Goal: Task Accomplishment & Management: Manage account settings

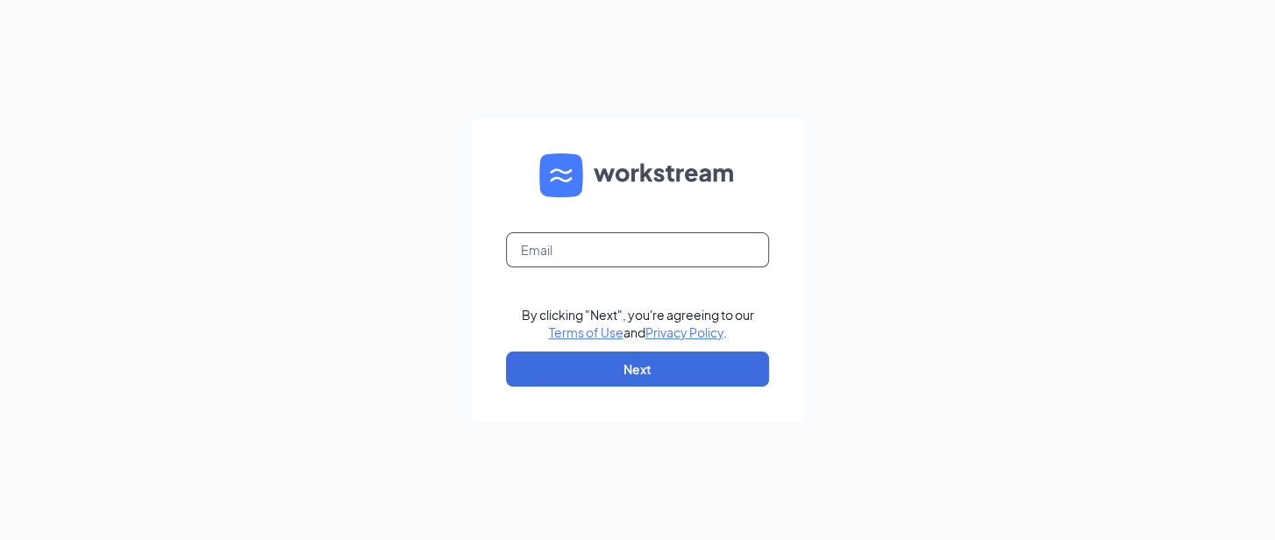
click at [608, 267] on input "text" at bounding box center [637, 249] width 263 height 35
type input "[PERSON_NAME][EMAIL_ADDRESS][DOMAIN_NAME]"
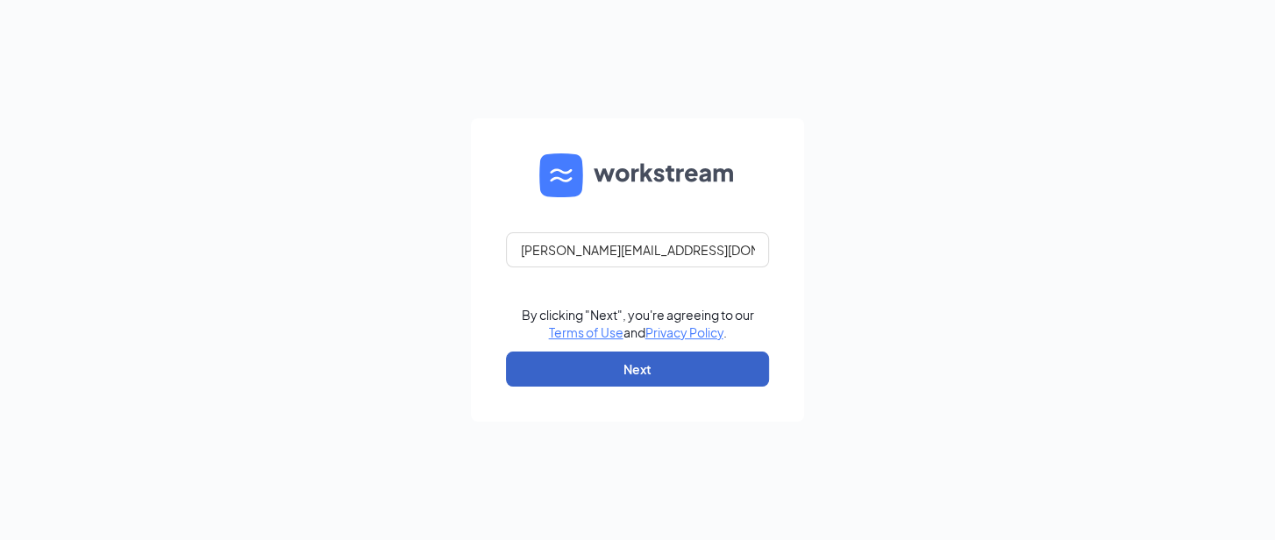
click at [619, 371] on button "Next" at bounding box center [637, 369] width 263 height 35
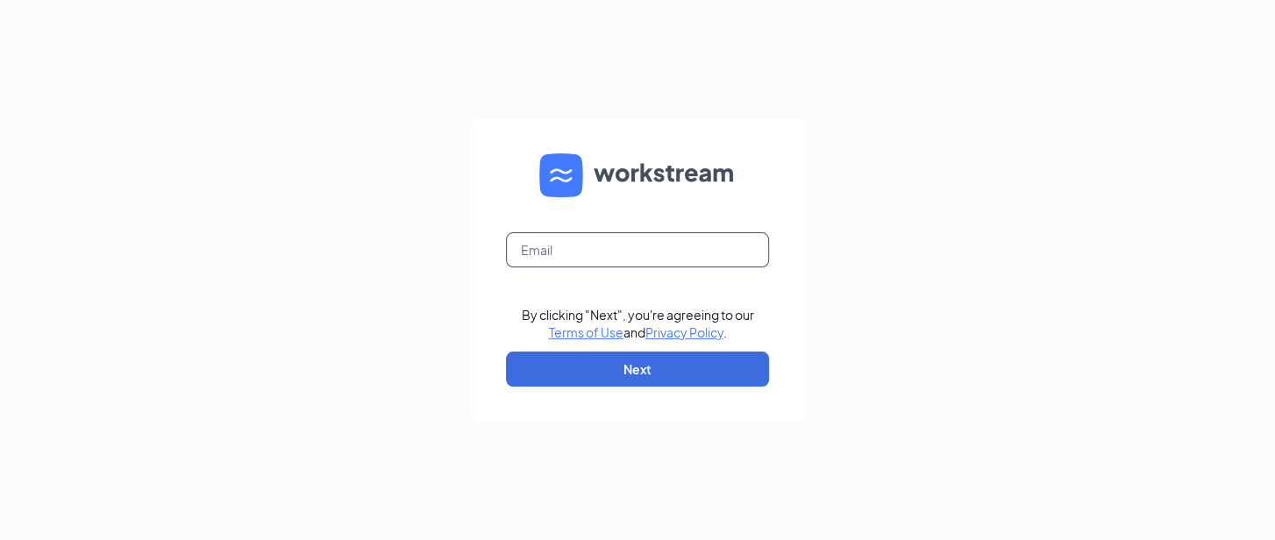
click at [582, 260] on input "text" at bounding box center [637, 249] width 263 height 35
type input "duncan@cleaneatz.com"
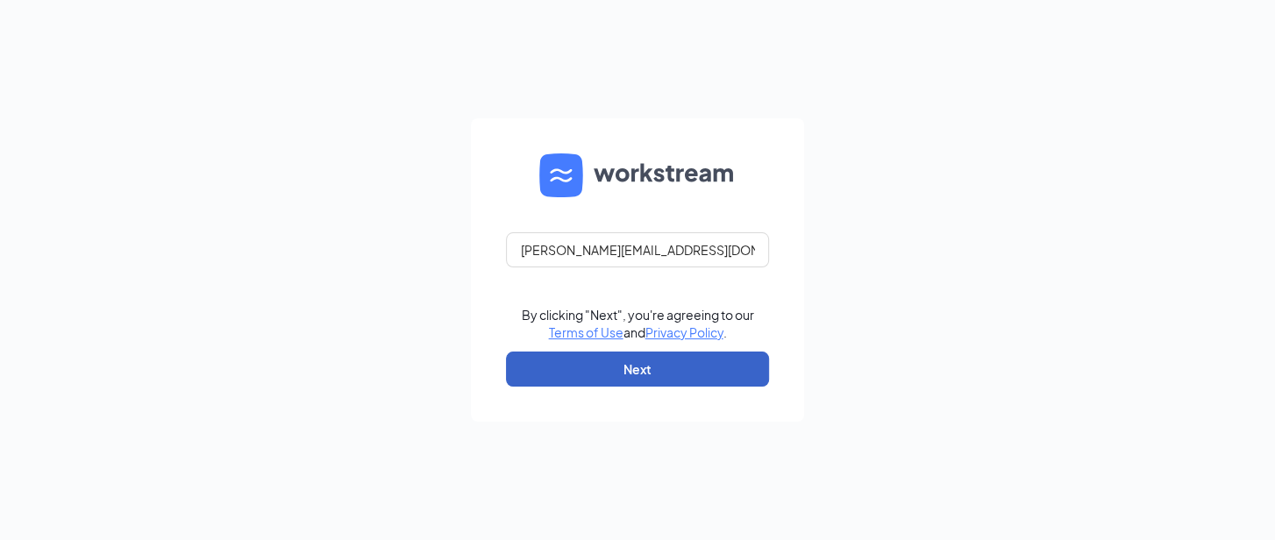
click at [619, 367] on button "Next" at bounding box center [637, 369] width 263 height 35
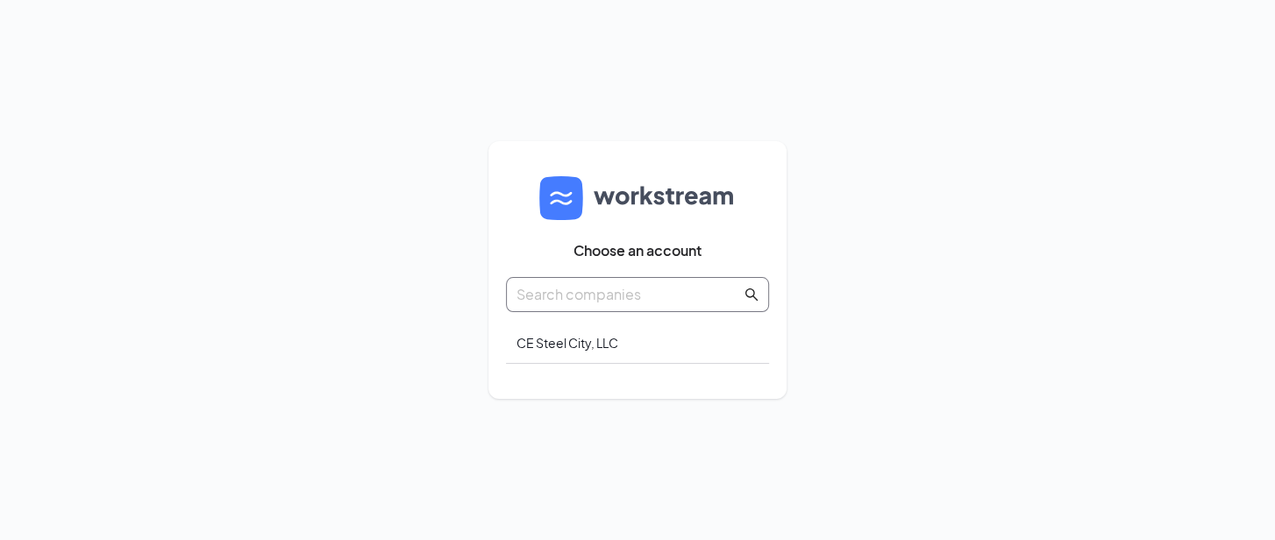
click at [658, 298] on input "text" at bounding box center [629, 294] width 225 height 22
click at [600, 341] on div "CE Steel City, LLC" at bounding box center [637, 343] width 263 height 41
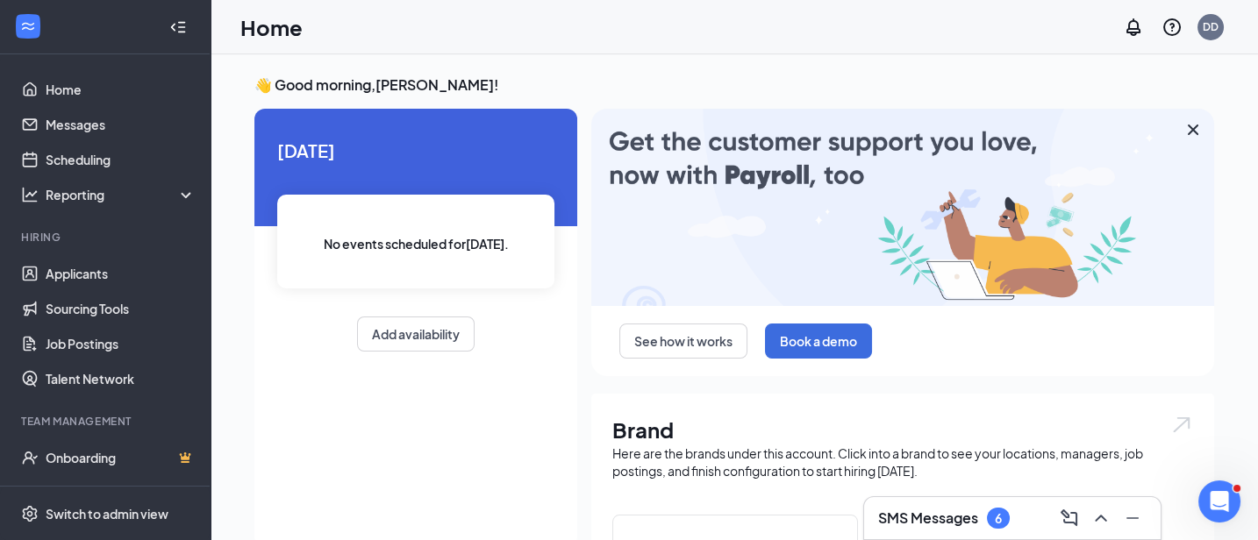
click at [1189, 131] on icon "Cross" at bounding box center [1192, 129] width 21 height 21
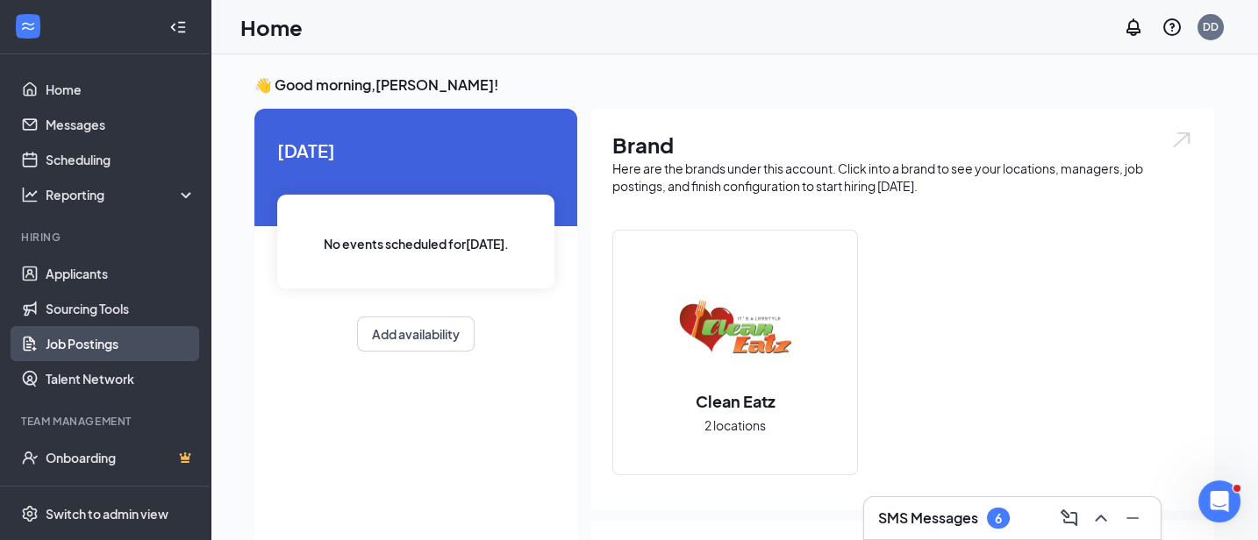
click at [103, 337] on link "Job Postings" at bounding box center [121, 343] width 150 height 35
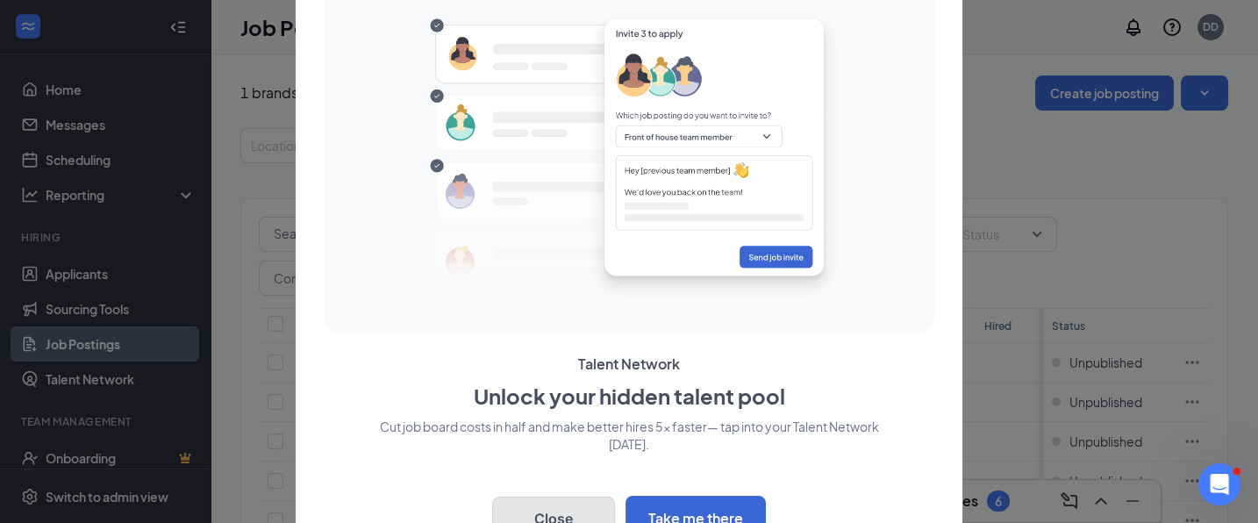
click at [592, 500] on button "Close" at bounding box center [553, 518] width 123 height 44
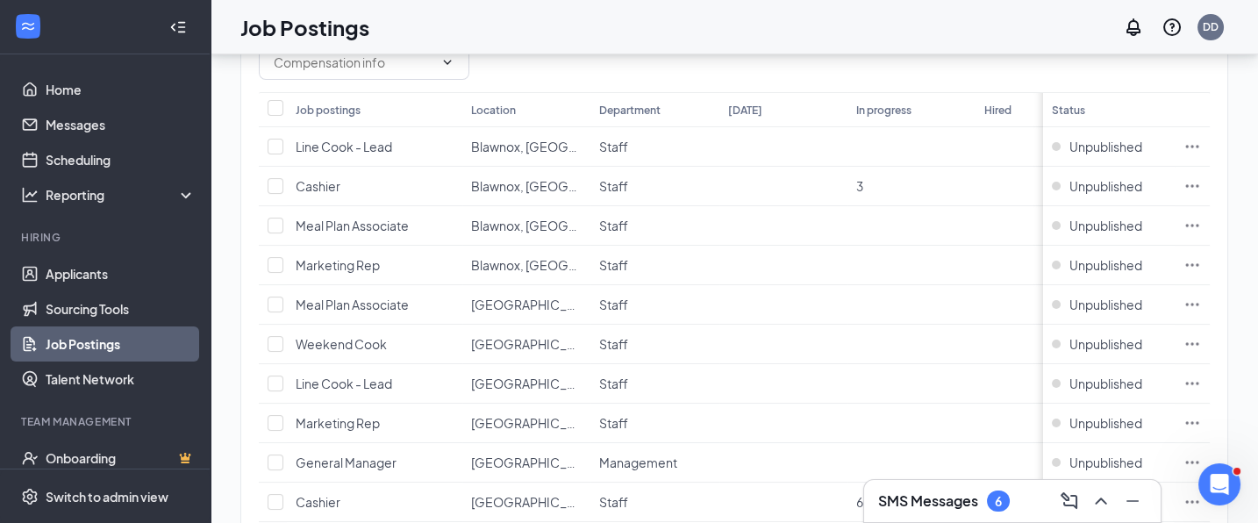
scroll to position [213, 0]
click at [1119, 187] on span "Unpublished" at bounding box center [1105, 189] width 73 height 18
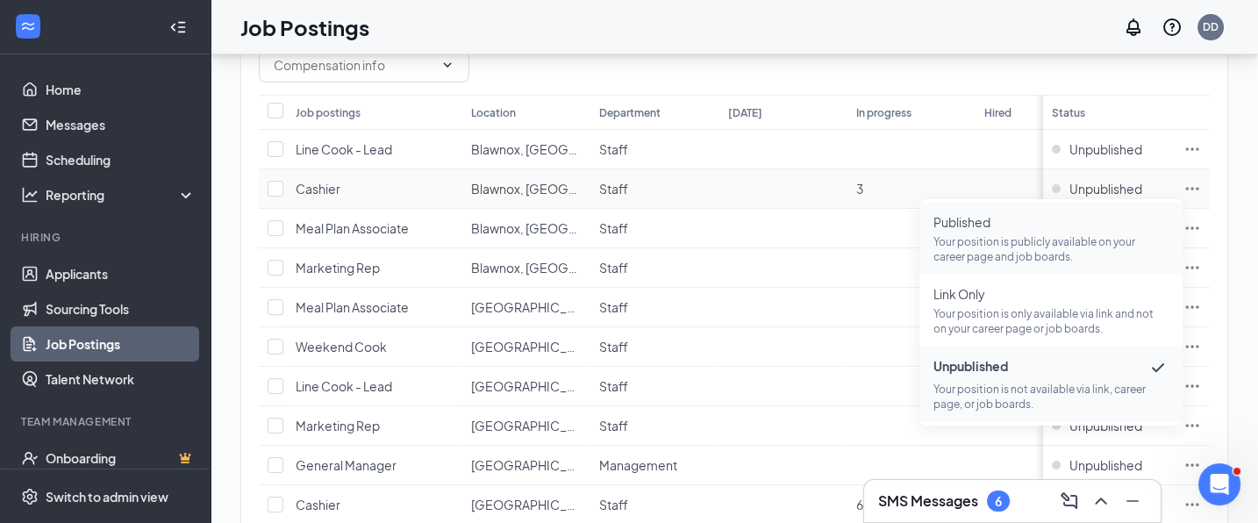
click at [1052, 223] on span "Published" at bounding box center [1050, 222] width 235 height 18
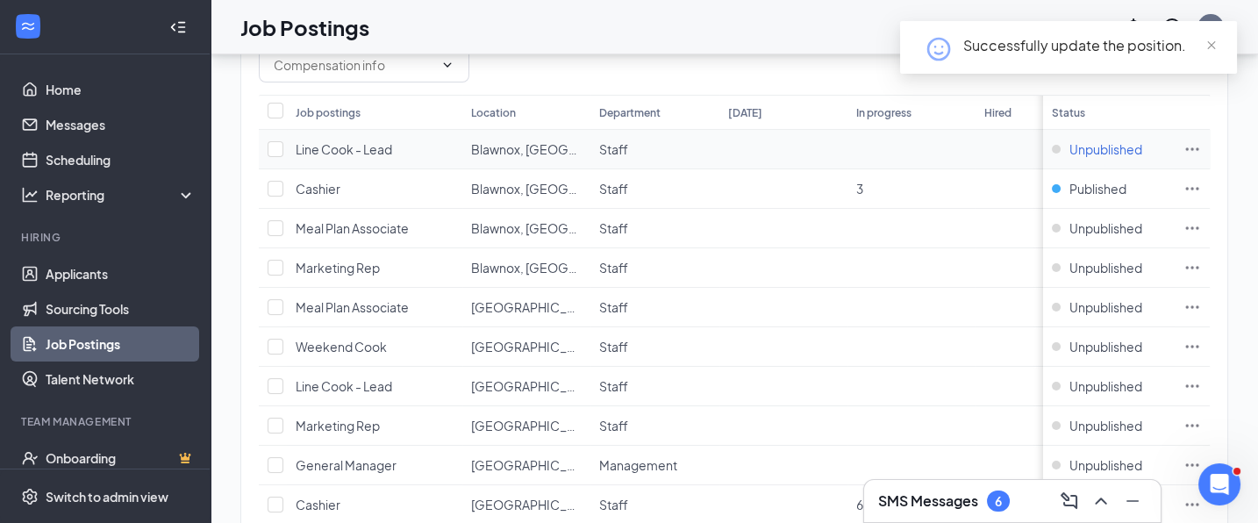
click at [1103, 146] on span "Unpublished" at bounding box center [1105, 149] width 73 height 18
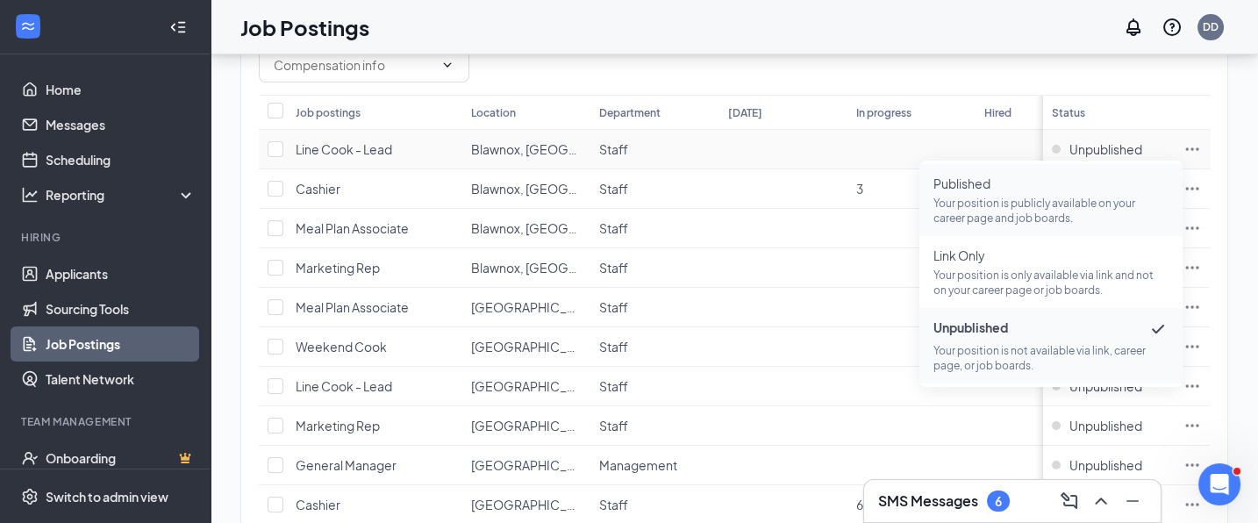
click at [980, 196] on p "Your position is publicly available on your career page and job boards." at bounding box center [1050, 211] width 235 height 30
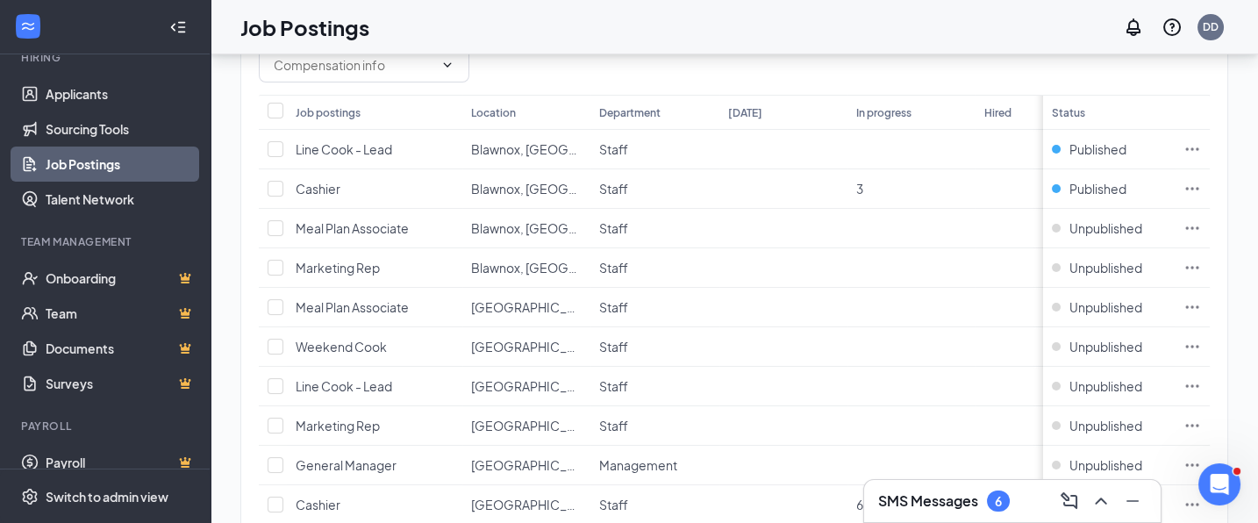
scroll to position [0, 0]
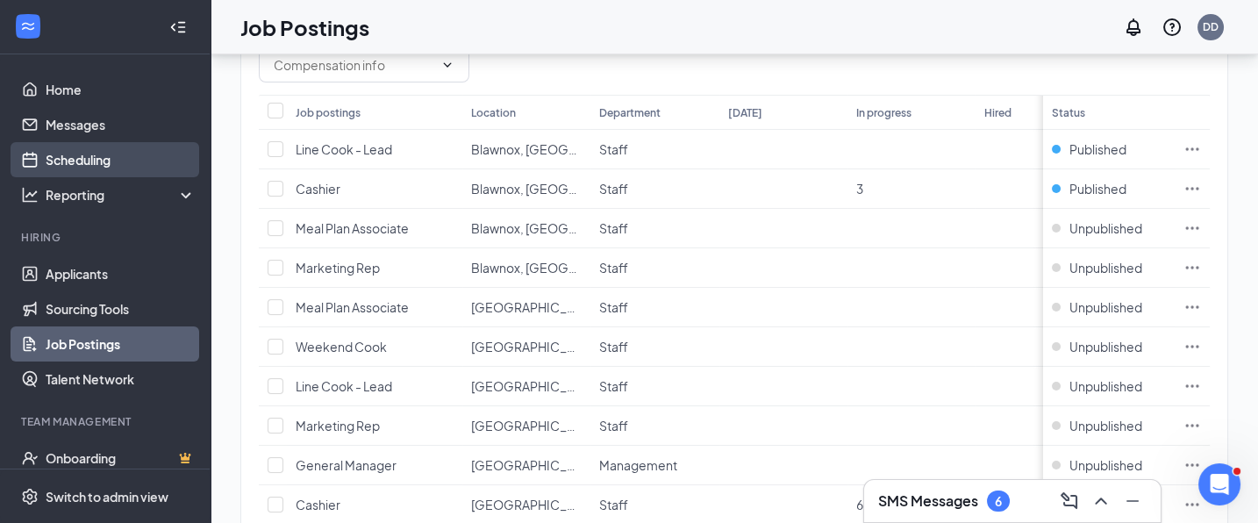
click at [84, 157] on link "Scheduling" at bounding box center [121, 159] width 150 height 35
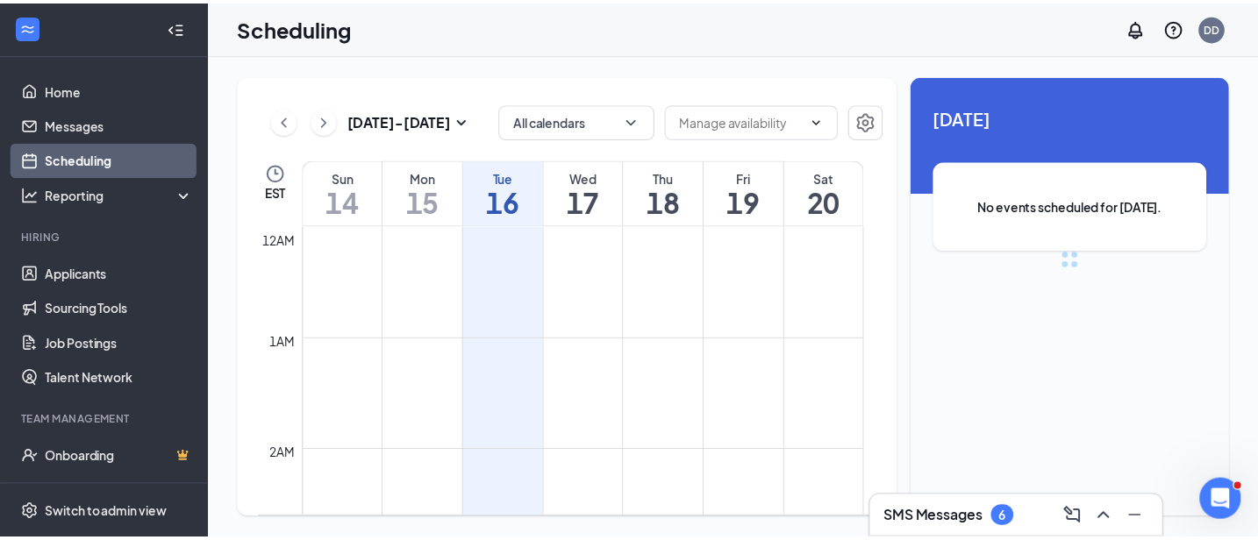
scroll to position [861, 0]
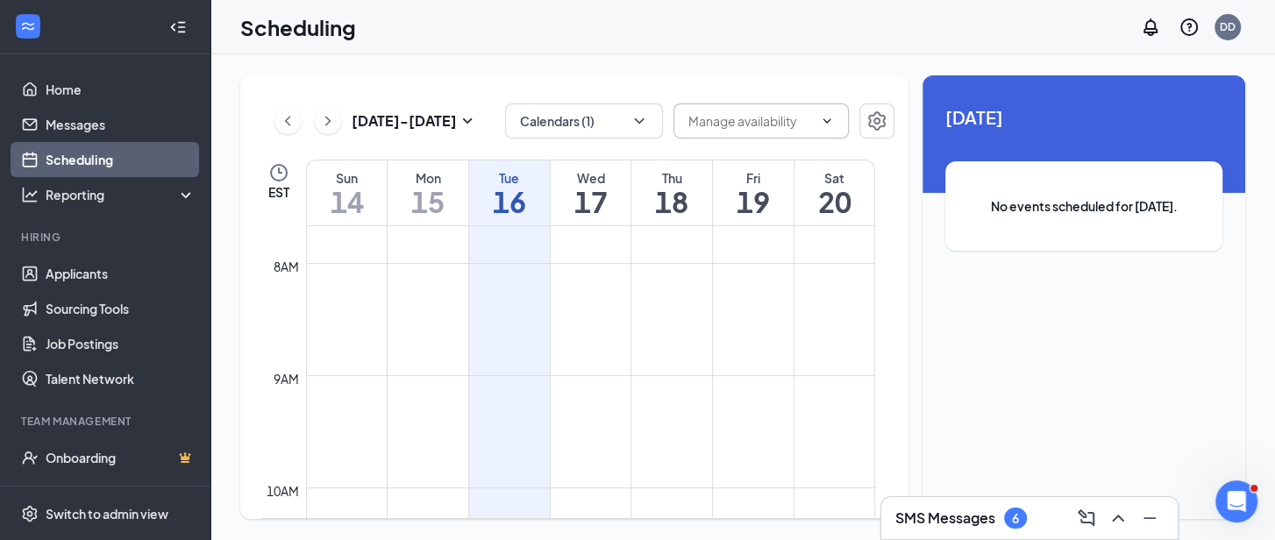
click at [805, 121] on input "text" at bounding box center [751, 120] width 125 height 19
click at [882, 115] on icon "Settings" at bounding box center [877, 120] width 18 height 19
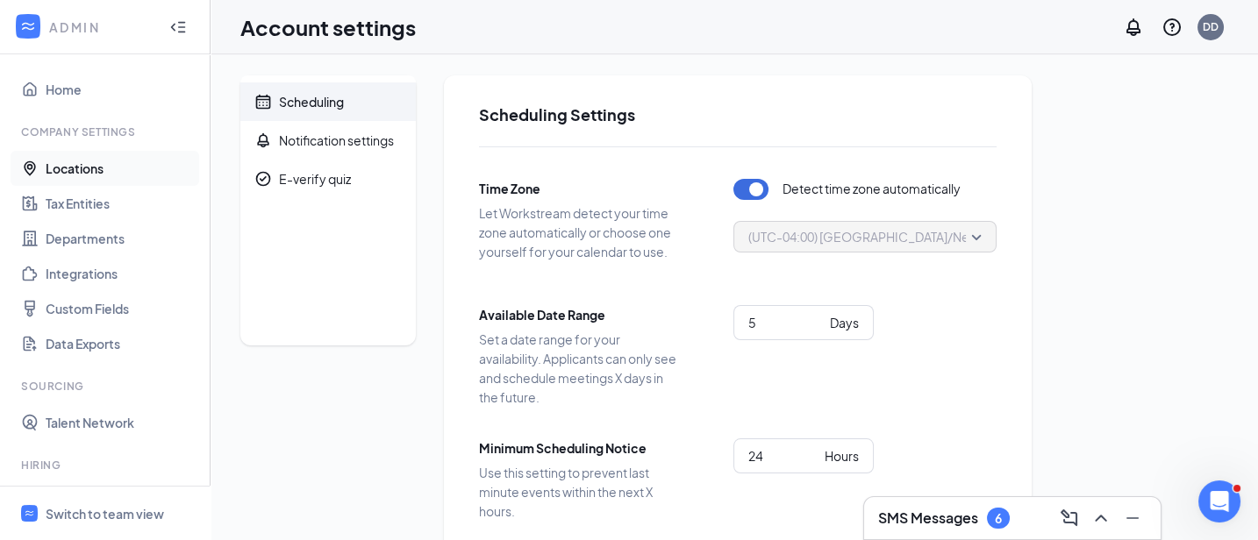
click at [84, 169] on link "Locations" at bounding box center [121, 168] width 150 height 35
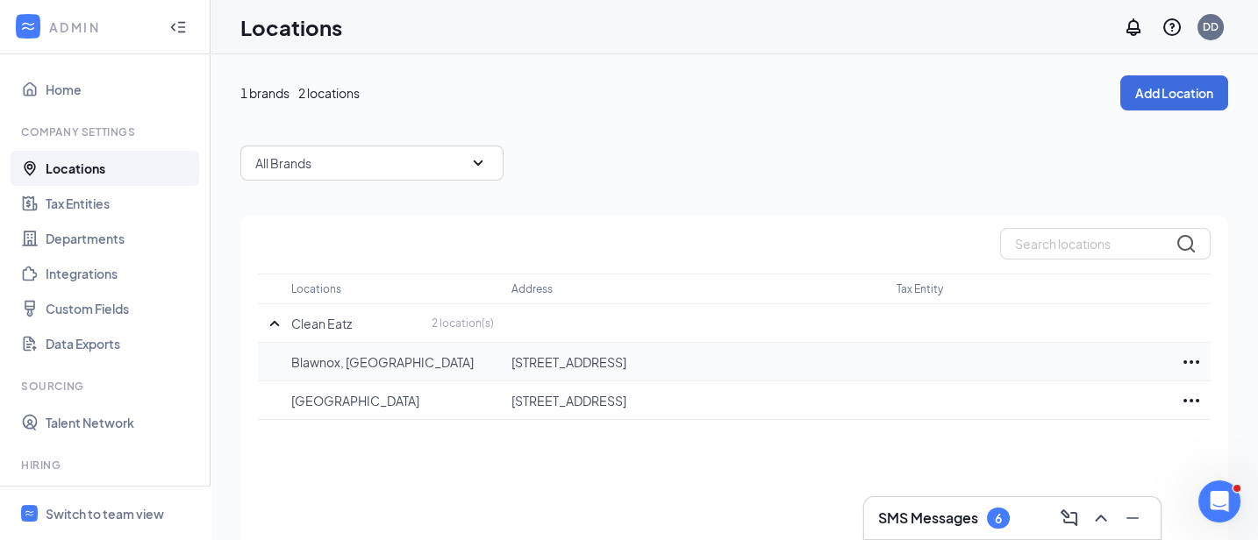
click at [606, 360] on p "175 Freeport Rd, Blawnox, PA 15238, USA" at bounding box center [694, 362] width 367 height 18
click at [1186, 363] on icon "Ellipses" at bounding box center [1191, 362] width 21 height 21
click at [63, 84] on link "Home" at bounding box center [121, 89] width 150 height 35
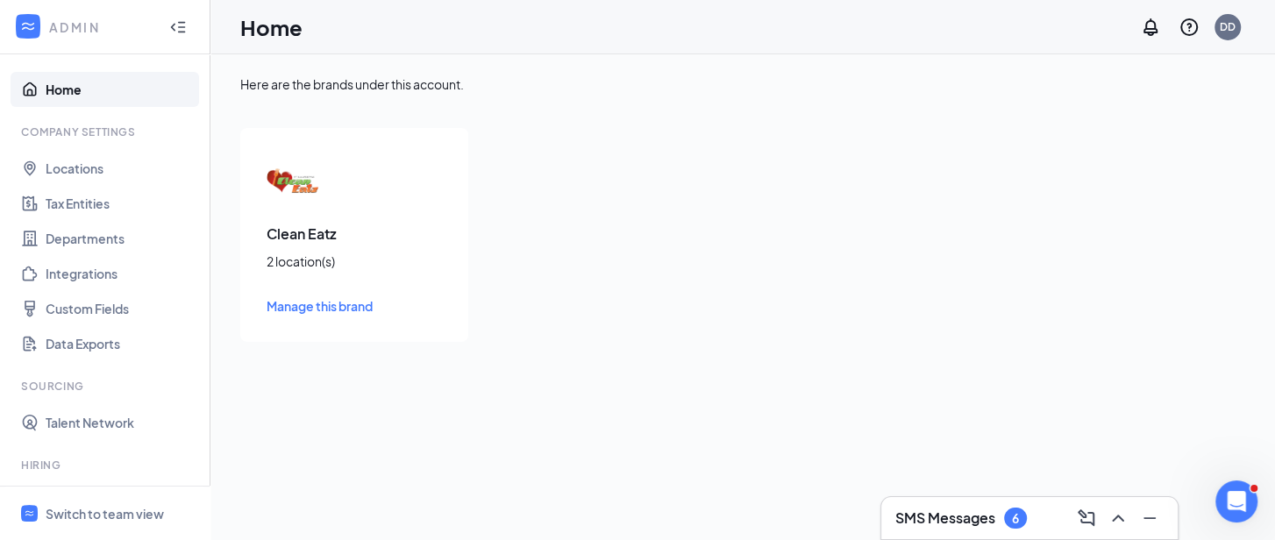
click at [210, 254] on div "Here are the brands under this account. Clean Eatz 2 location(s) Manage this br…" at bounding box center [742, 208] width 1065 height 309
click at [331, 309] on span "Manage this brand" at bounding box center [320, 306] width 106 height 16
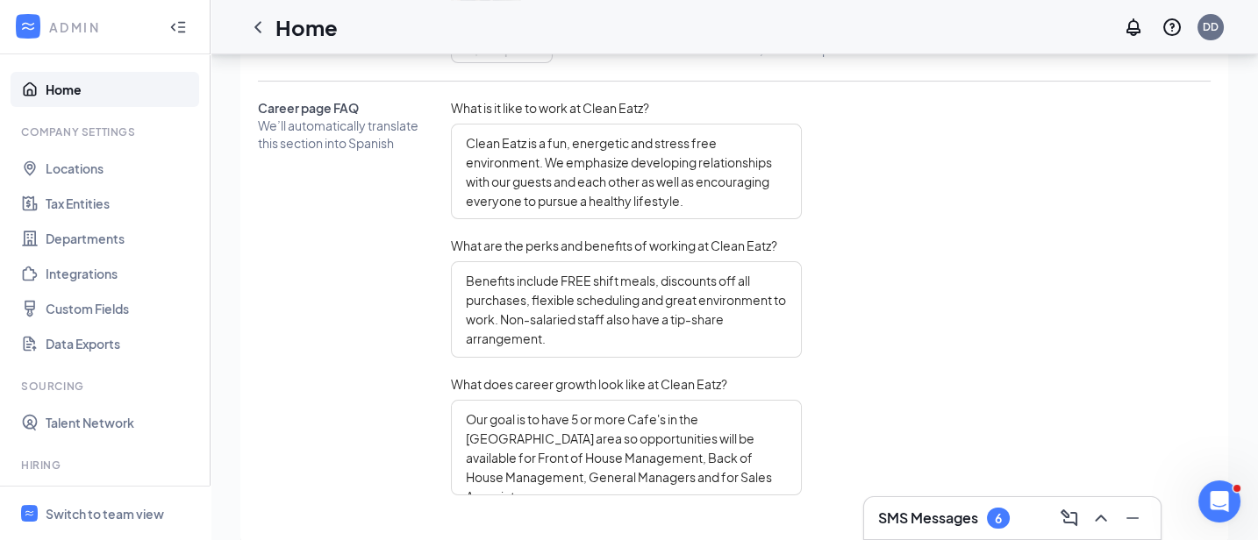
scroll to position [943, 0]
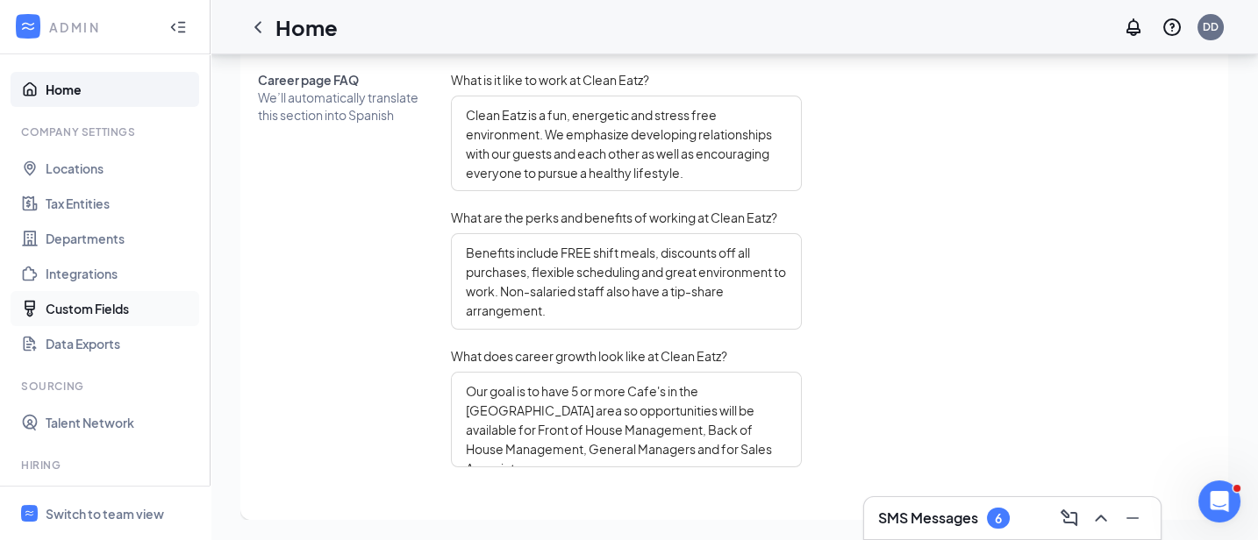
click at [82, 304] on link "Custom Fields" at bounding box center [121, 308] width 150 height 35
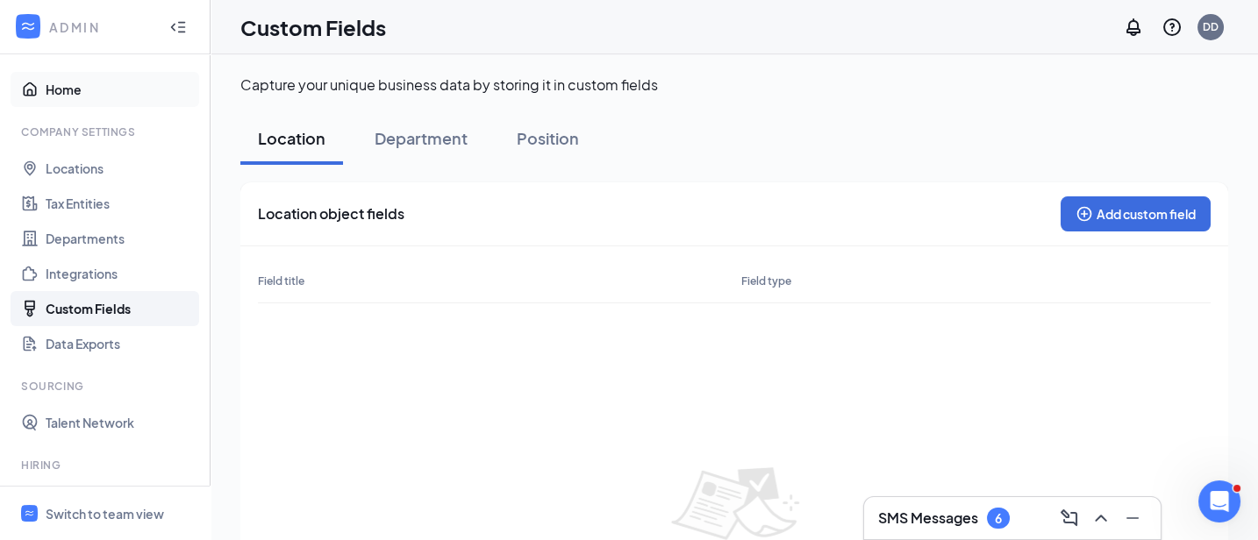
click at [61, 97] on link "Home" at bounding box center [121, 89] width 150 height 35
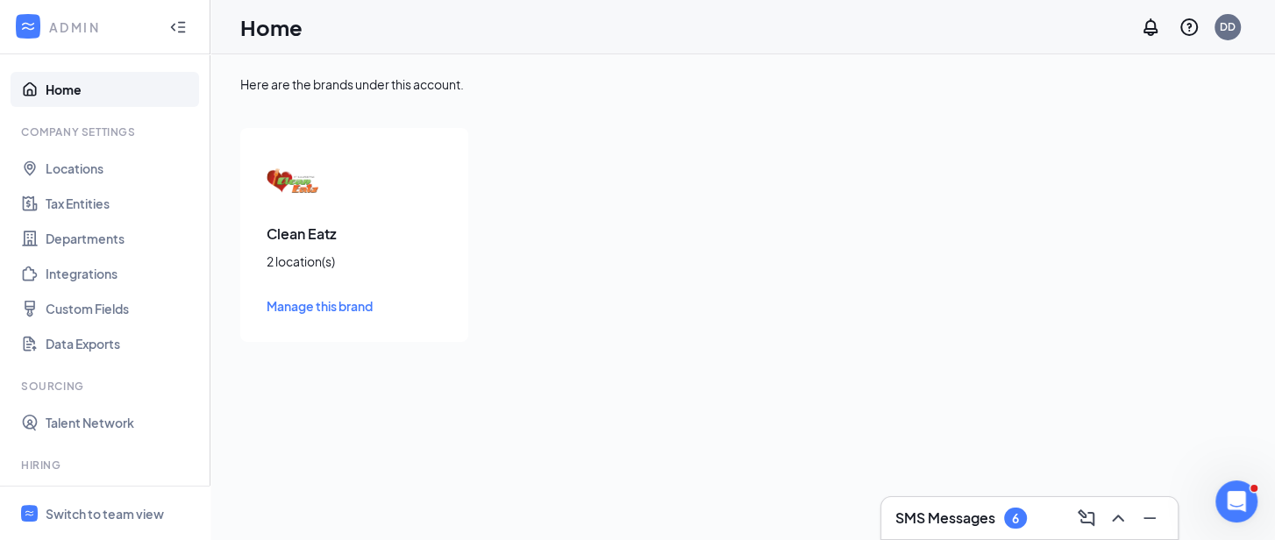
click at [169, 29] on icon "Collapse" at bounding box center [178, 27] width 18 height 18
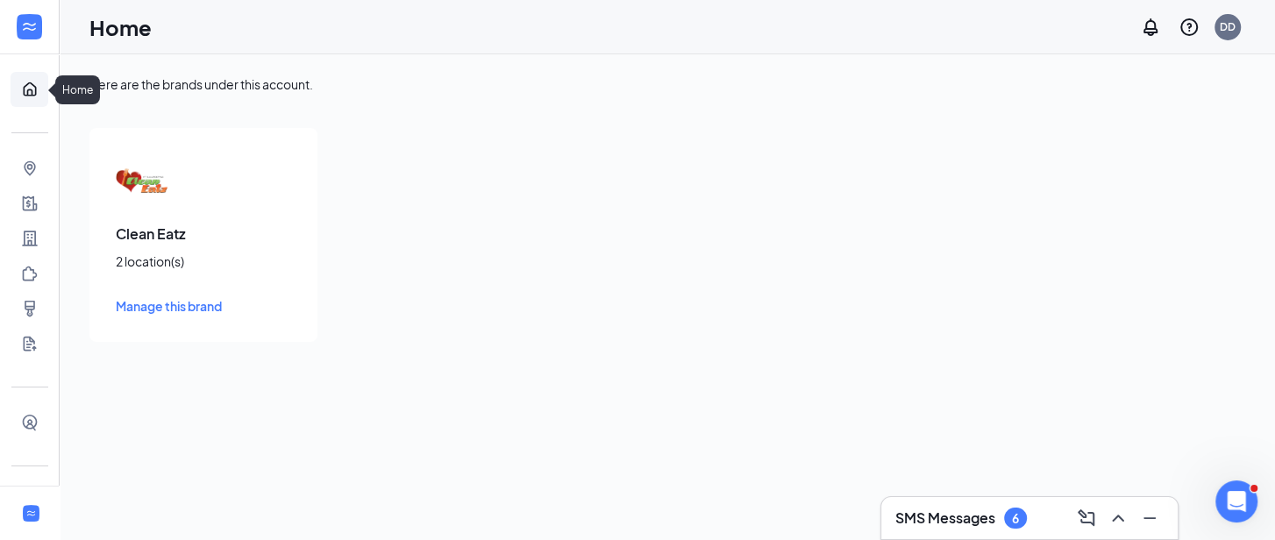
click at [46, 84] on link "Home" at bounding box center [55, 89] width 18 height 35
click at [22, 27] on icon "Expand" at bounding box center [25, 26] width 7 height 11
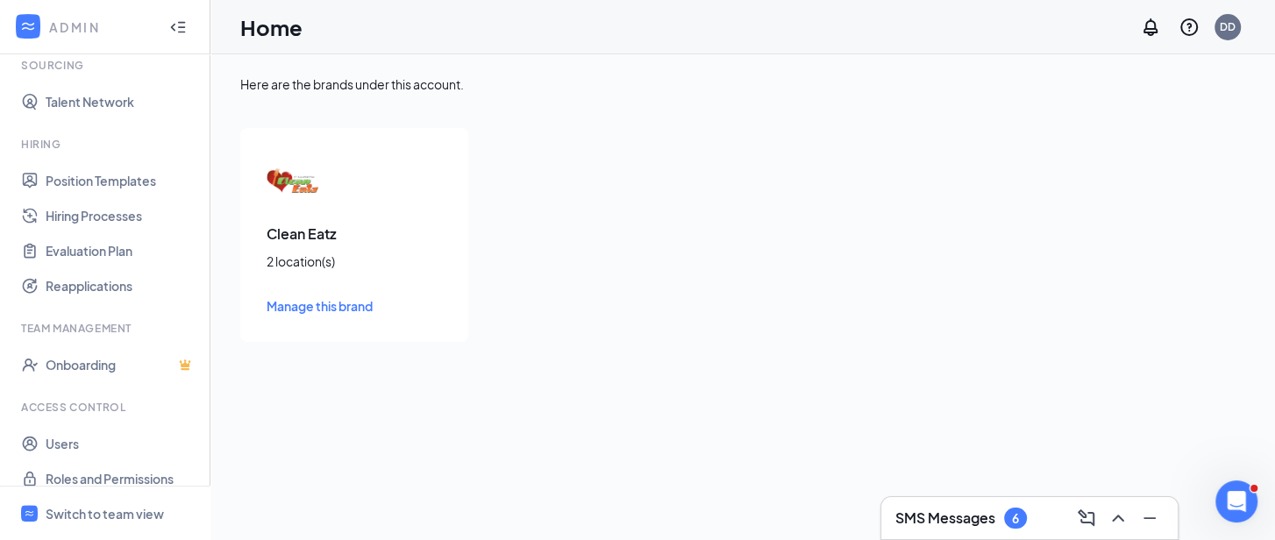
scroll to position [338, 0]
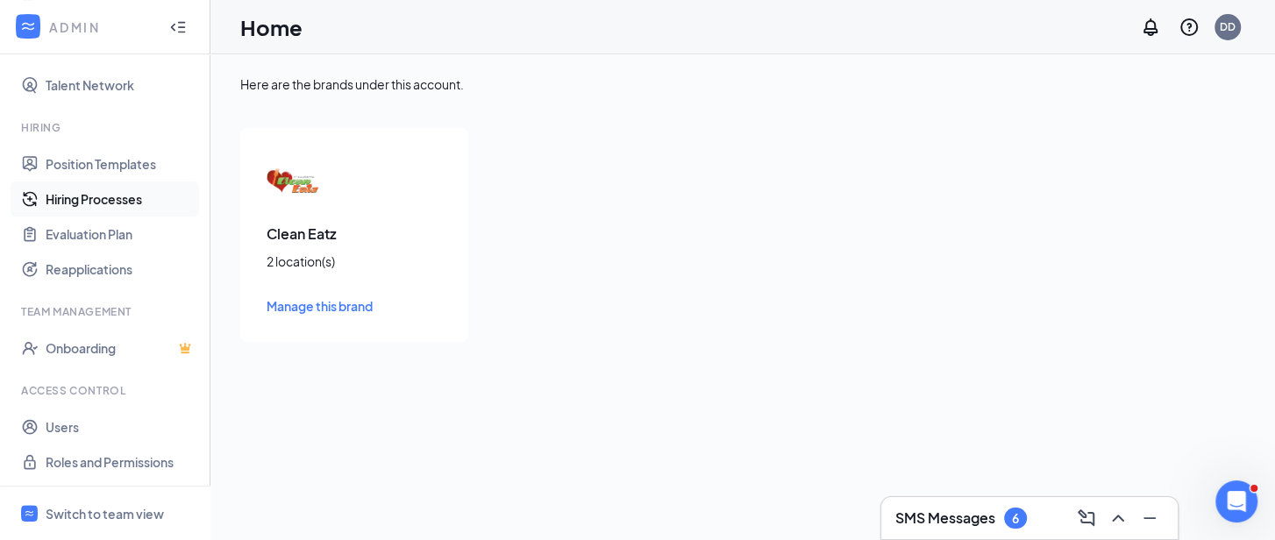
click at [118, 201] on link "Hiring Processes" at bounding box center [121, 199] width 150 height 35
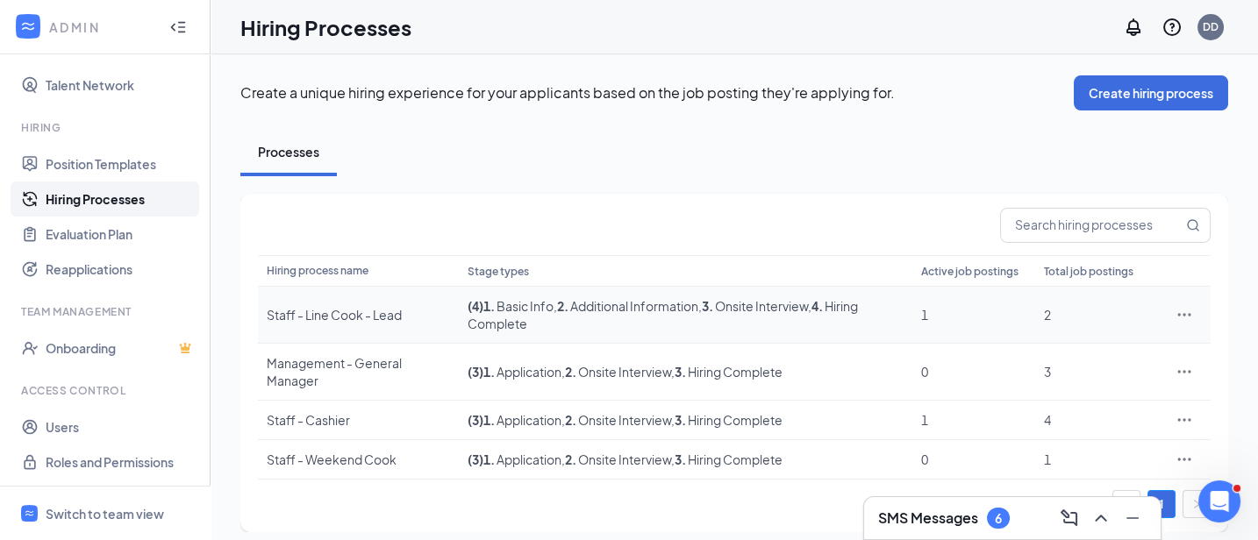
click at [1186, 321] on icon "Ellipses" at bounding box center [1184, 315] width 18 height 18
click at [81, 431] on link "Users" at bounding box center [121, 427] width 150 height 35
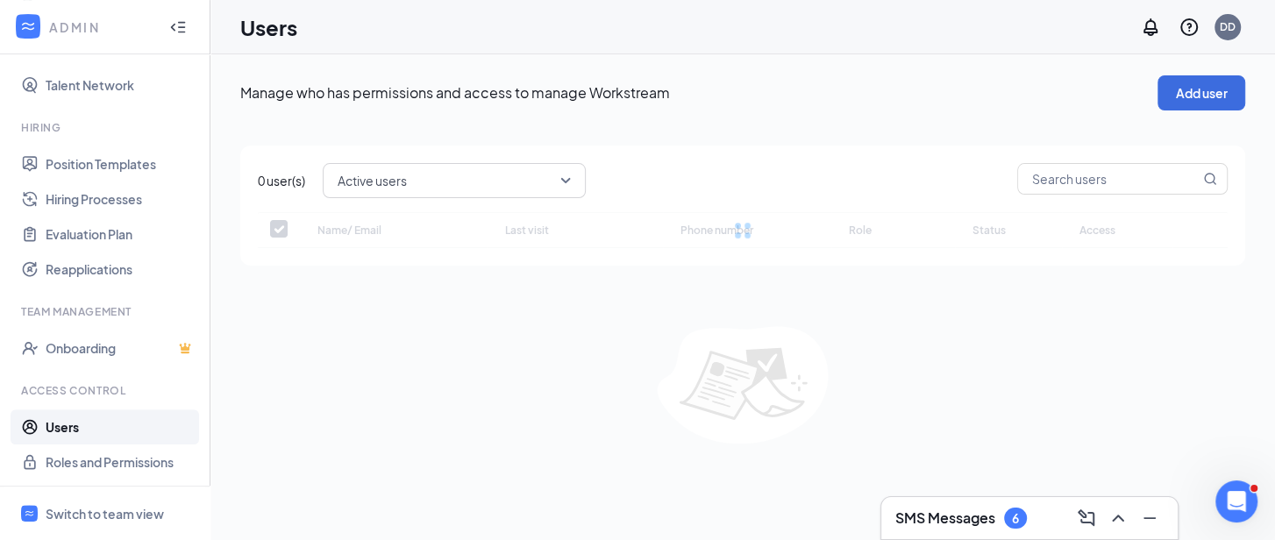
checkbox input "false"
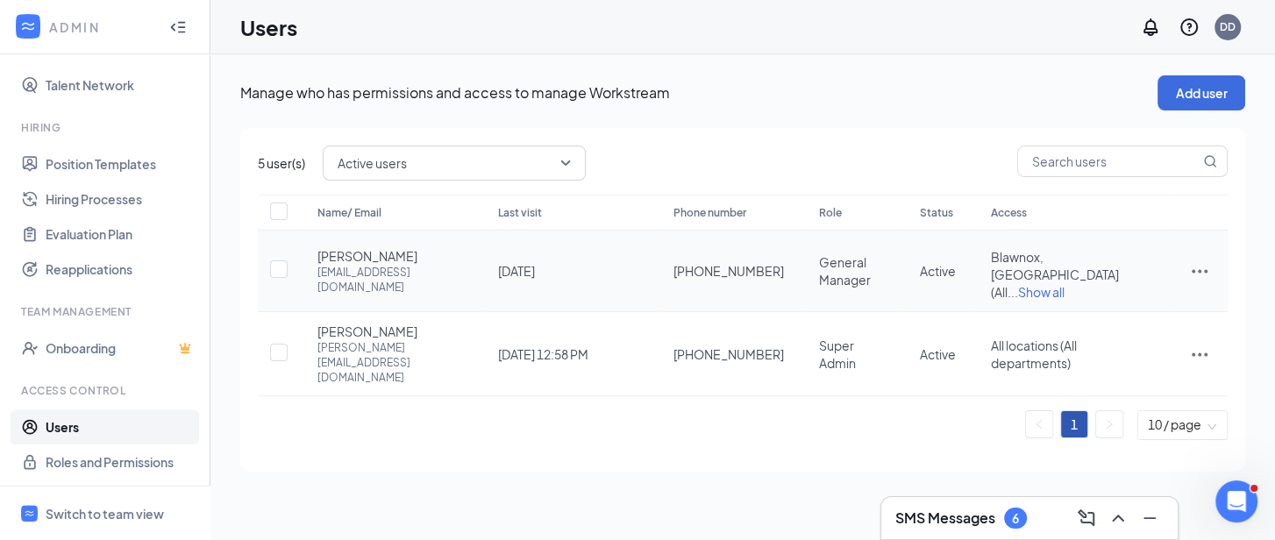
click at [1190, 260] on icon "ActionsIcon" at bounding box center [1199, 270] width 21 height 21
click at [1107, 297] on span "Edit user" at bounding box center [1112, 296] width 50 height 16
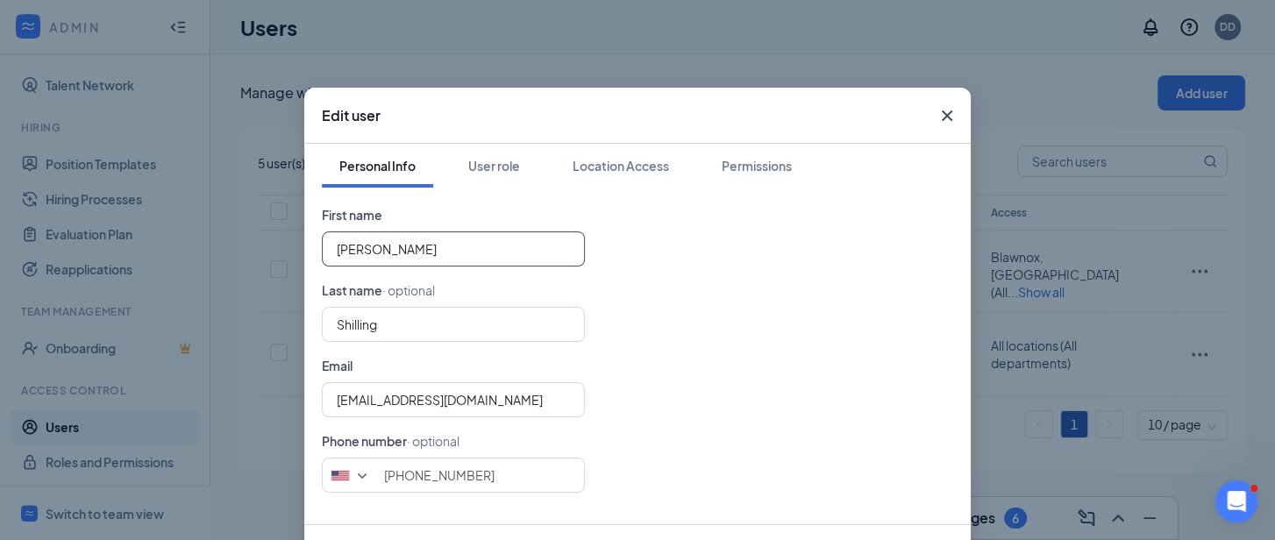
click at [438, 258] on input "Jason" at bounding box center [453, 249] width 263 height 35
type input "J"
type input "Shilling"
type input "ShillingDavid"
click at [399, 317] on input "text" at bounding box center [453, 324] width 263 height 35
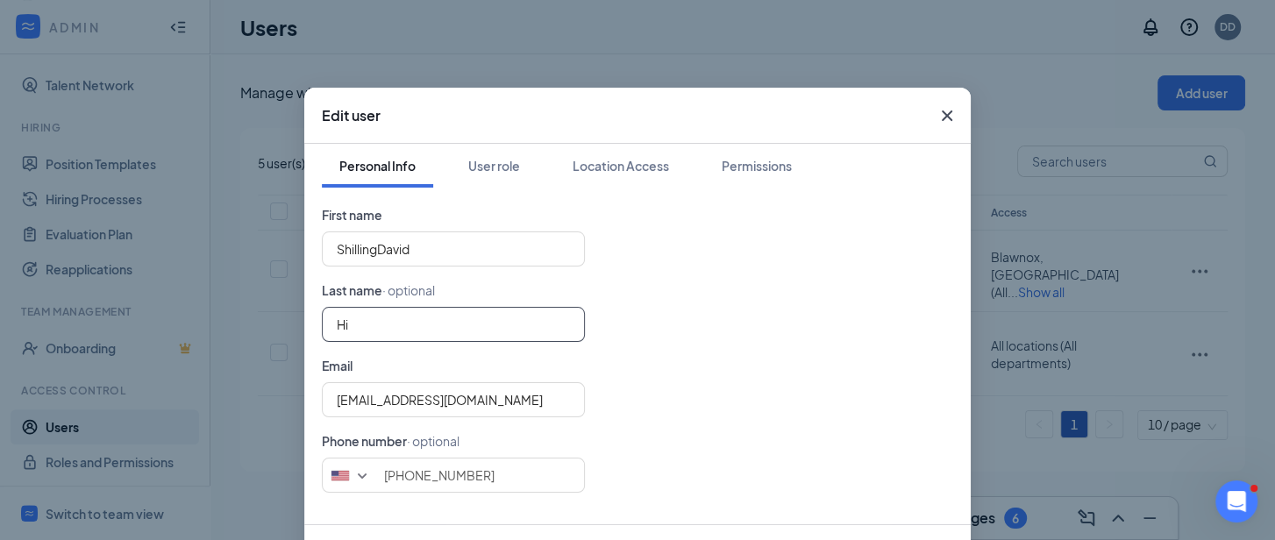
type input "H"
type input "Hone III"
type input "ShillingDavid Hone"
type input "III"
drag, startPoint x: 1257, startPoint y: 297, endPoint x: 1252, endPoint y: 316, distance: 18.9
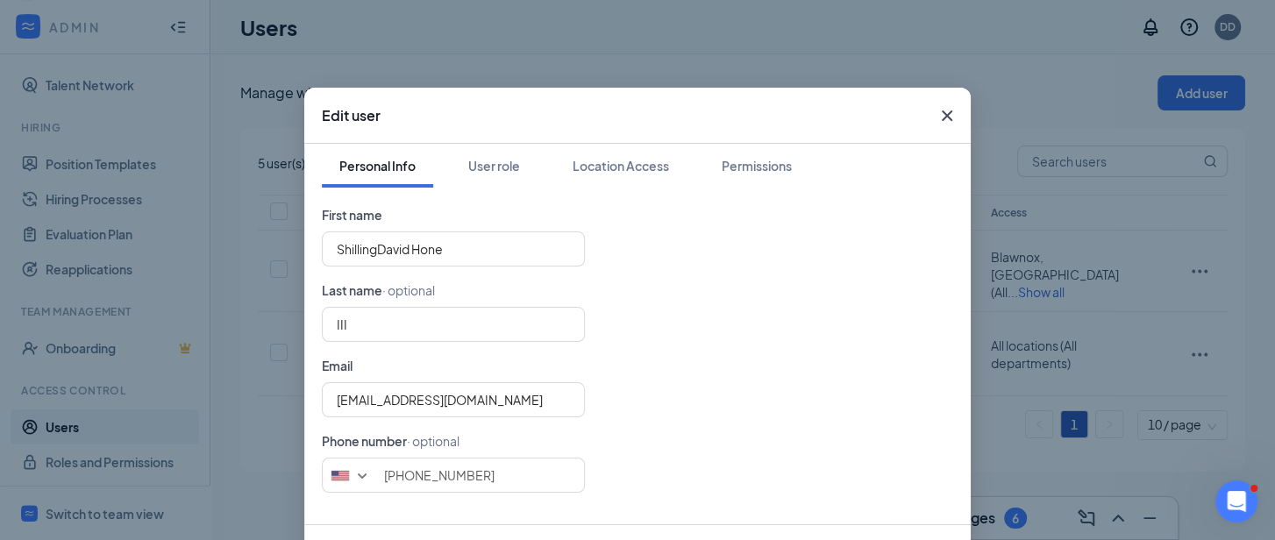
click at [1252, 316] on div "Edit user Personal Info User role Location Access Permissions First name Shilli…" at bounding box center [637, 270] width 1275 height 540
click at [502, 476] on input "(724) 541-0224" at bounding box center [453, 475] width 263 height 35
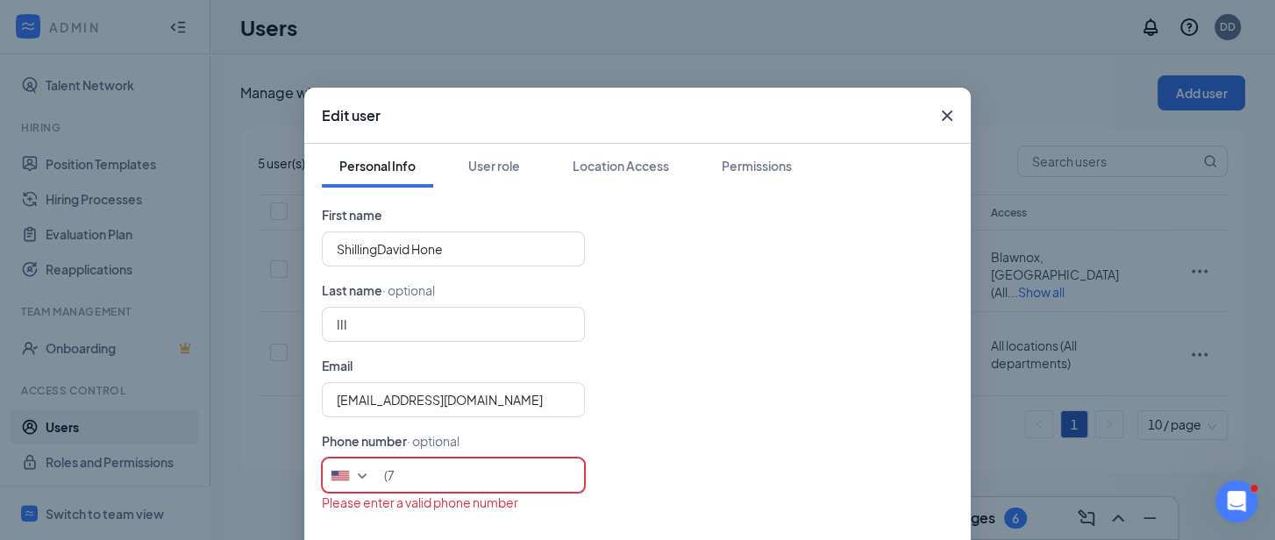
type input "("
type input "7245410224"
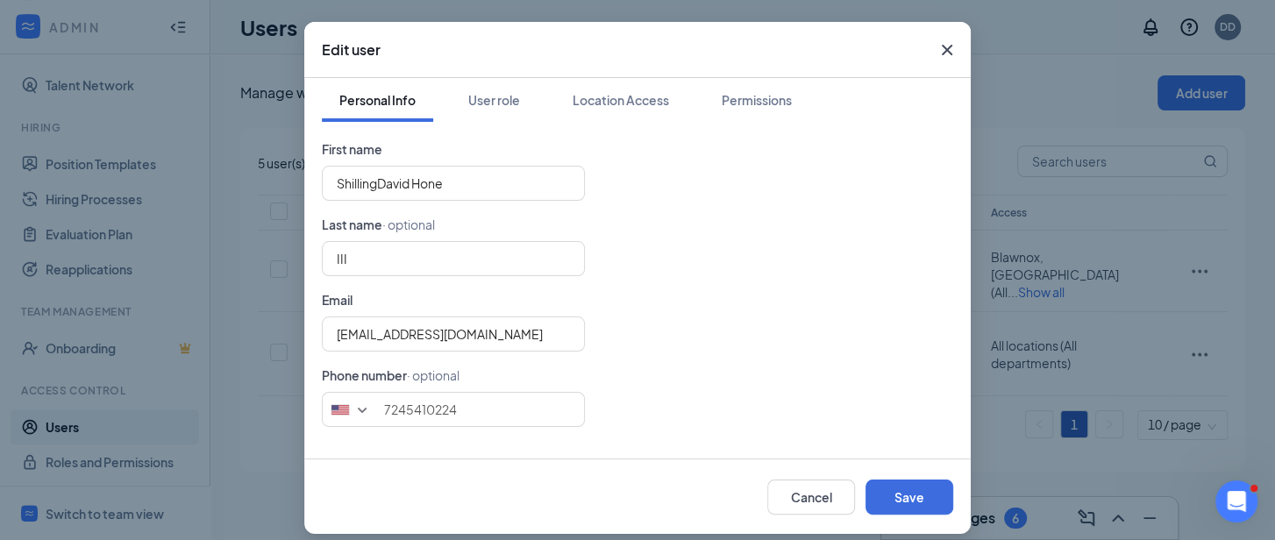
scroll to position [80, 0]
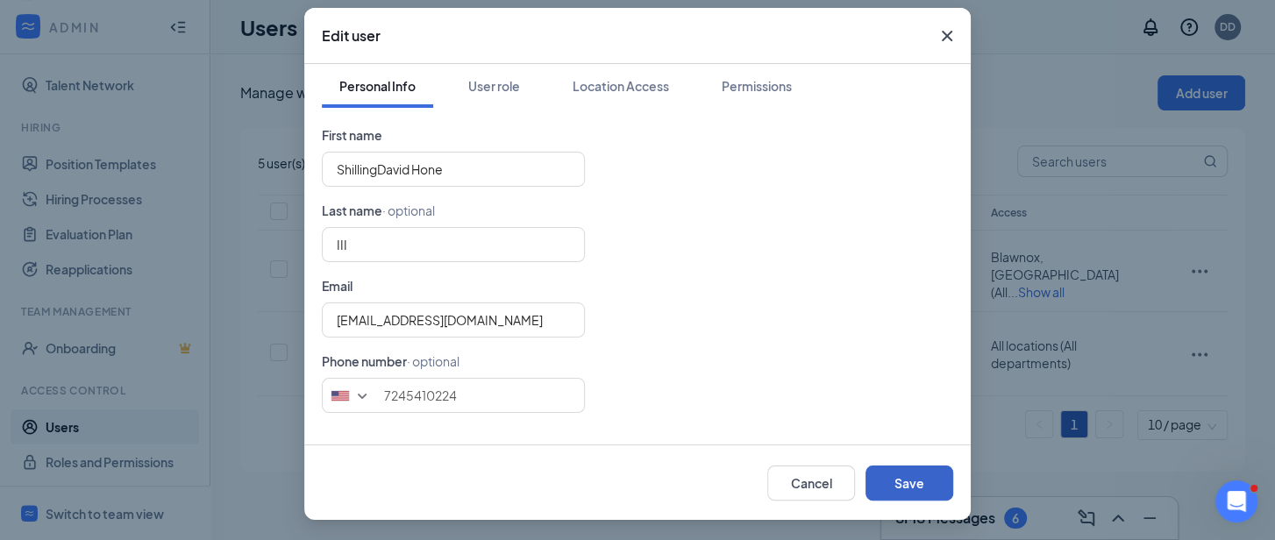
click at [903, 476] on button "Save" at bounding box center [910, 483] width 88 height 35
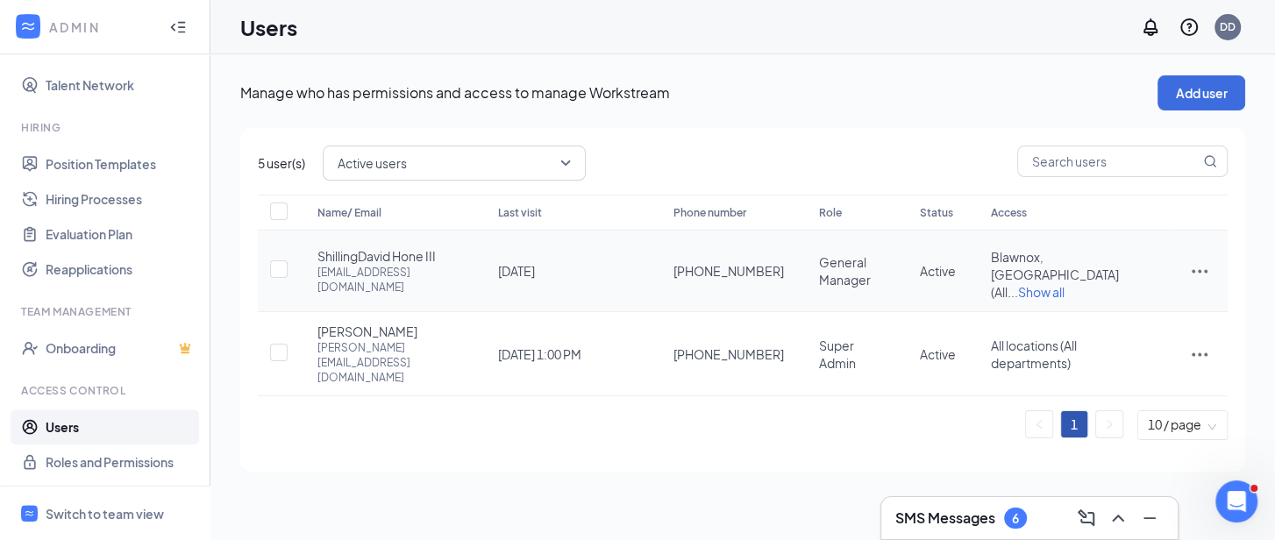
click at [405, 256] on span "ShillingDavid Hone III" at bounding box center [377, 256] width 118 height 18
click at [1195, 270] on icon "ActionsIcon" at bounding box center [1200, 272] width 16 height 4
click at [1112, 289] on span "Edit user" at bounding box center [1112, 296] width 50 height 16
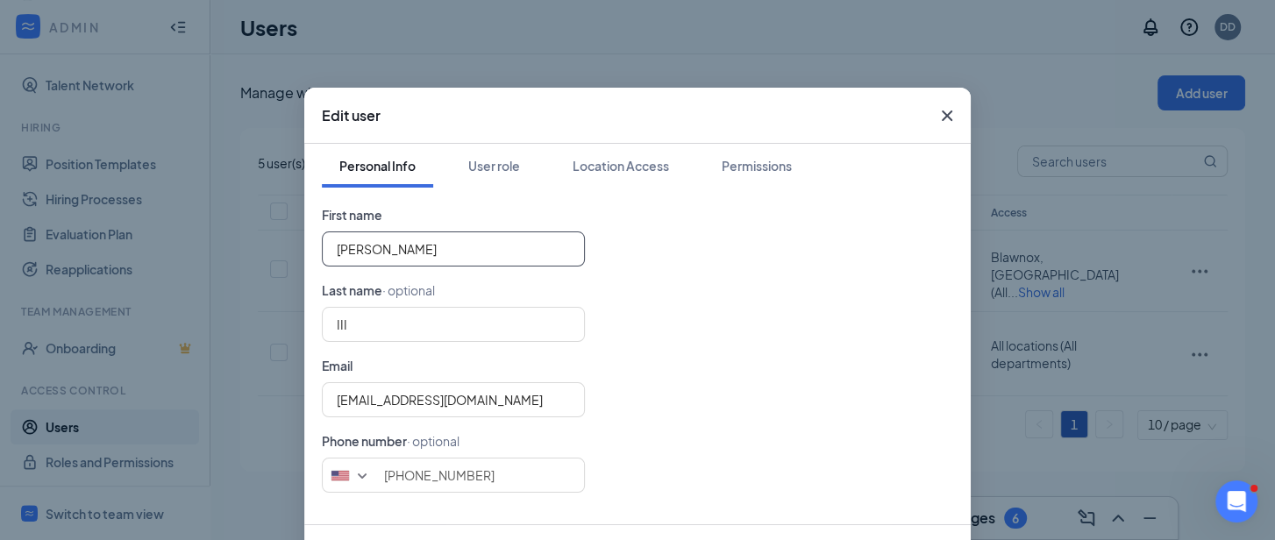
click at [411, 246] on input "David Hone" at bounding box center [453, 249] width 263 height 35
type input "David"
click at [371, 339] on input "III" at bounding box center [453, 324] width 263 height 35
type input "I"
type input "Hone III"
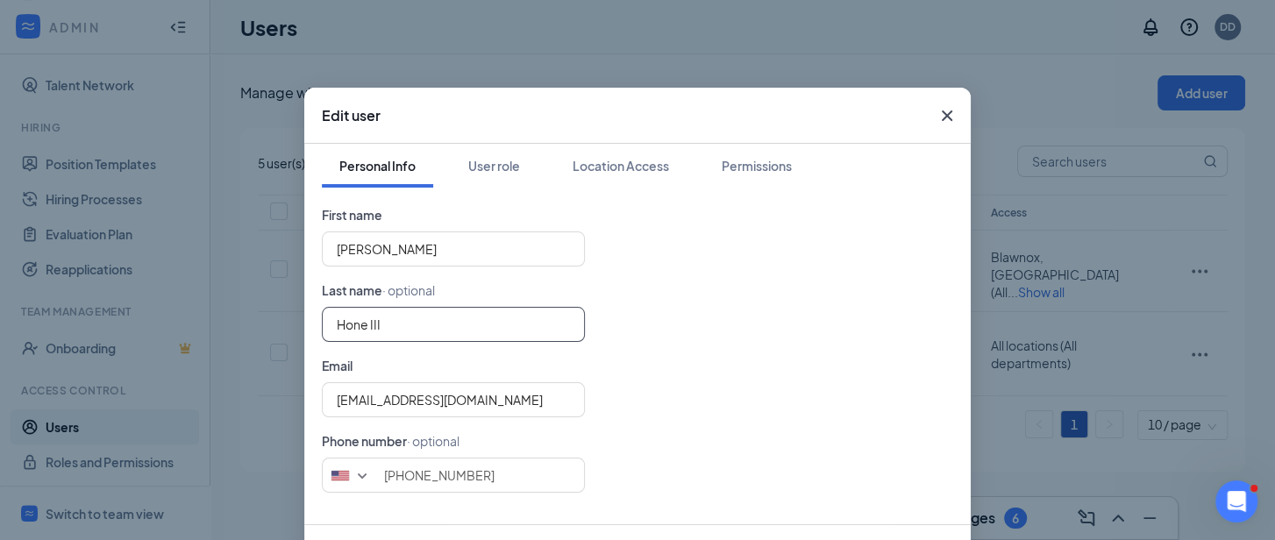
type input "David Hone"
type input "III"
click at [404, 250] on input "David Hone" at bounding box center [453, 249] width 263 height 35
type input "David"
click at [705, 361] on form "First name David Last name · optional III Email foxchapelpa@cleaneatz.com Phone…" at bounding box center [637, 349] width 631 height 288
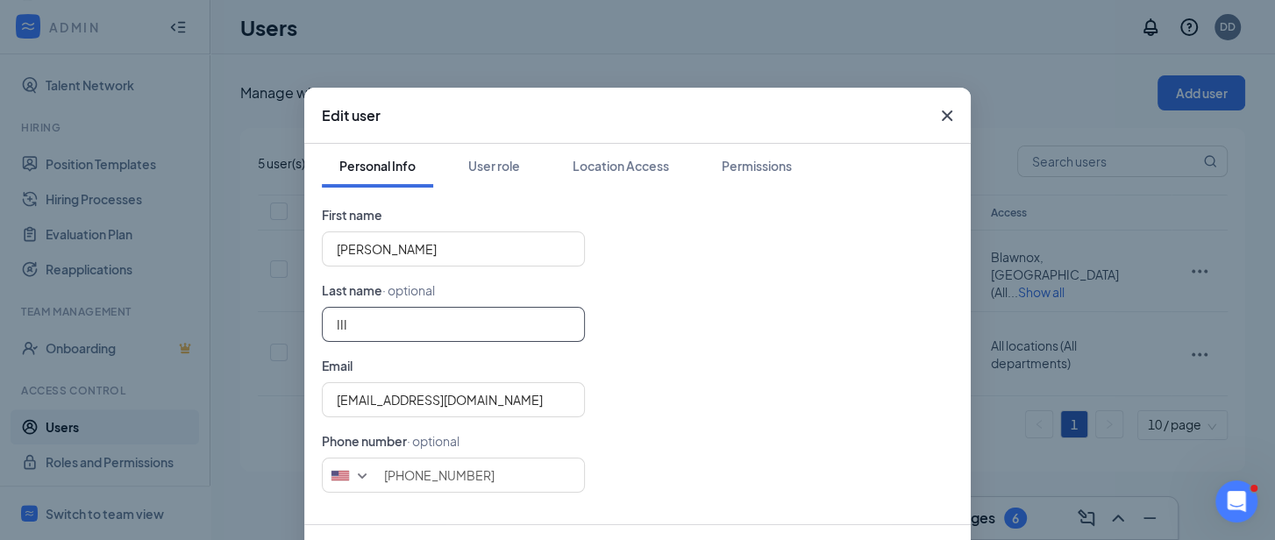
click at [347, 324] on input "III" at bounding box center [453, 324] width 263 height 35
type input "I"
type input "Hone"
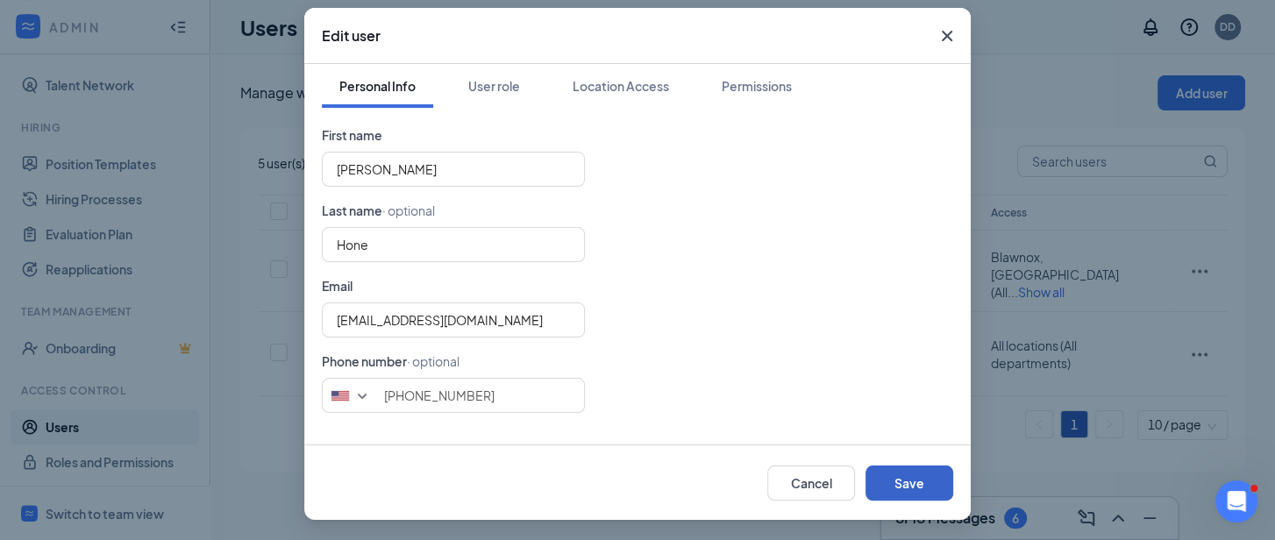
click at [908, 474] on button "Save" at bounding box center [910, 483] width 88 height 35
type input "7245410224"
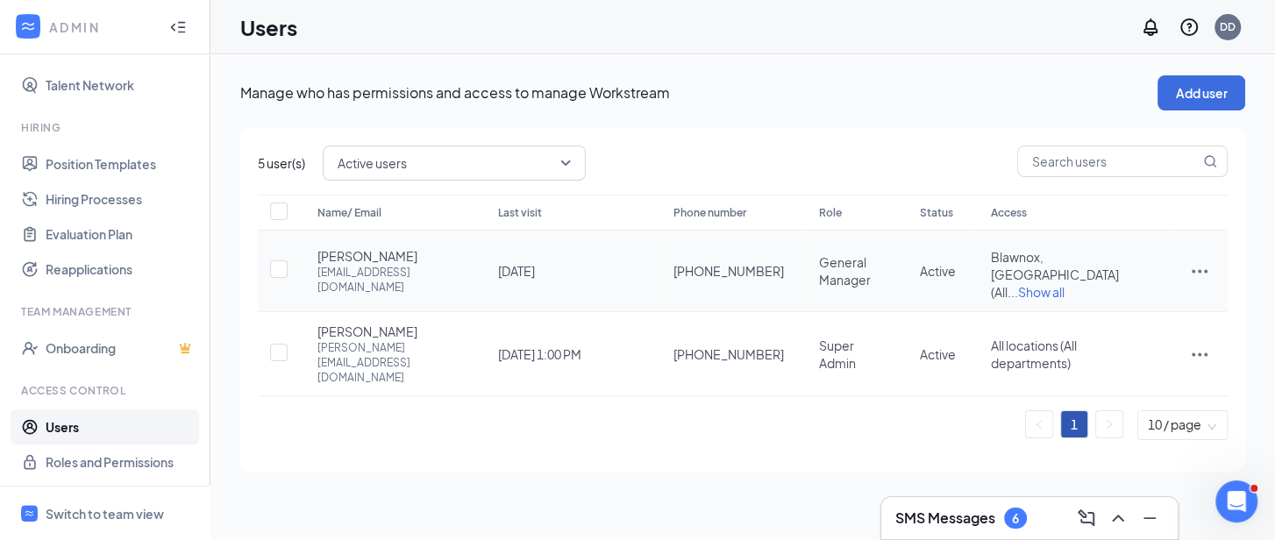
click at [1203, 262] on icon "ActionsIcon" at bounding box center [1199, 270] width 21 height 21
click at [1112, 452] on div "Manage who has permissions and access to manage Workstream Add user 5 user(s) A…" at bounding box center [742, 297] width 1065 height 486
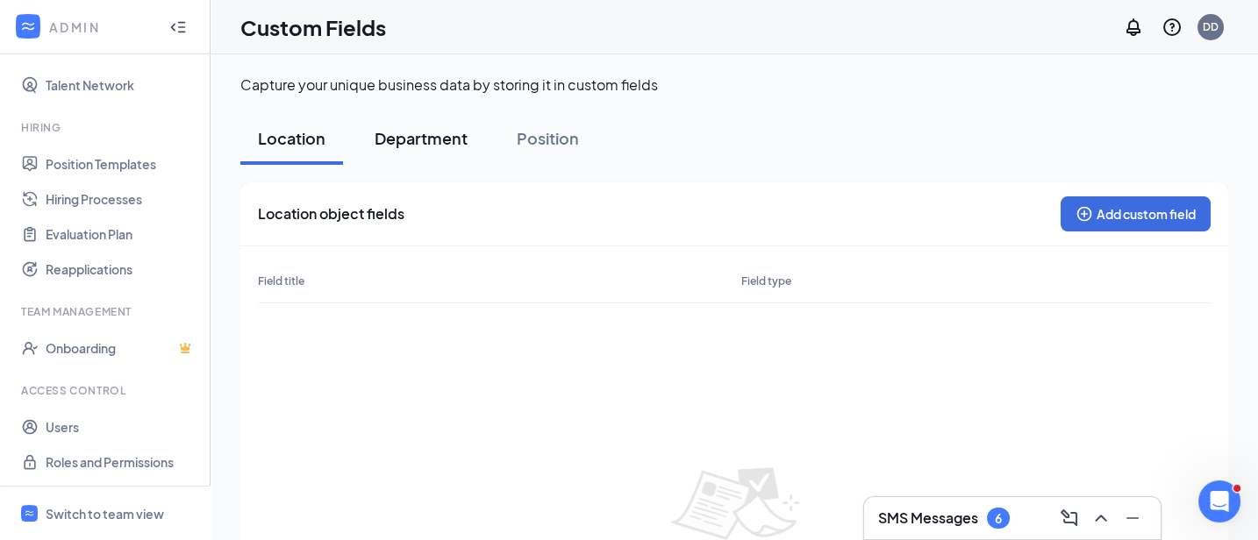
click at [400, 146] on div "Department" at bounding box center [421, 138] width 93 height 22
click at [43, 25] on div at bounding box center [28, 27] width 32 height 32
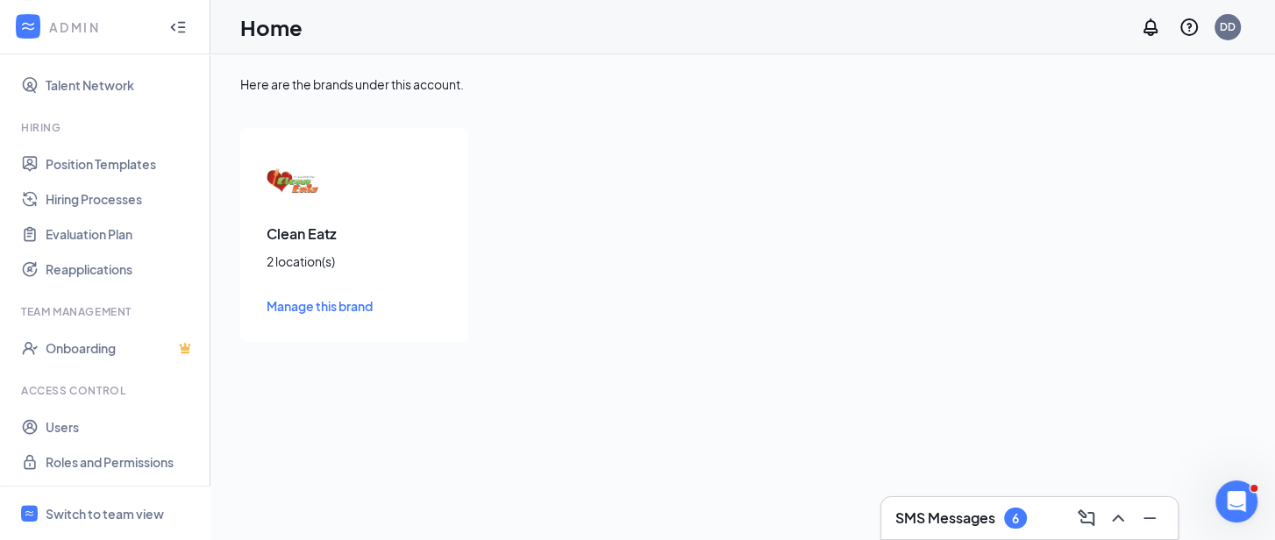
click at [161, 24] on div at bounding box center [178, 27] width 35 height 35
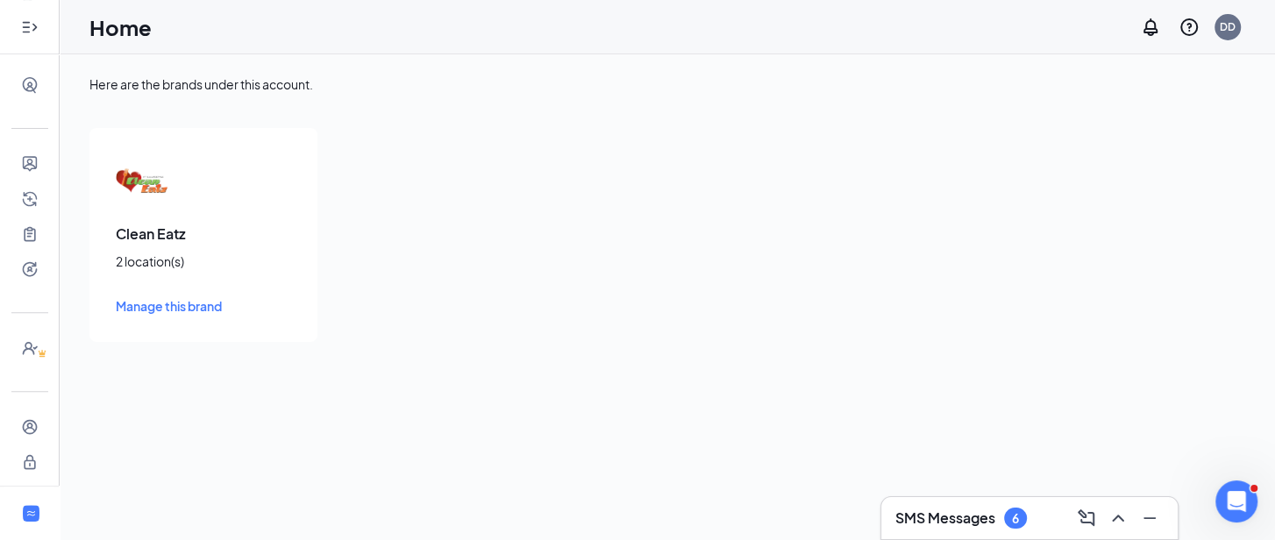
click at [22, 22] on icon "Expand" at bounding box center [25, 26] width 7 height 11
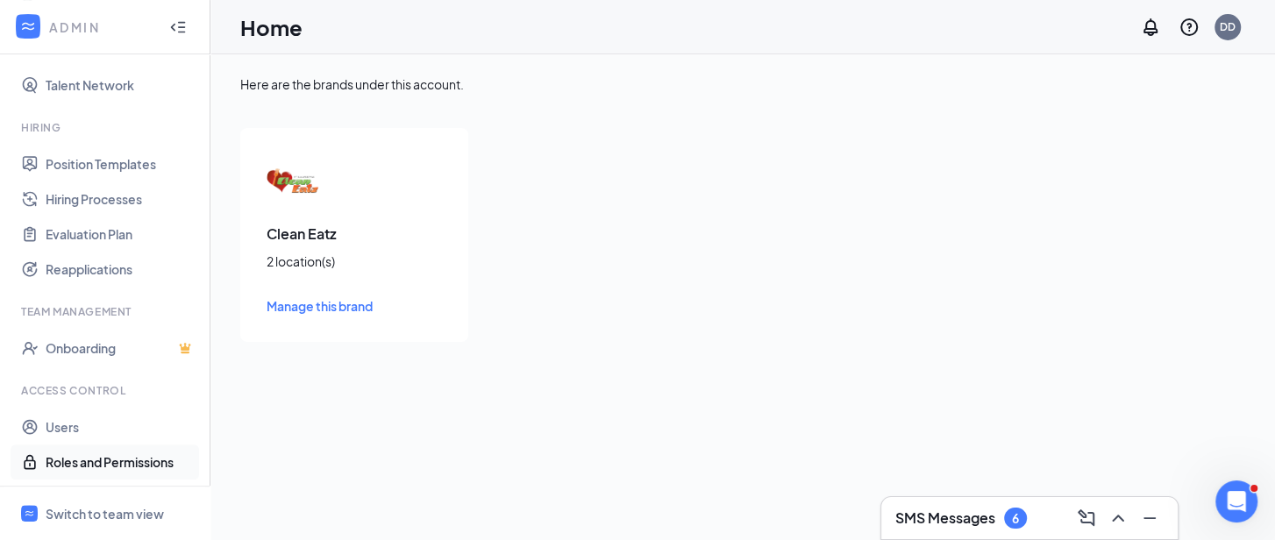
click at [115, 466] on link "Roles and Permissions" at bounding box center [121, 462] width 150 height 35
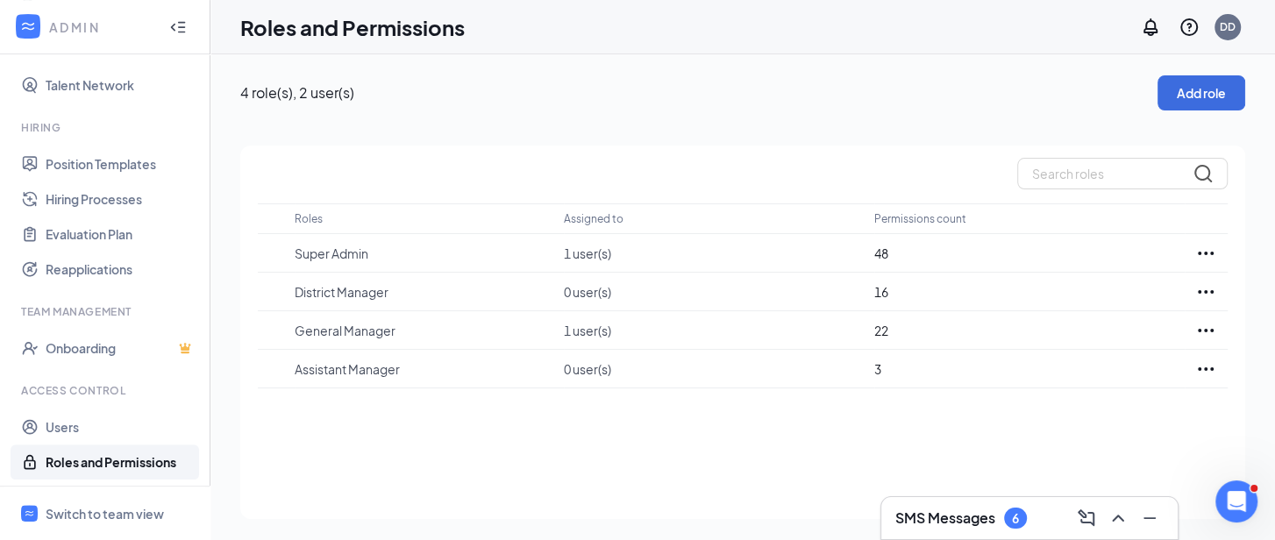
click at [26, 21] on icon "WorkstreamLogo" at bounding box center [28, 27] width 18 height 18
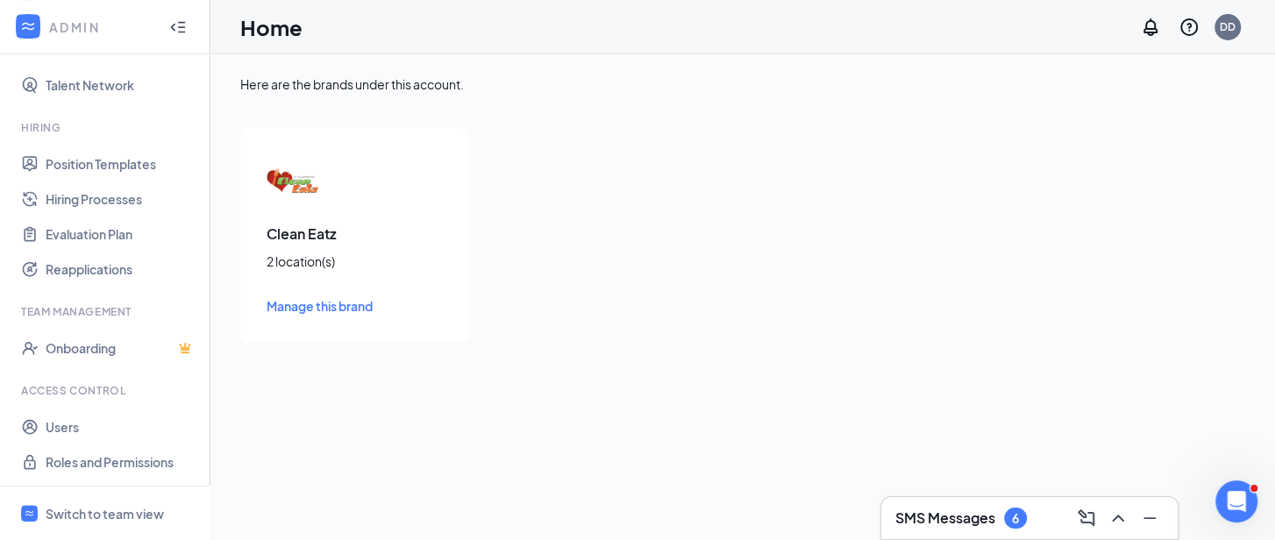
click at [26, 21] on icon "WorkstreamLogo" at bounding box center [28, 27] width 18 height 18
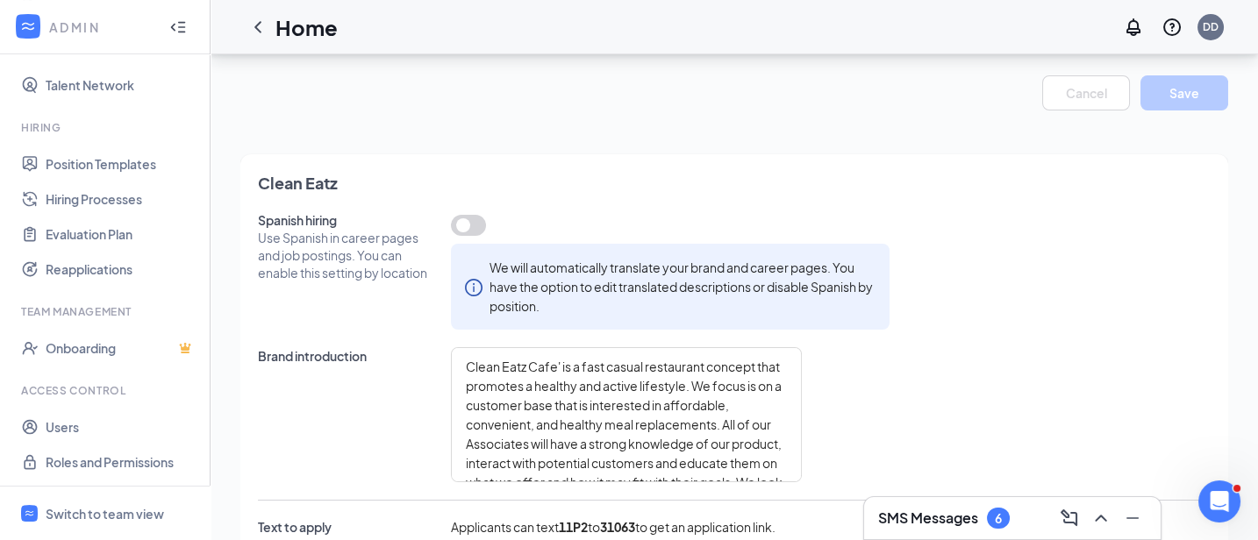
scroll to position [221, 0]
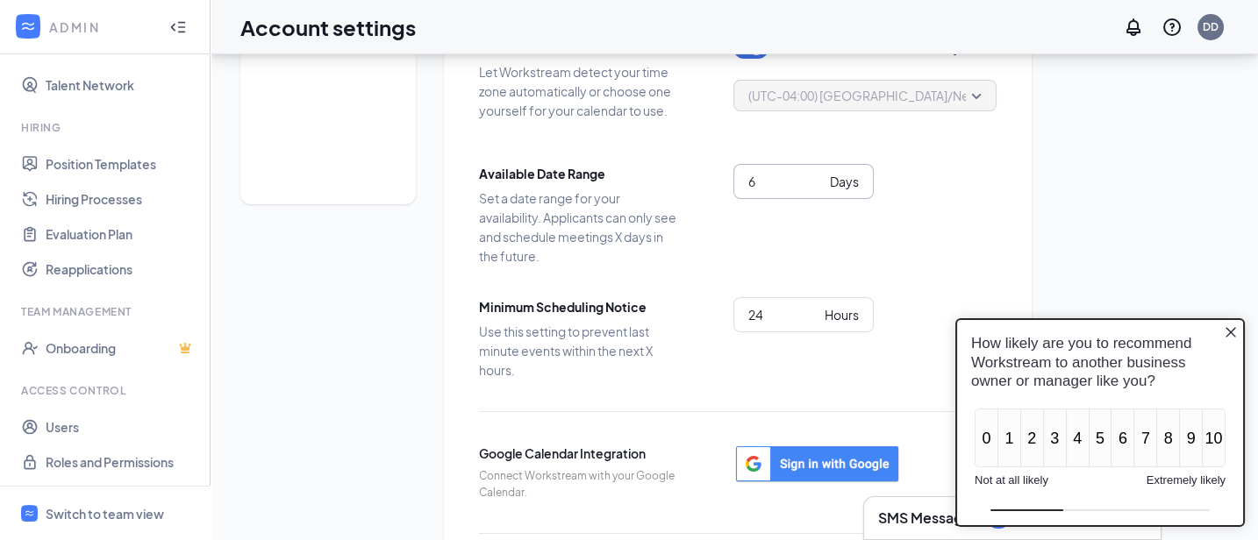
click at [810, 182] on input "6" at bounding box center [785, 181] width 75 height 19
click at [817, 190] on input "5" at bounding box center [785, 181] width 75 height 19
click at [817, 190] on input "4" at bounding box center [785, 181] width 75 height 19
click at [816, 182] on input "5" at bounding box center [785, 181] width 75 height 19
click at [816, 182] on input "6" at bounding box center [785, 181] width 75 height 19
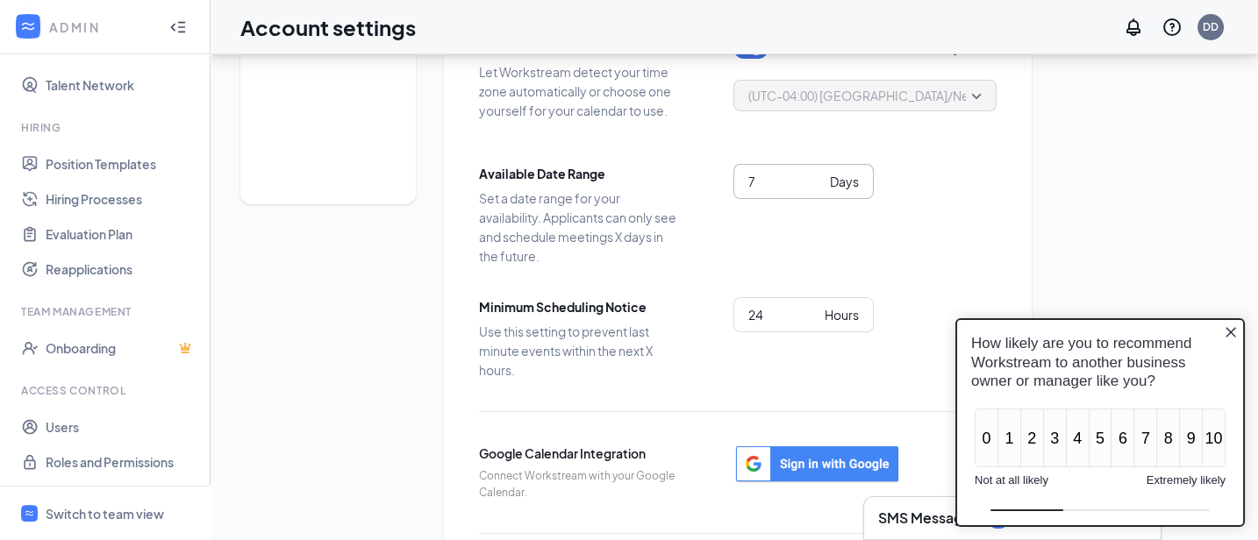
click at [816, 182] on input "7" at bounding box center [785, 181] width 75 height 19
click at [816, 182] on input "8" at bounding box center [785, 181] width 75 height 19
click at [816, 182] on input "9" at bounding box center [785, 181] width 75 height 19
click at [816, 182] on input "10" at bounding box center [785, 181] width 75 height 19
click at [816, 191] on input "9" at bounding box center [785, 181] width 75 height 19
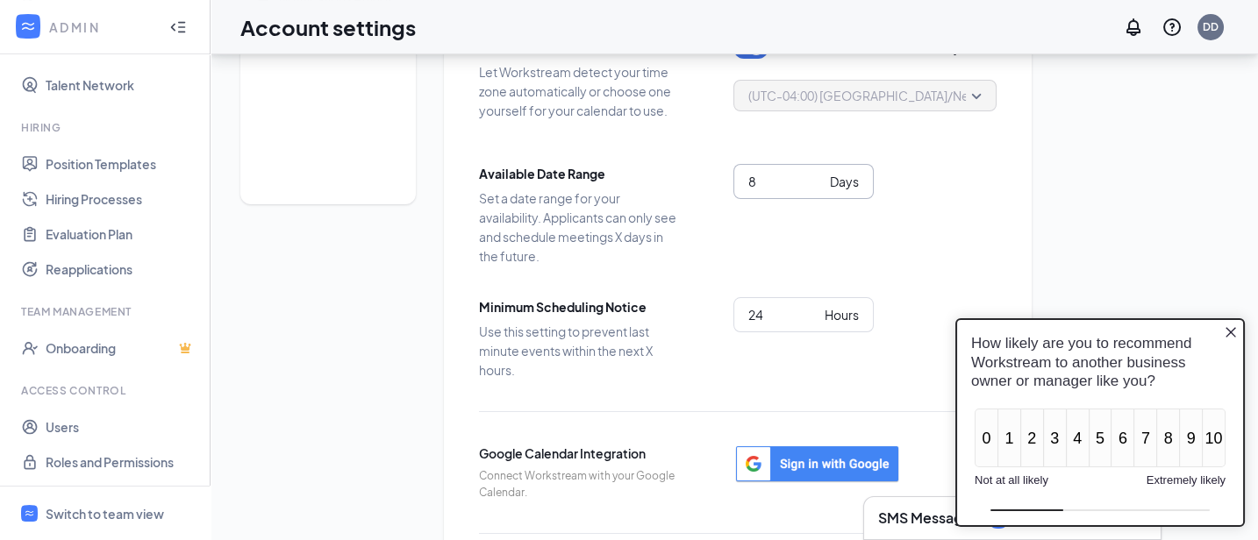
click at [816, 191] on input "8" at bounding box center [785, 181] width 75 height 19
click at [816, 191] on input "7" at bounding box center [785, 181] width 75 height 19
click at [816, 191] on input "6" at bounding box center [785, 181] width 75 height 19
click at [816, 191] on input "5" at bounding box center [785, 181] width 75 height 19
click at [816, 191] on input "4" at bounding box center [785, 181] width 75 height 19
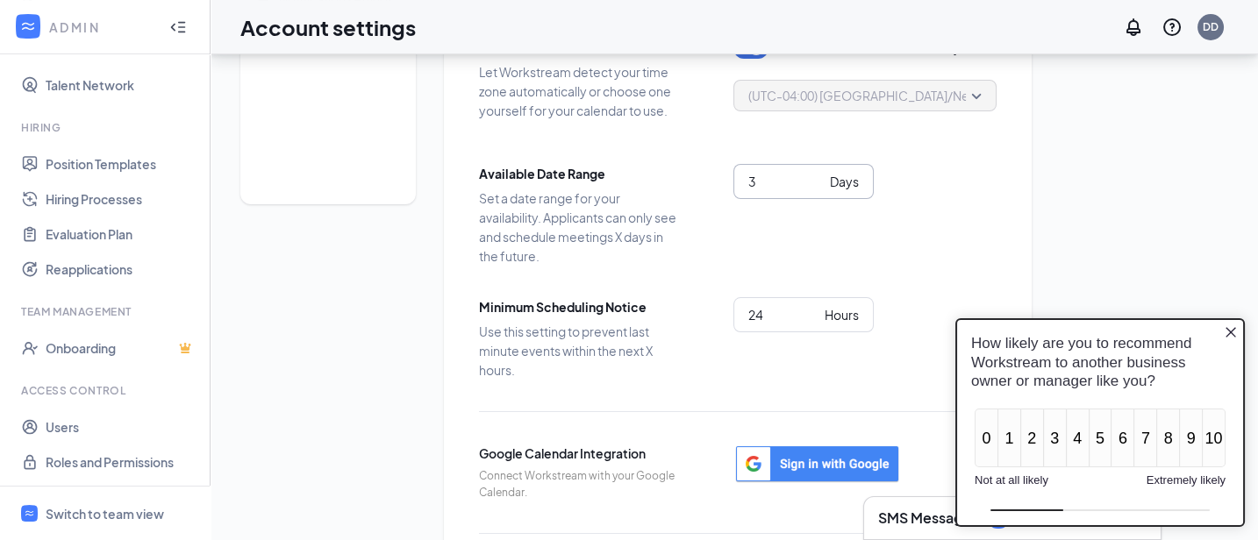
click at [816, 191] on input "3" at bounding box center [785, 181] width 75 height 19
click at [816, 191] on input "2" at bounding box center [785, 181] width 75 height 19
click at [816, 191] on input "1" at bounding box center [785, 181] width 75 height 19
type input "2"
click at [816, 181] on input "2" at bounding box center [785, 181] width 75 height 19
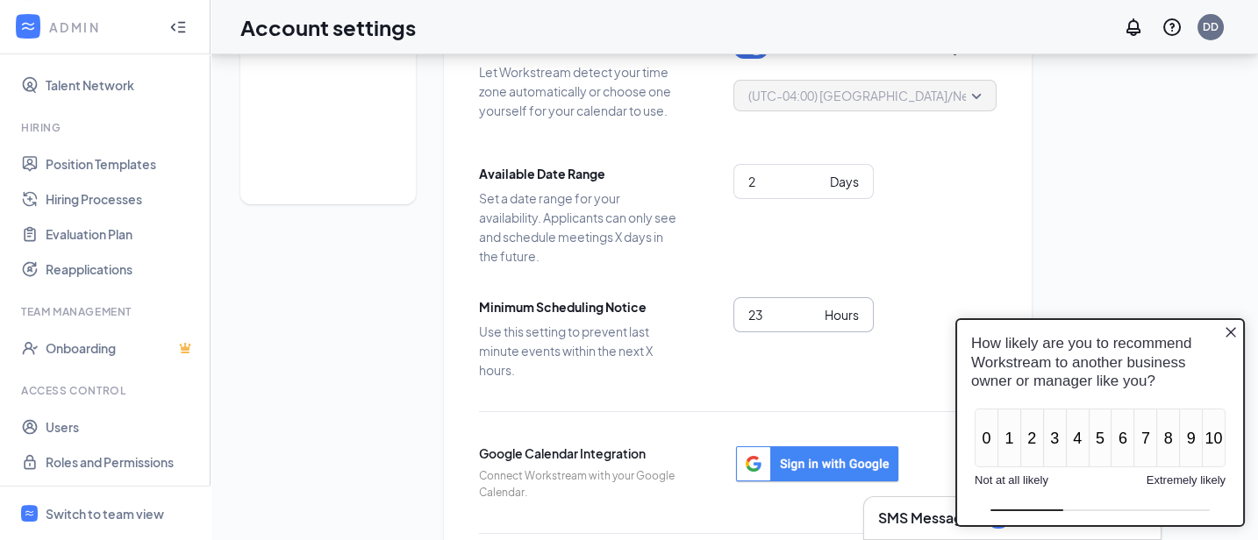
click at [810, 325] on input "23" at bounding box center [782, 314] width 69 height 19
click at [810, 325] on input "22" at bounding box center [782, 314] width 69 height 19
click at [810, 325] on input "21" at bounding box center [782, 314] width 69 height 19
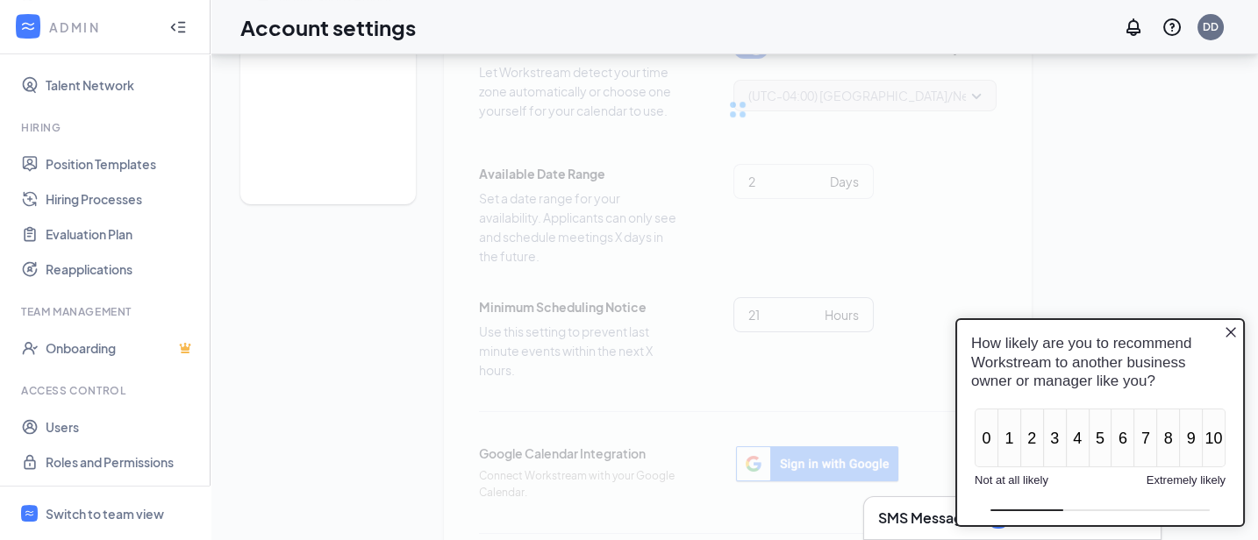
click at [810, 327] on div "Scheduling Settings Time Zone Let Workstream detect your time zone automaticall…" at bounding box center [738, 302] width 588 height 736
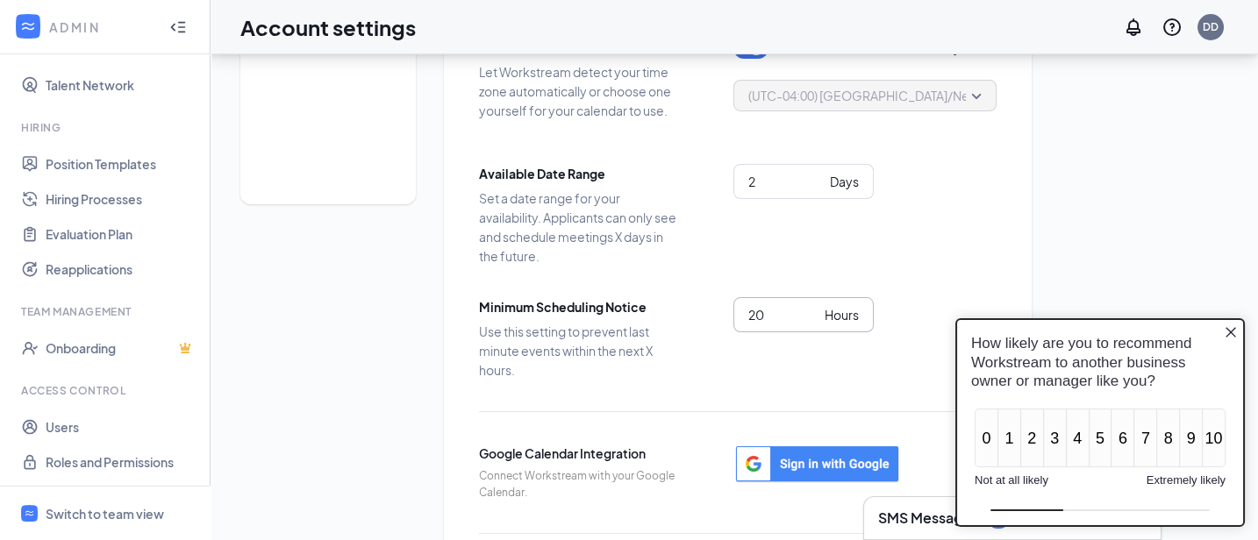
click at [810, 325] on input "20" at bounding box center [782, 314] width 69 height 19
click at [810, 325] on input "19" at bounding box center [782, 314] width 69 height 19
click at [810, 325] on input "18" at bounding box center [782, 314] width 69 height 19
click at [810, 325] on input "17" at bounding box center [782, 314] width 69 height 19
click at [810, 325] on input "16" at bounding box center [782, 314] width 69 height 19
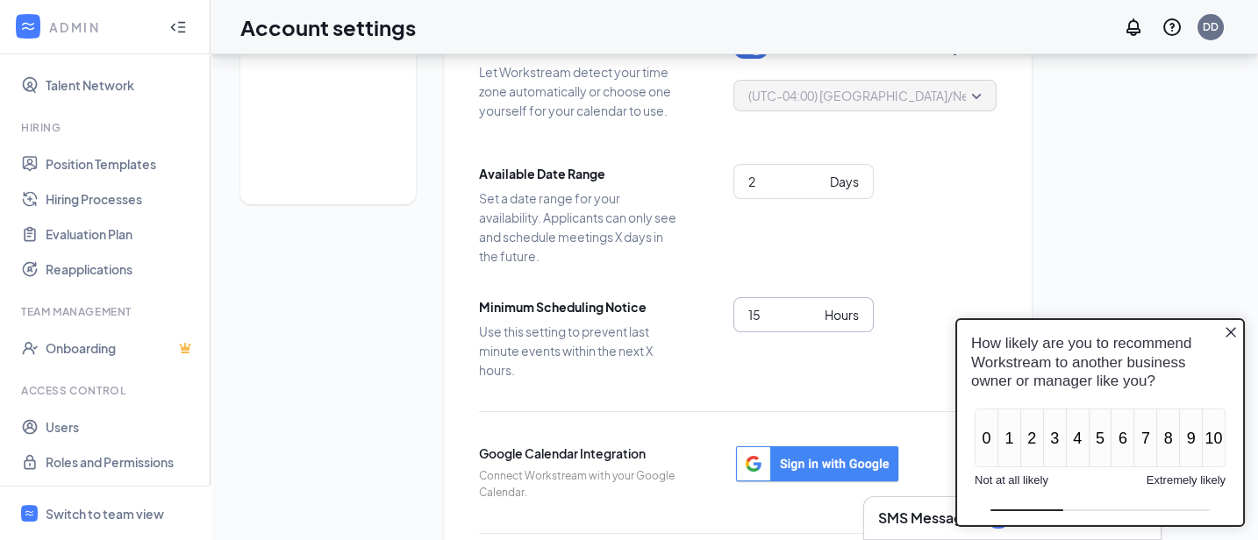
click at [810, 325] on input "15" at bounding box center [782, 314] width 69 height 19
click at [810, 325] on input "14" at bounding box center [782, 314] width 69 height 19
click at [810, 325] on input "13" at bounding box center [782, 314] width 69 height 19
type input "12"
click at [810, 325] on input "12" at bounding box center [782, 314] width 69 height 19
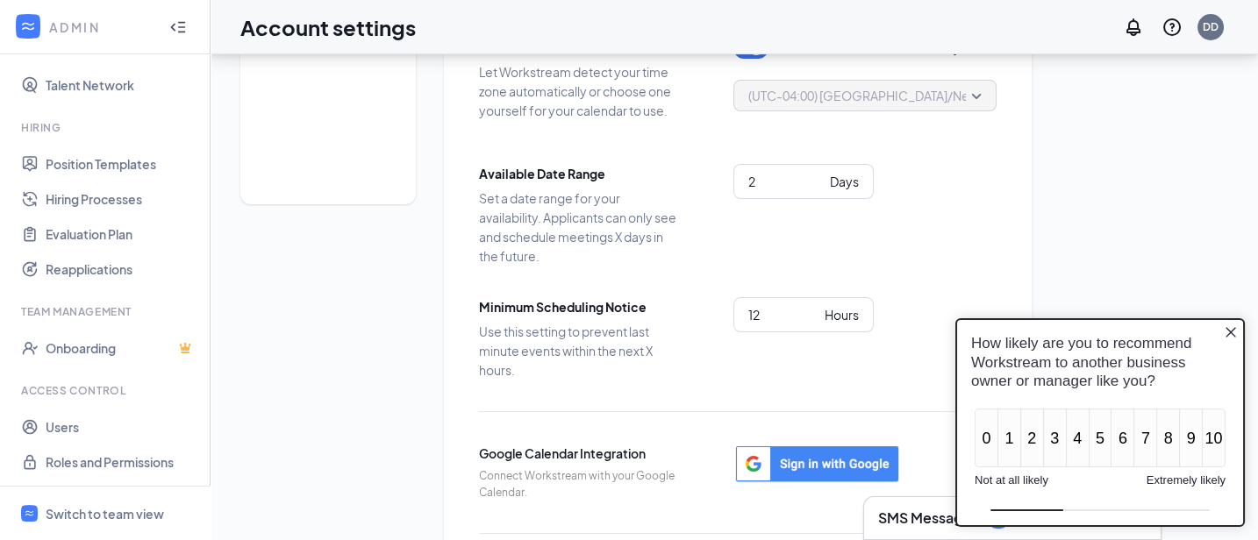
click at [1235, 329] on icon "Close button" at bounding box center [1231, 332] width 14 height 14
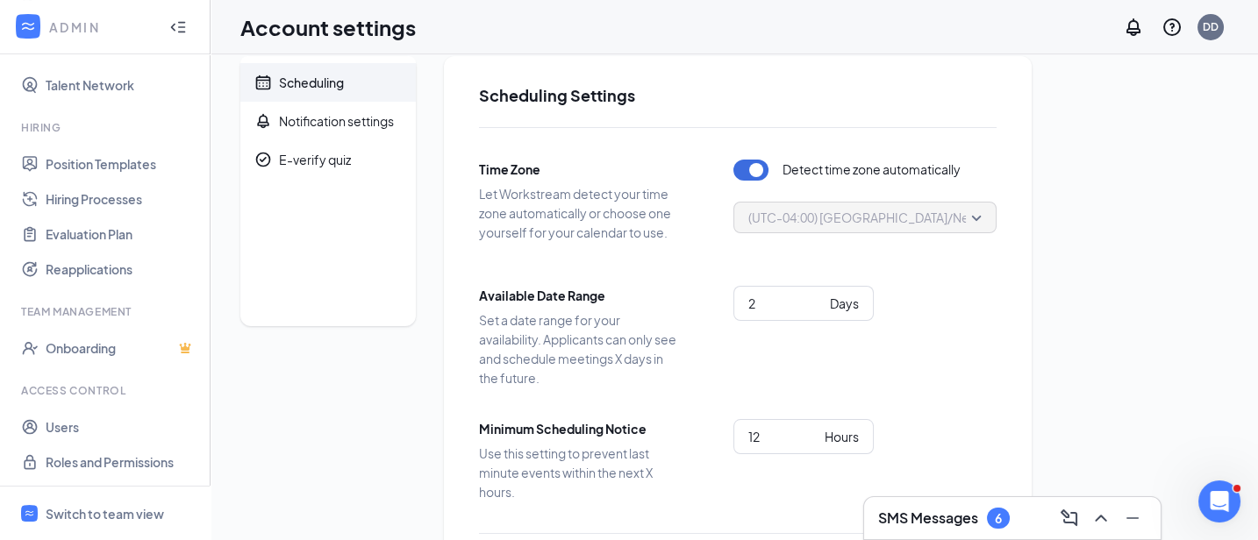
scroll to position [14, 0]
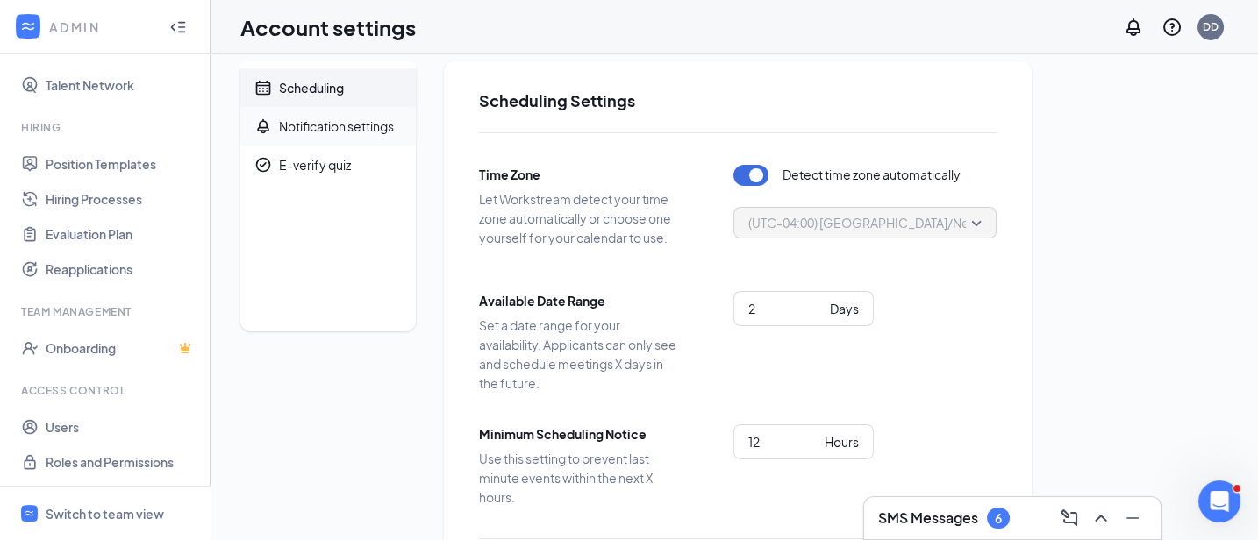
click at [356, 126] on div "Notification settings" at bounding box center [336, 127] width 115 height 18
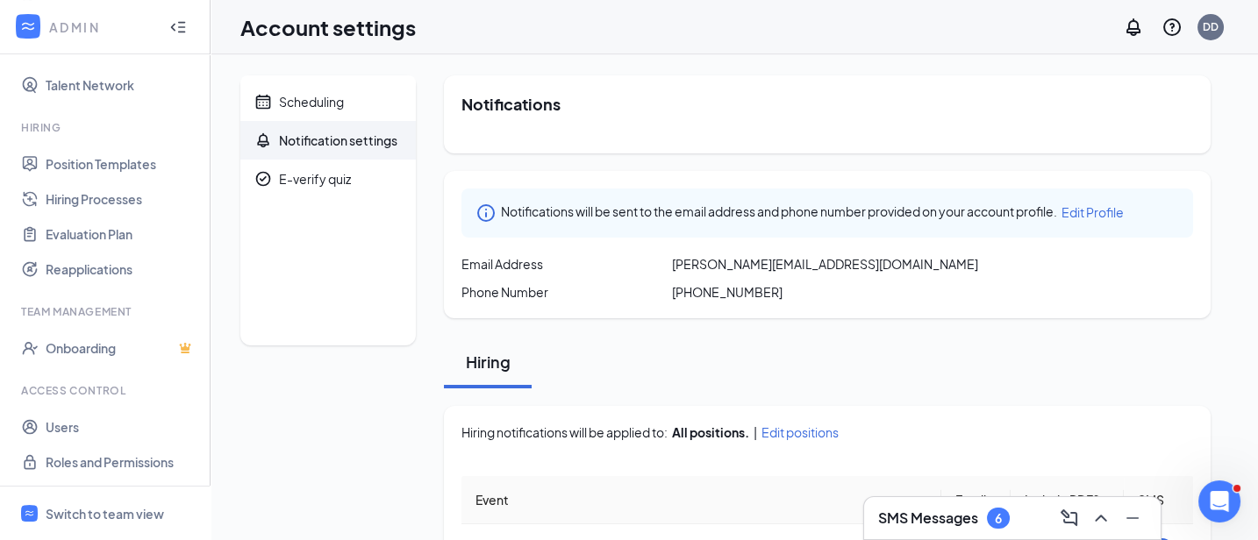
click at [1091, 218] on span "Edit Profile" at bounding box center [1092, 212] width 62 height 16
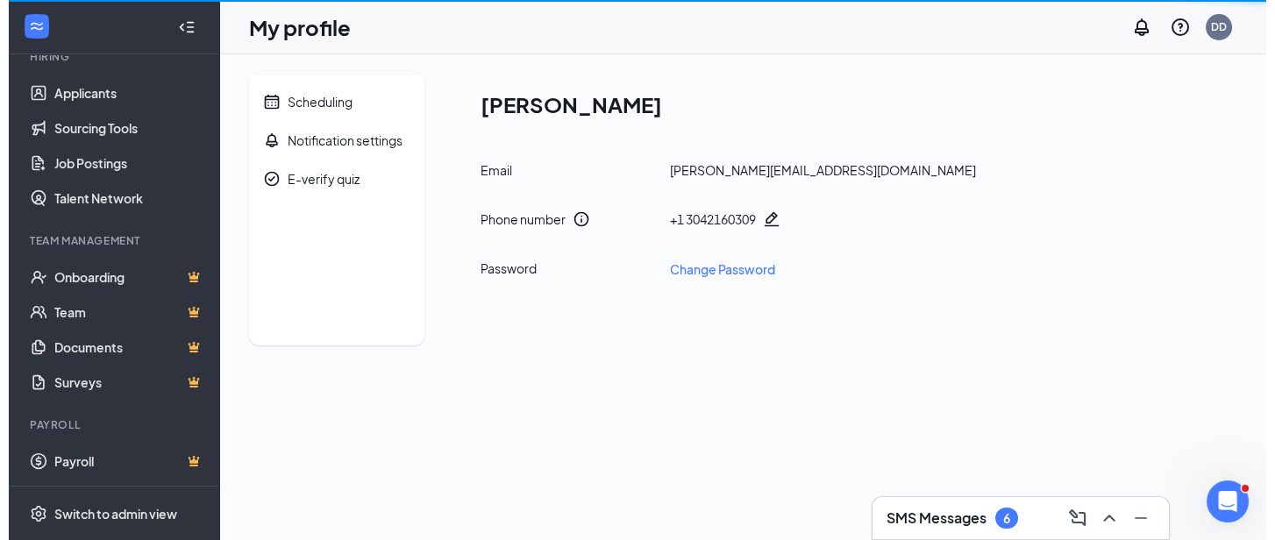
scroll to position [180, 0]
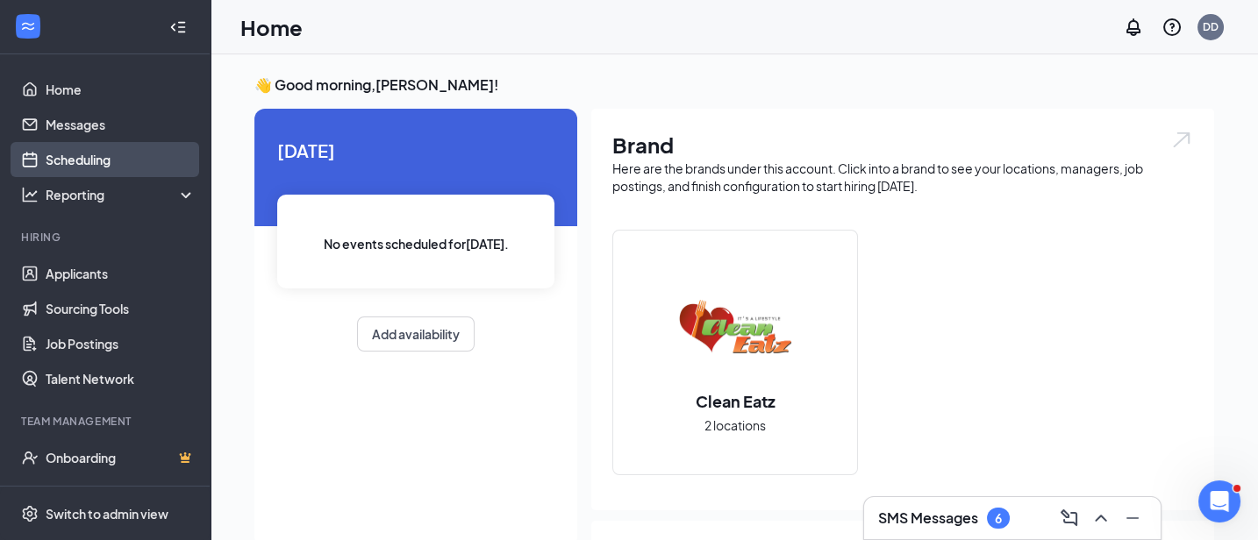
click at [77, 161] on link "Scheduling" at bounding box center [121, 159] width 150 height 35
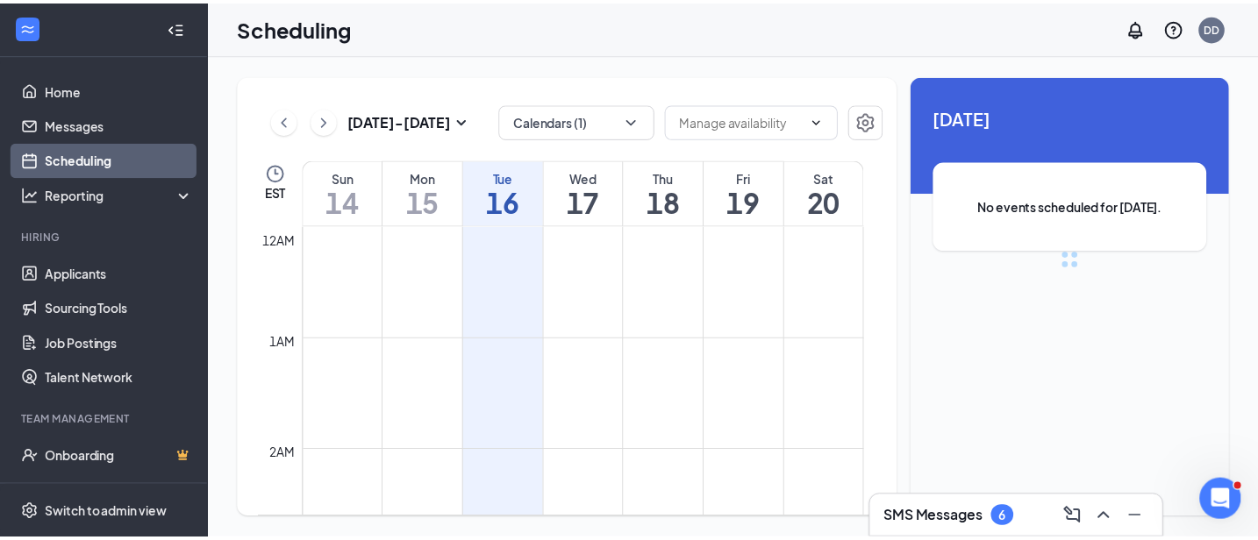
scroll to position [861, 0]
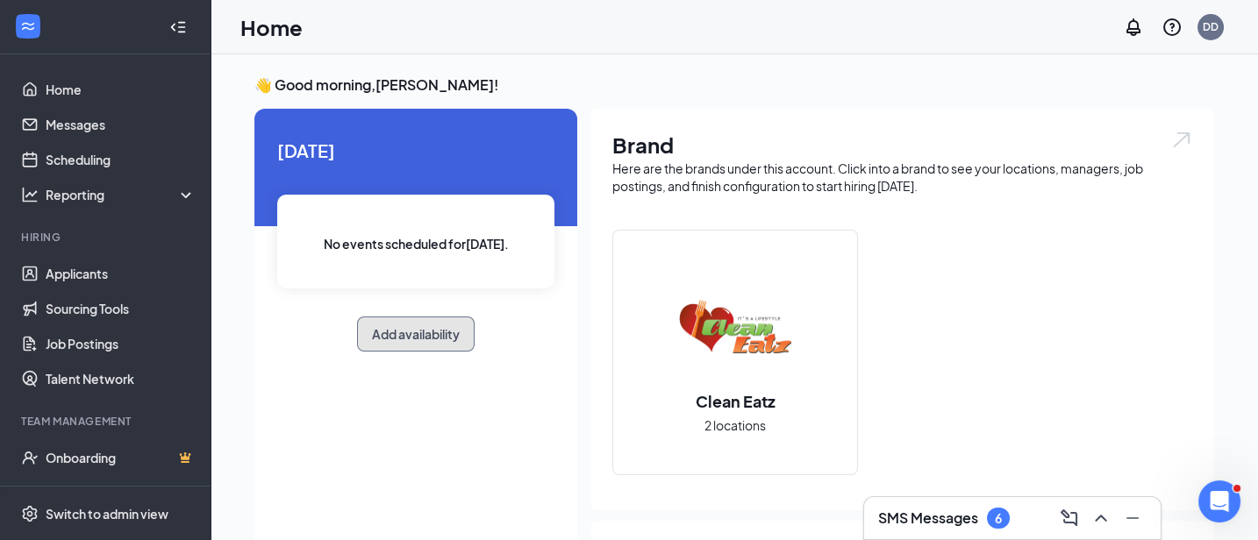
click at [400, 343] on button "Add availability" at bounding box center [416, 334] width 118 height 35
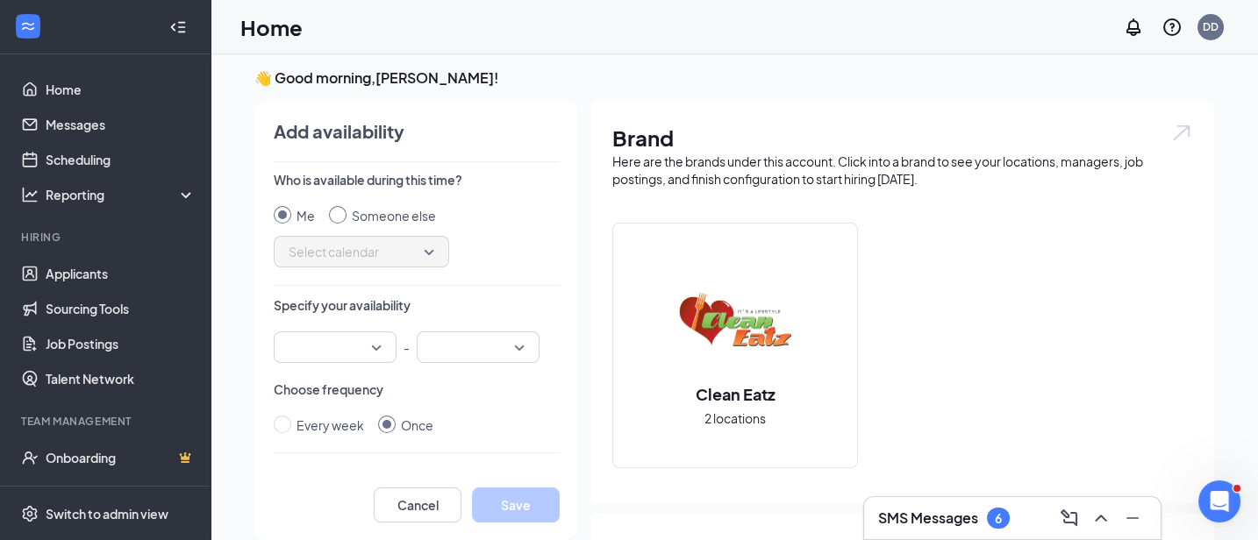
click at [342, 213] on input "Someone else" at bounding box center [338, 215] width 18 height 18
radio input "true"
radio input "false"
click at [424, 254] on span "Select calendar" at bounding box center [362, 252] width 146 height 26
click at [401, 304] on span "[PERSON_NAME] Calendar" at bounding box center [365, 298] width 155 height 19
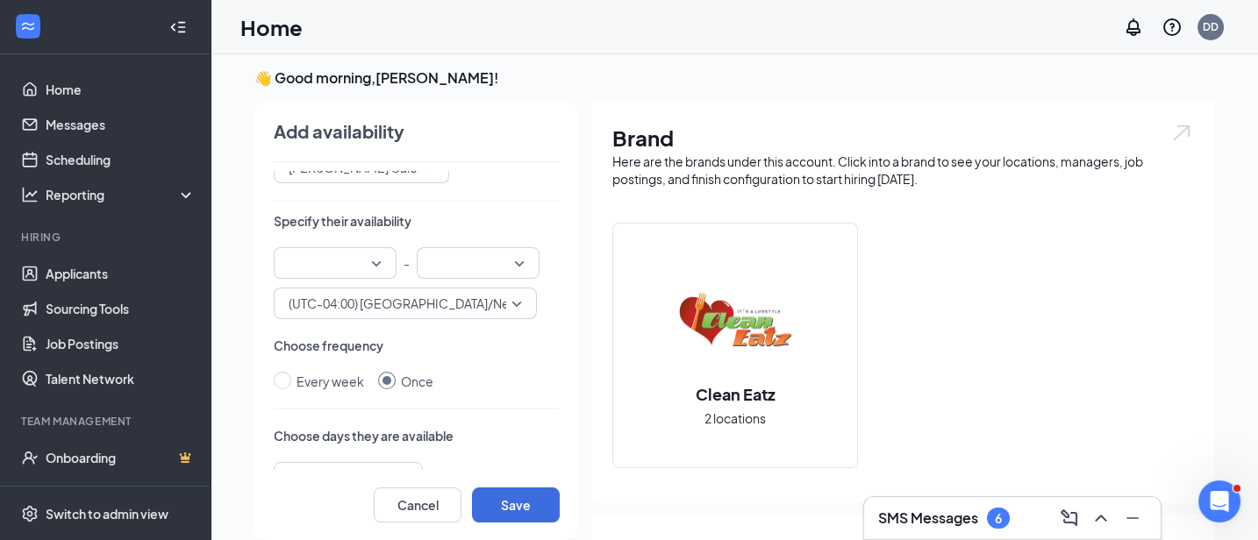
scroll to position [97, 0]
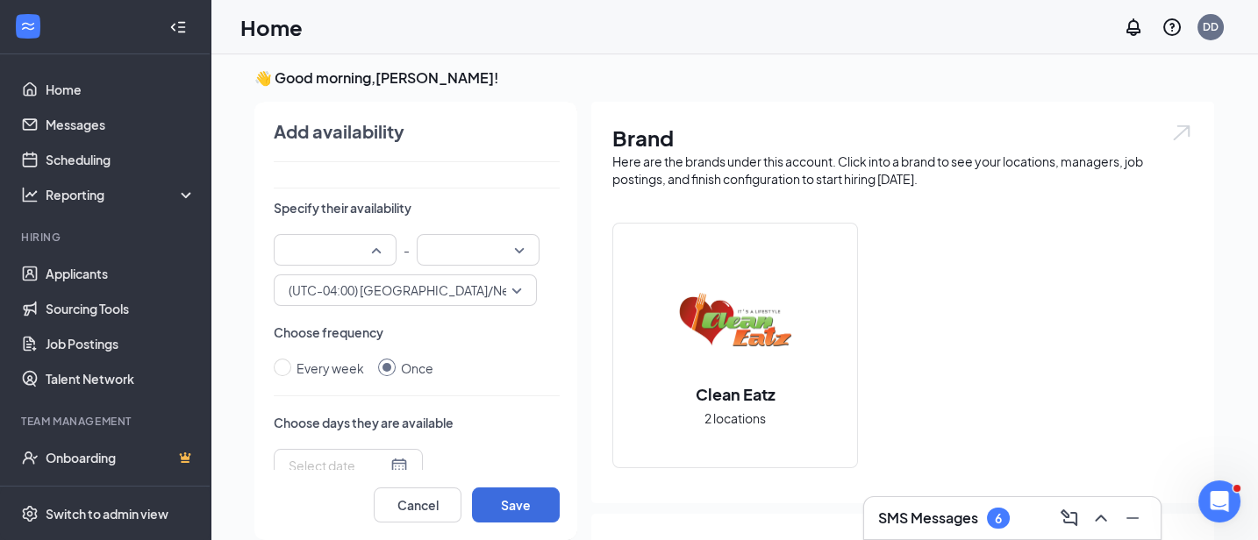
click at [387, 240] on div "12:00 AM 12:15 AM 12:00 AM 12:15 AM 12:30 AM 12:45 AM 01:00 AM 01:15 AM 01:30 A…" at bounding box center [335, 250] width 123 height 32
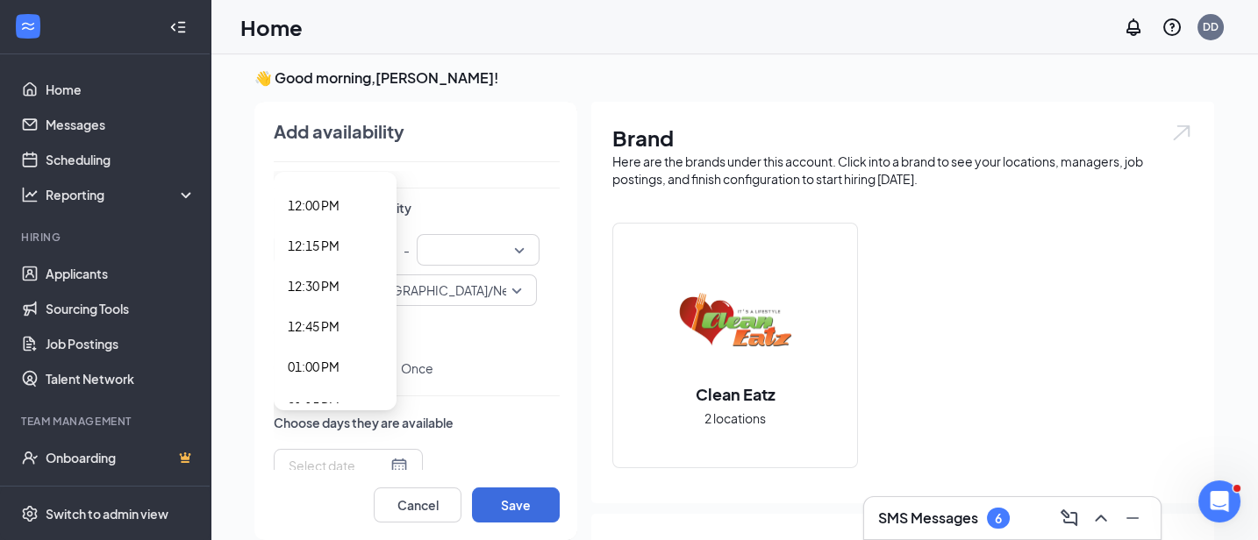
scroll to position [1965, 0]
click at [328, 328] on span "01:00 PM" at bounding box center [314, 332] width 52 height 19
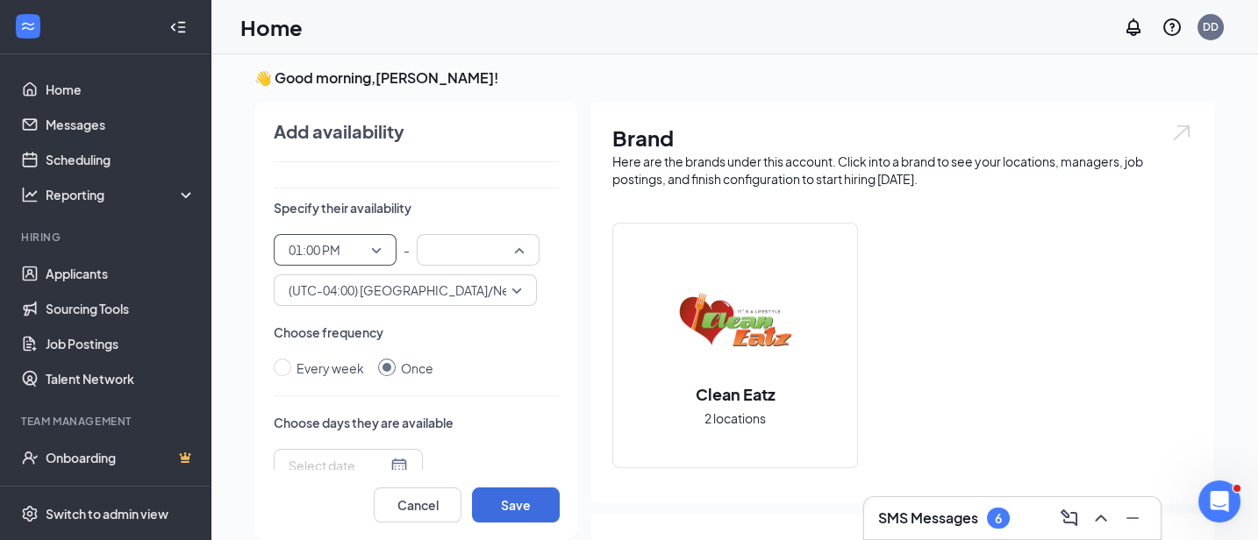
click at [522, 251] on div "12:00 AM 12:15 AM 12:00 AM 12:15 AM 12:30 AM 12:45 AM 01:00 AM 01:15 AM 01:30 A…" at bounding box center [478, 250] width 123 height 32
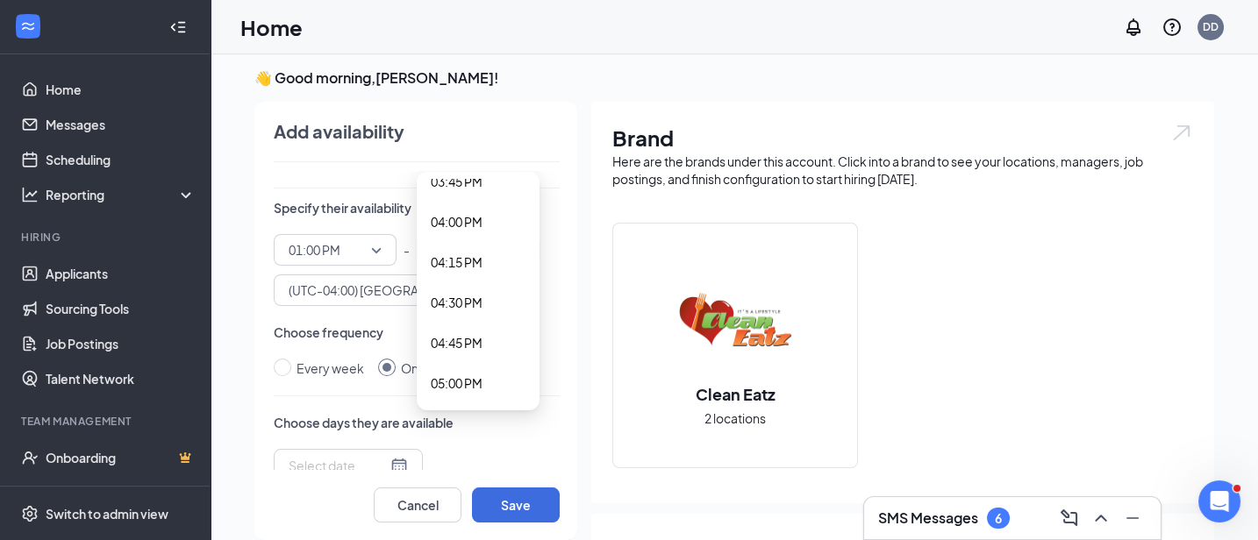
scroll to position [2751, 0]
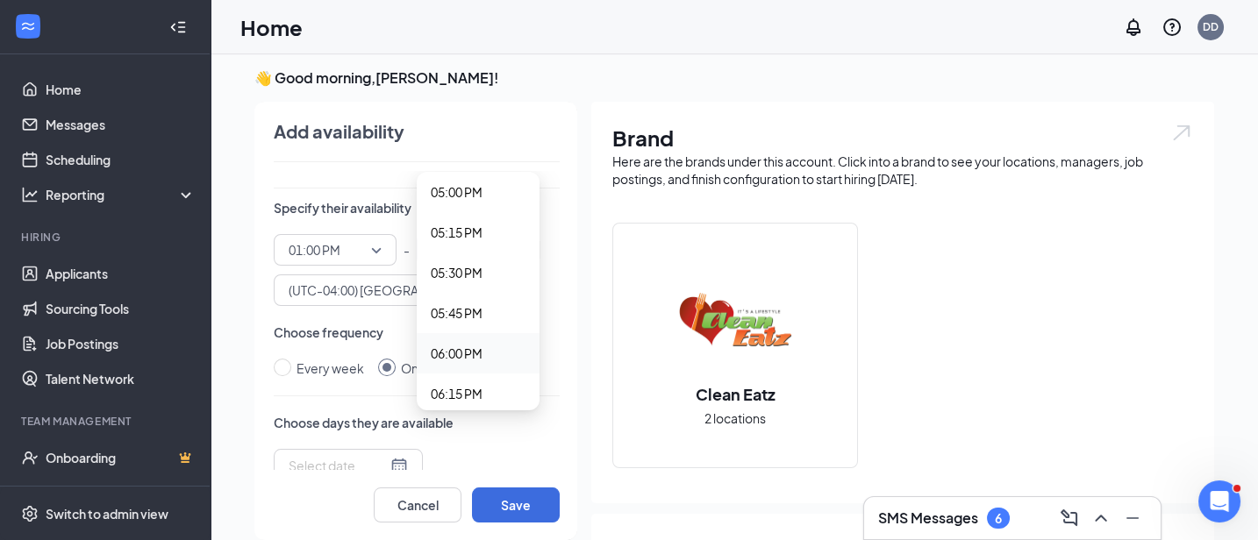
click at [482, 351] on span "06:00 PM" at bounding box center [457, 353] width 52 height 19
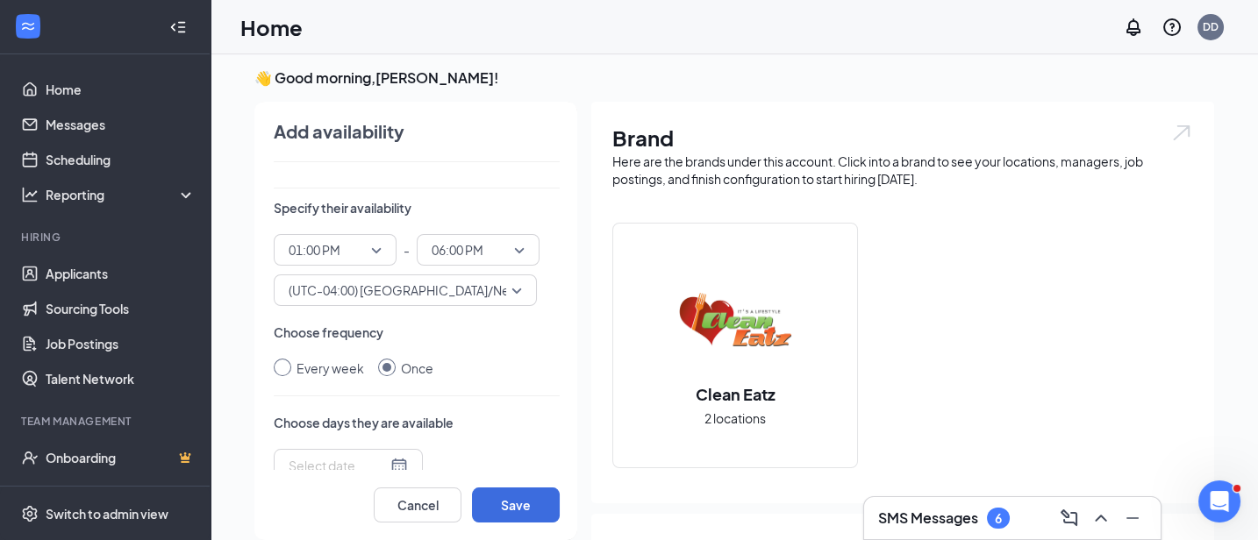
click at [283, 367] on input "Every week" at bounding box center [283, 368] width 18 height 18
radio input "true"
radio input "false"
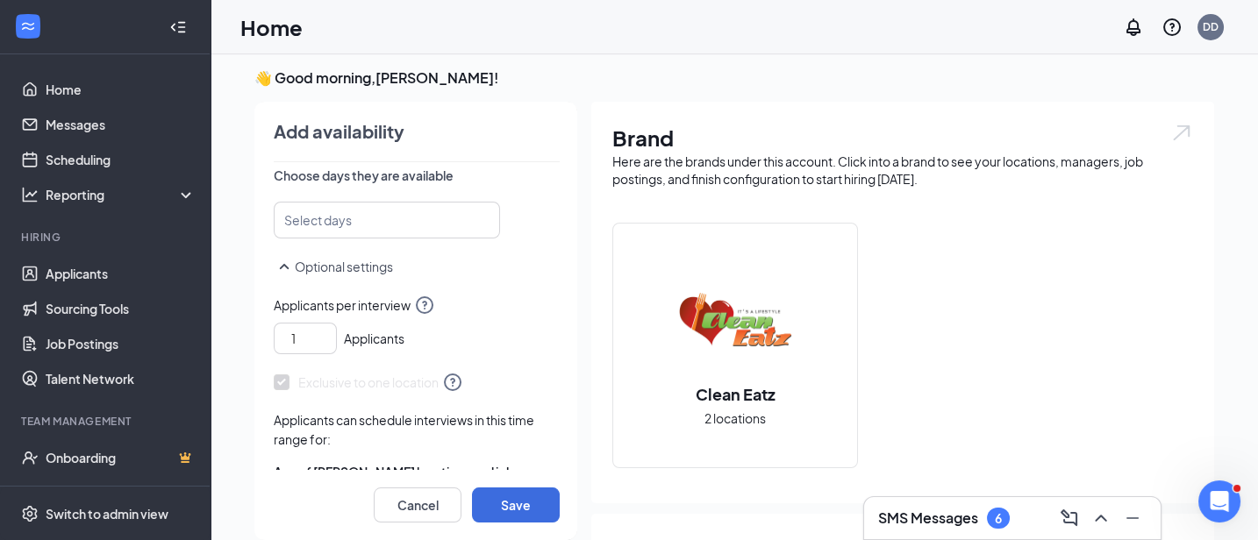
scroll to position [347, 0]
click at [420, 221] on div at bounding box center [379, 217] width 180 height 28
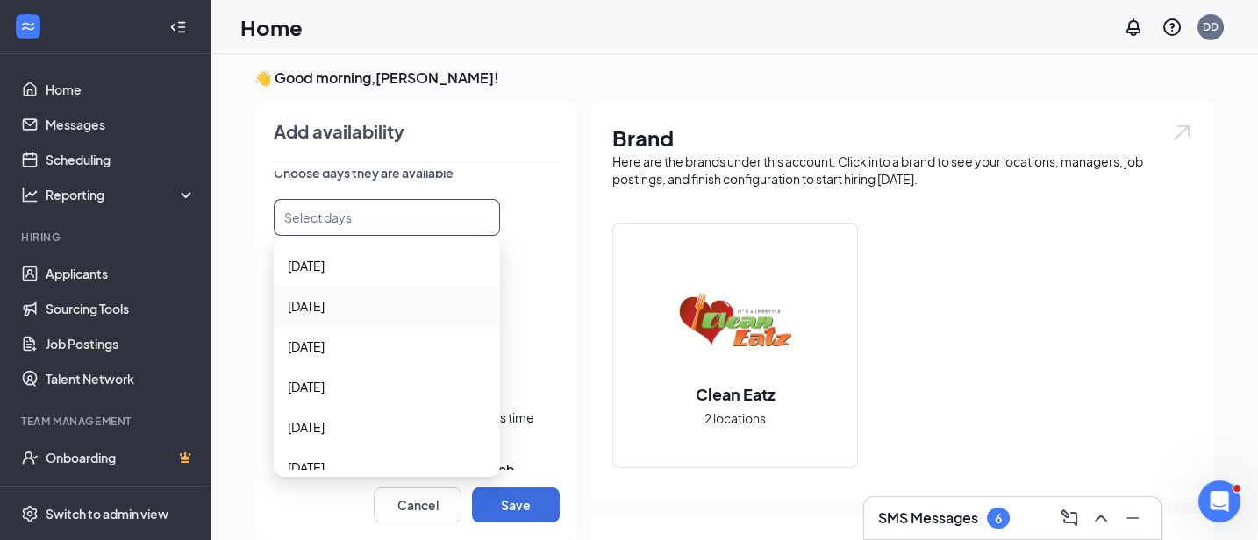
click at [325, 303] on span "[DATE]" at bounding box center [306, 305] width 37 height 19
click at [325, 342] on span "[DATE]" at bounding box center [306, 348] width 37 height 19
click at [325, 384] on span "[DATE]" at bounding box center [306, 390] width 37 height 19
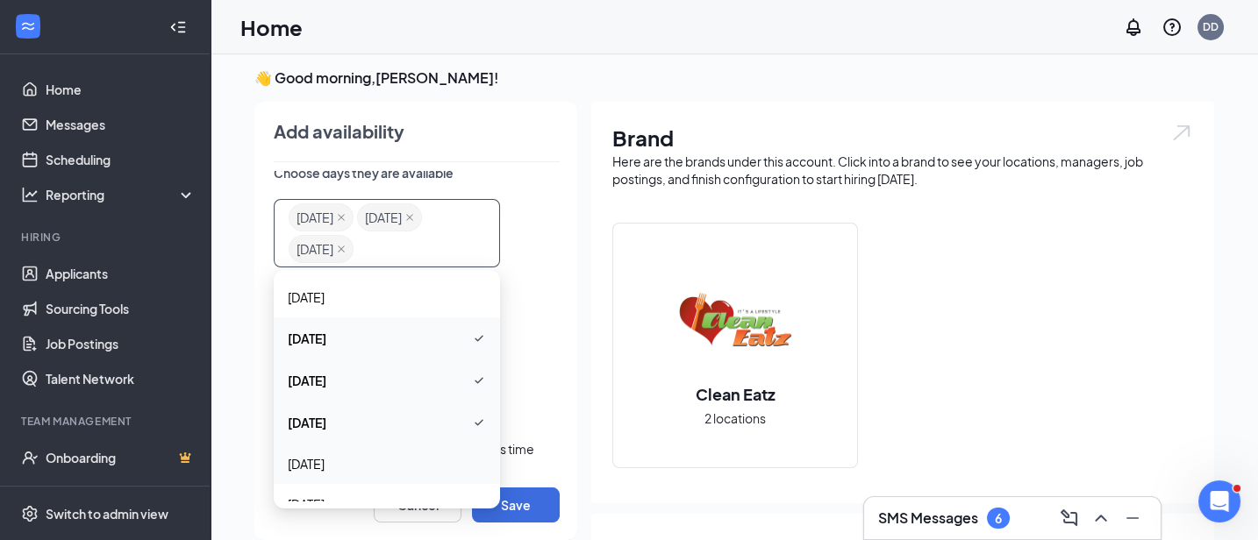
click at [319, 460] on span "[DATE]" at bounding box center [306, 463] width 37 height 19
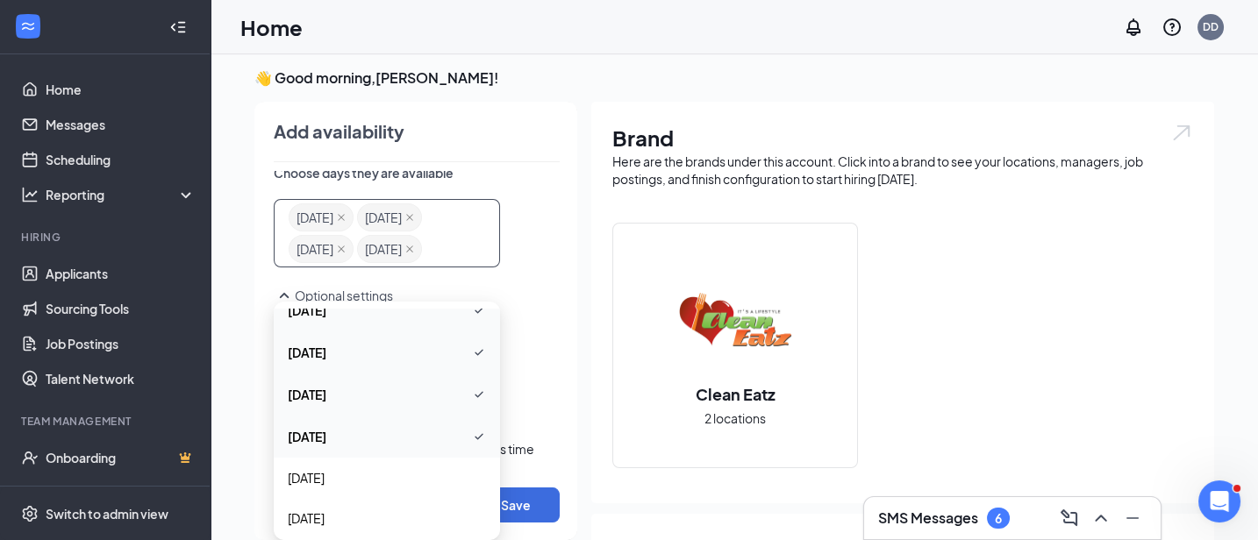
scroll to position [61, 0]
click at [366, 470] on span "[DATE]" at bounding box center [387, 476] width 198 height 19
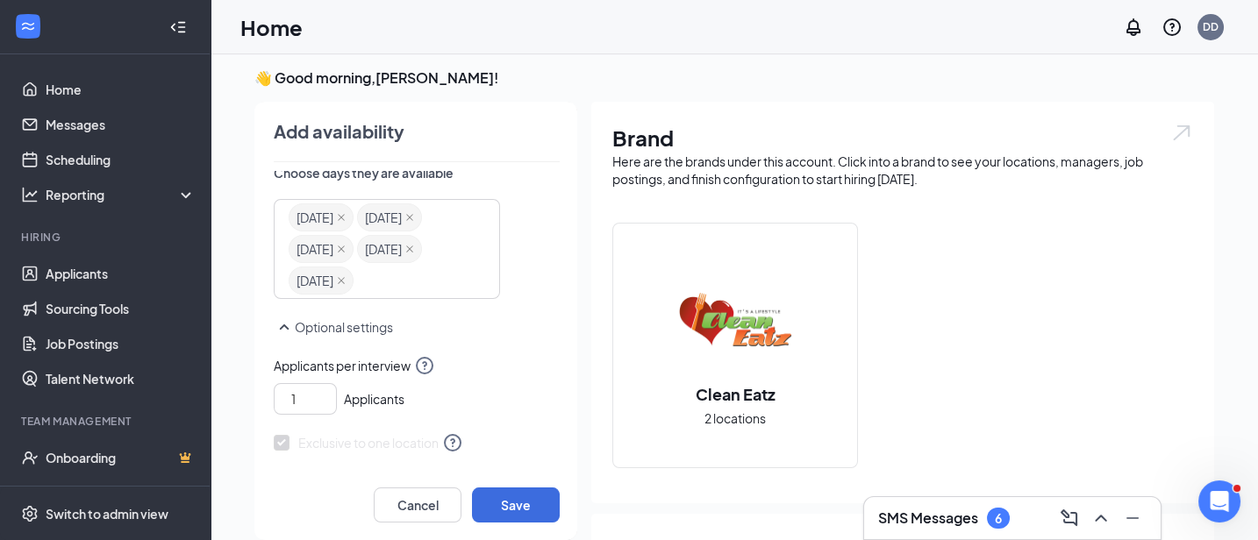
click at [522, 434] on div "Exclusive to one location" at bounding box center [417, 442] width 286 height 21
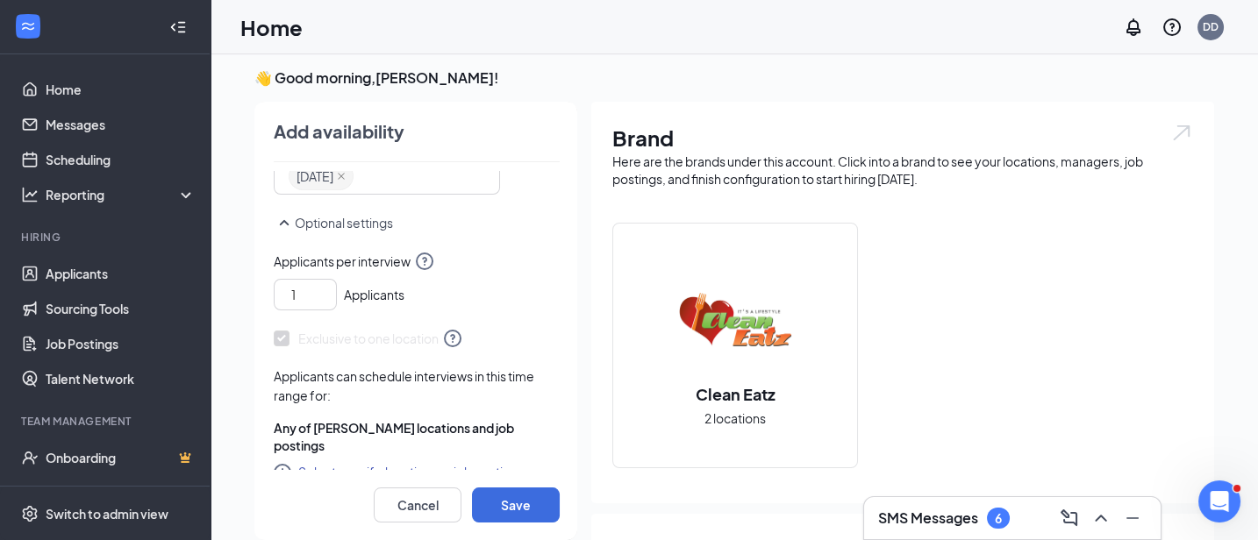
scroll to position [472, 0]
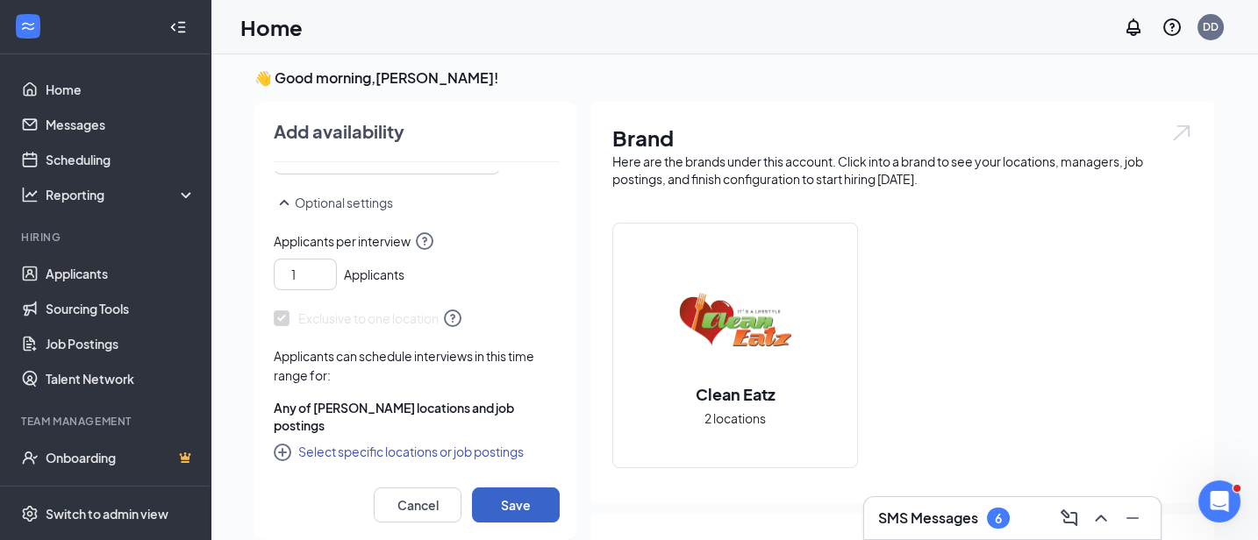
click at [505, 494] on button "Save" at bounding box center [516, 505] width 88 height 35
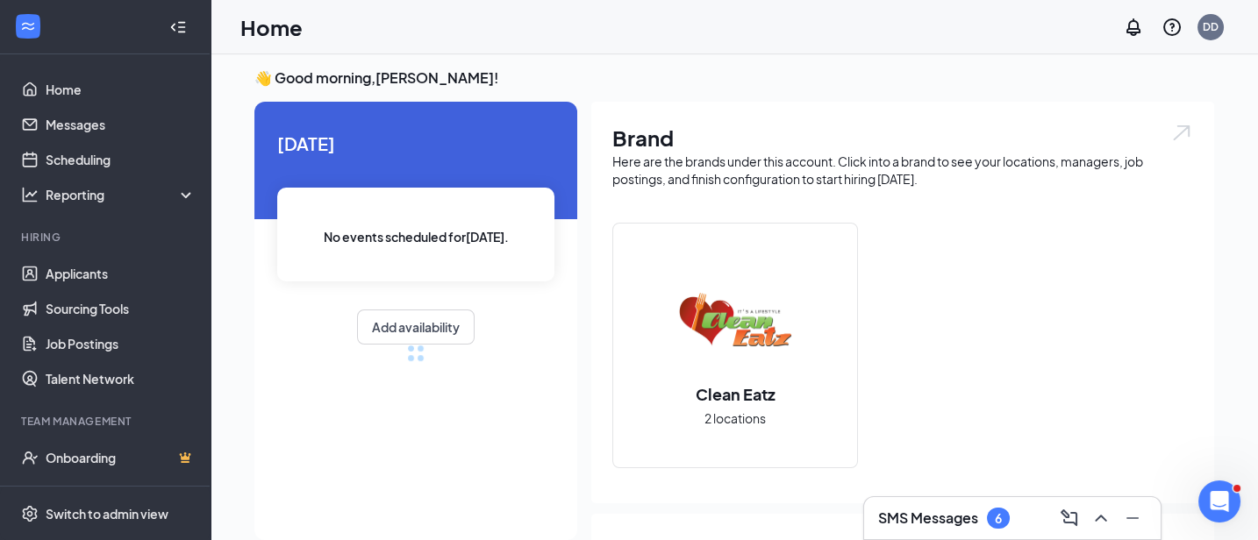
radio input "false"
radio input "true"
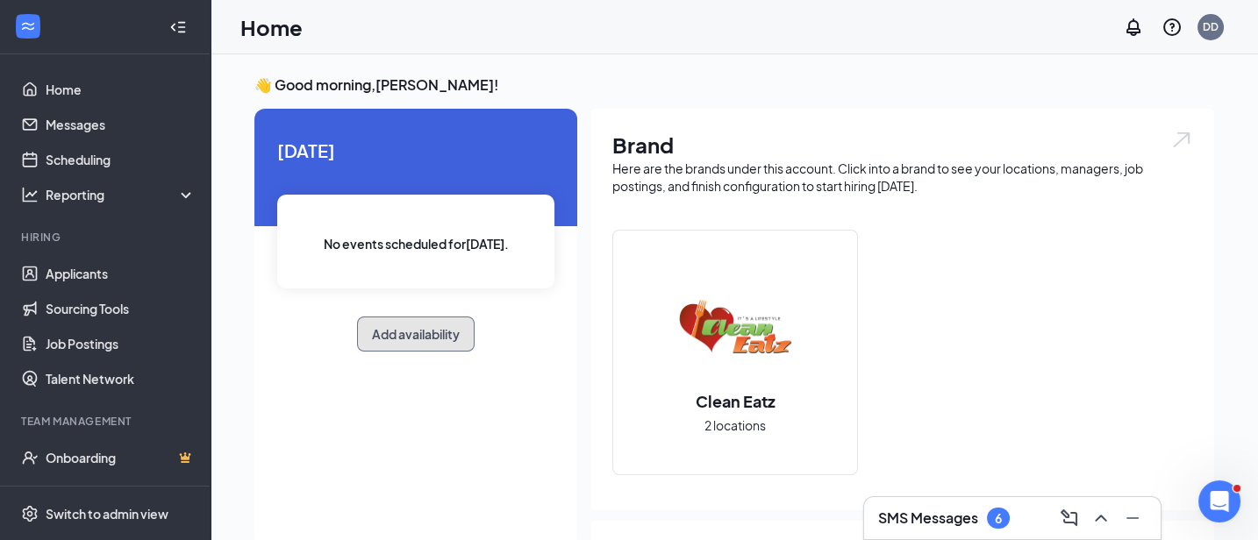
click at [396, 331] on button "Add availability" at bounding box center [416, 334] width 118 height 35
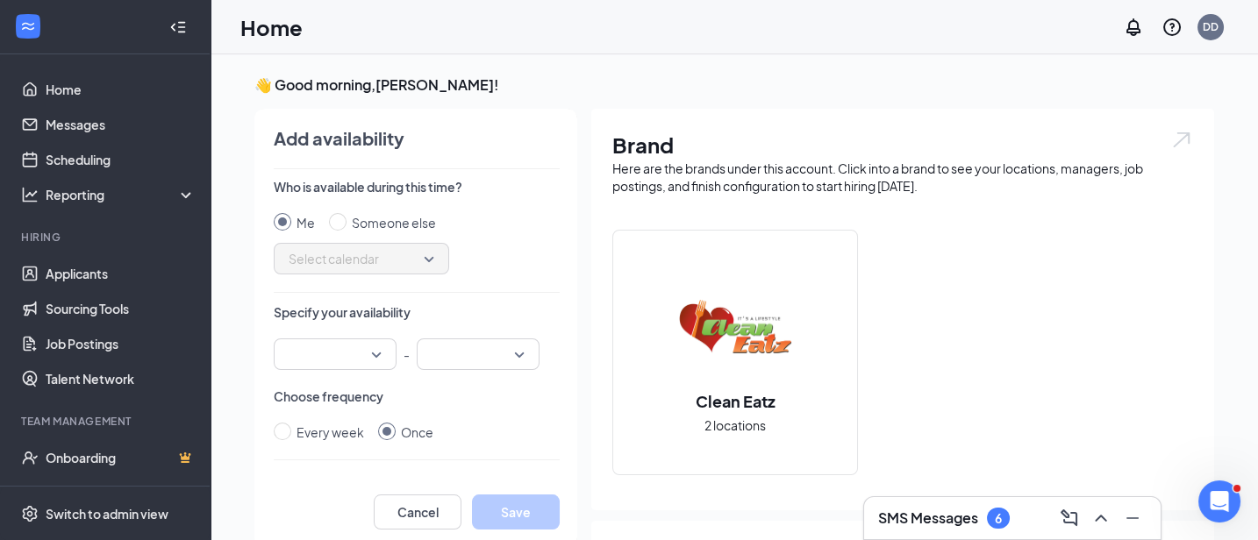
scroll to position [7, 0]
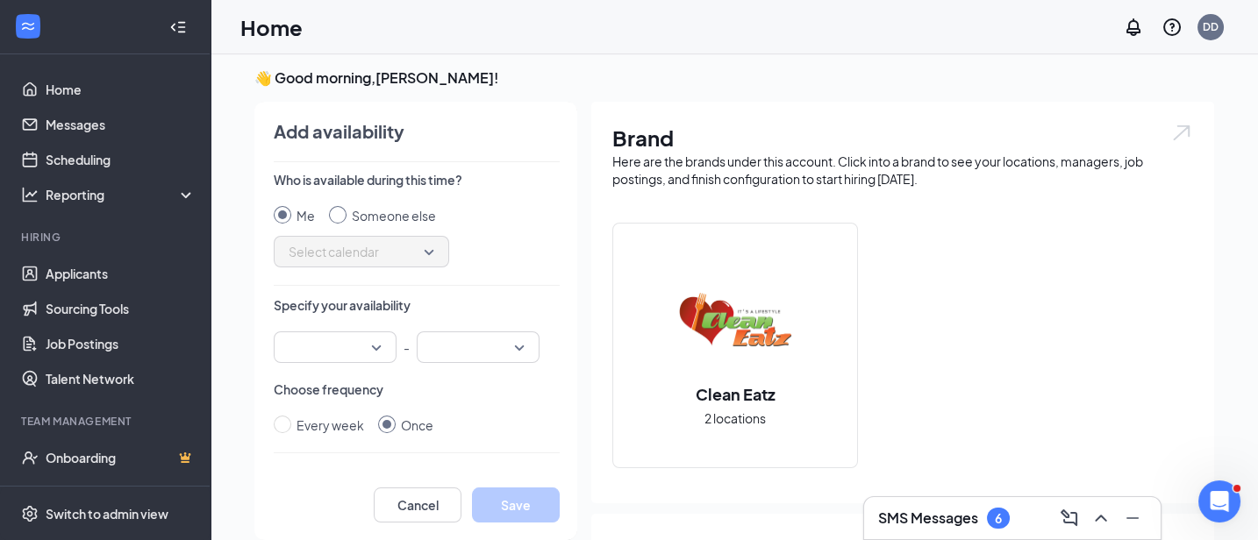
click at [339, 213] on input "Someone else" at bounding box center [338, 215] width 18 height 18
radio input "true"
radio input "false"
click at [429, 247] on span "Select calendar" at bounding box center [362, 252] width 146 height 26
click at [407, 289] on span "[PERSON_NAME] Calendar" at bounding box center [365, 298] width 155 height 19
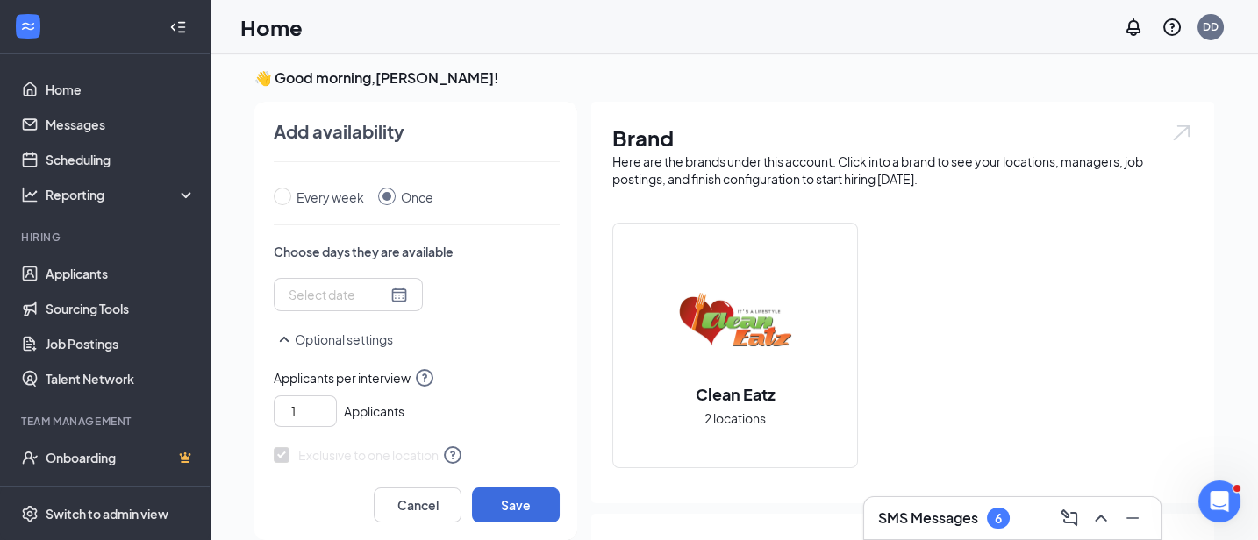
scroll to position [267, 0]
click at [384, 299] on div at bounding box center [348, 296] width 119 height 19
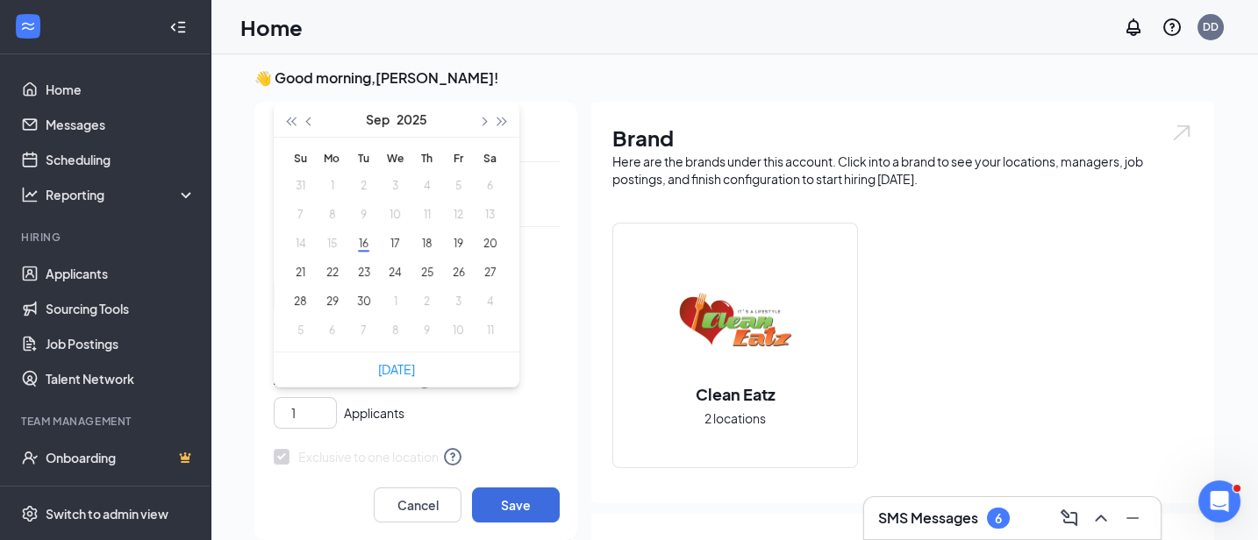
type input "2025-09-22"
type input "2025-09-17"
click at [367, 245] on button "16" at bounding box center [363, 243] width 32 height 18
click at [389, 245] on button "17" at bounding box center [395, 243] width 32 height 18
click at [427, 244] on button "18" at bounding box center [426, 243] width 32 height 18
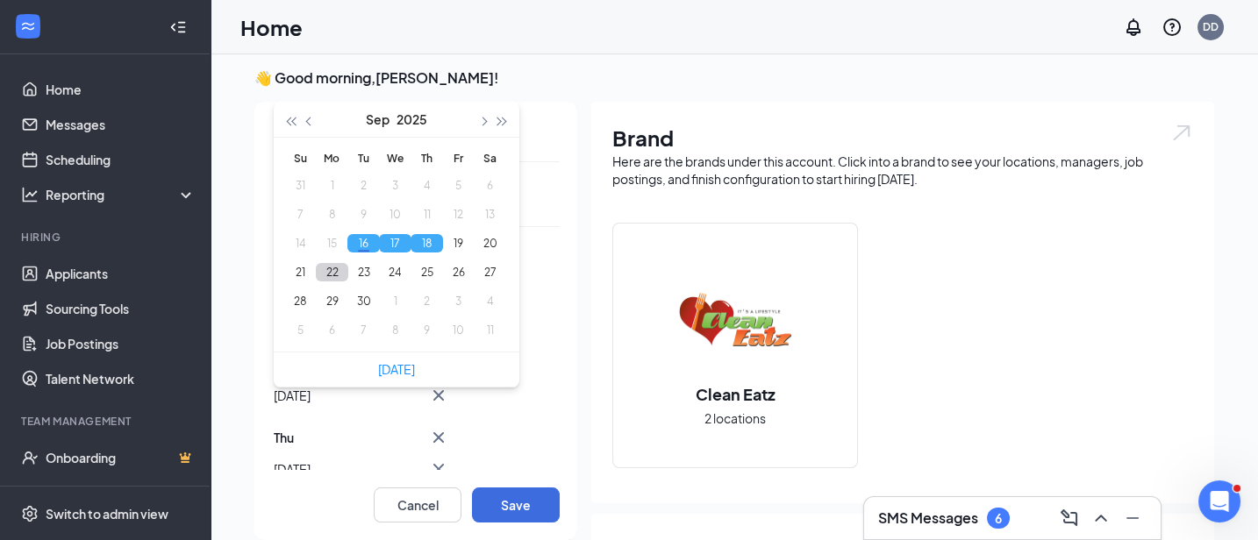
click at [318, 264] on button "22" at bounding box center [332, 272] width 32 height 18
click at [351, 268] on button "23" at bounding box center [363, 272] width 32 height 18
click at [390, 268] on button "24" at bounding box center [395, 272] width 32 height 18
click at [425, 273] on button "25" at bounding box center [426, 272] width 32 height 18
click at [453, 274] on button "26" at bounding box center [458, 272] width 32 height 18
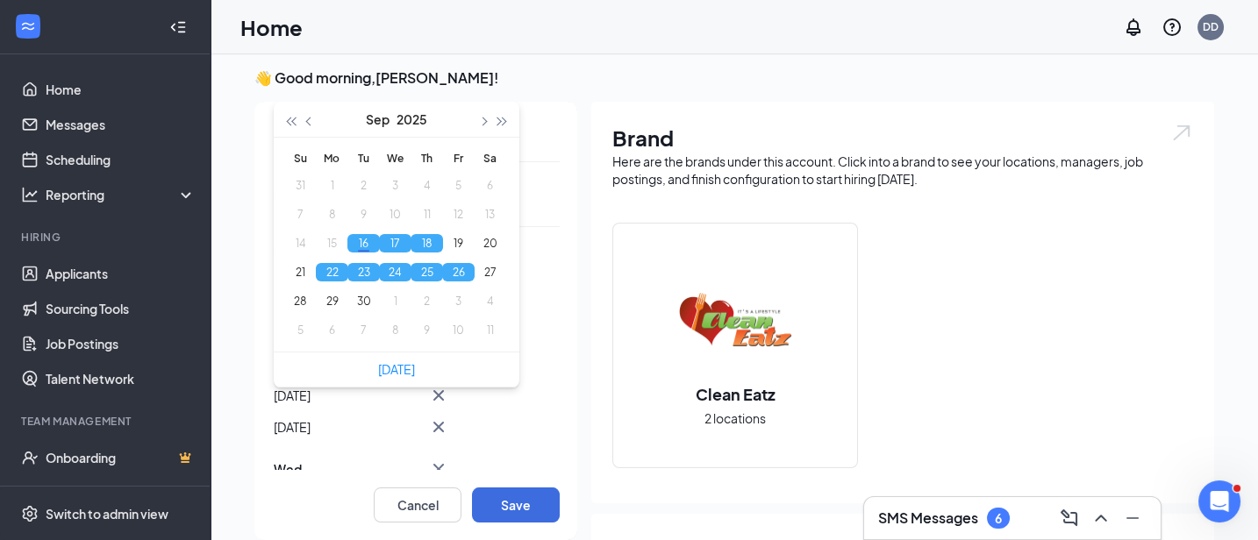
type input "2025-09-26"
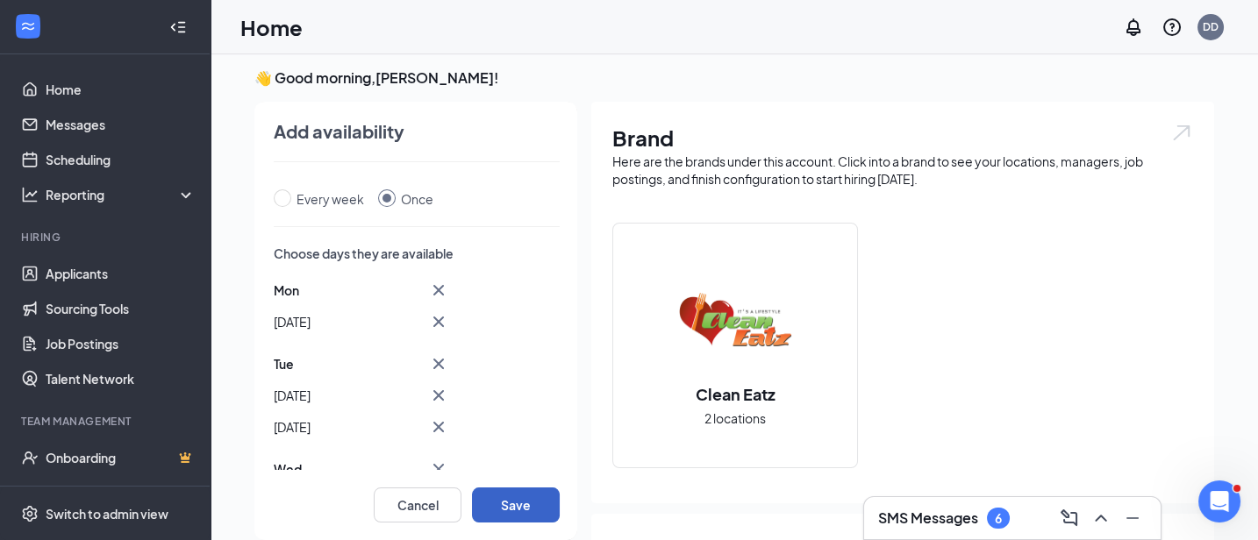
click at [510, 503] on button "Save" at bounding box center [516, 505] width 88 height 35
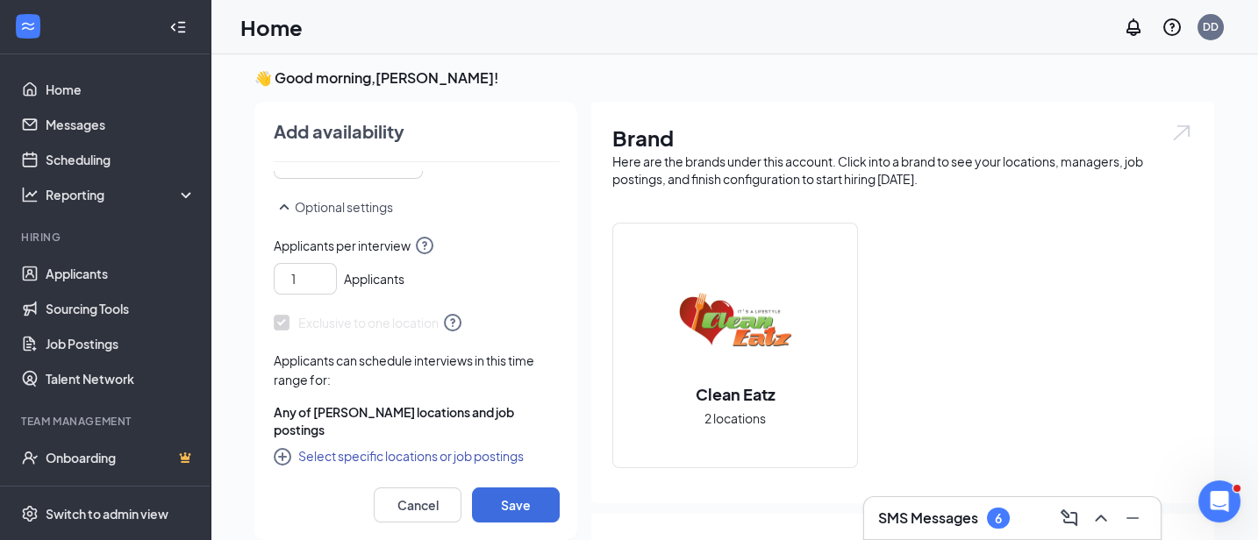
scroll to position [869, 0]
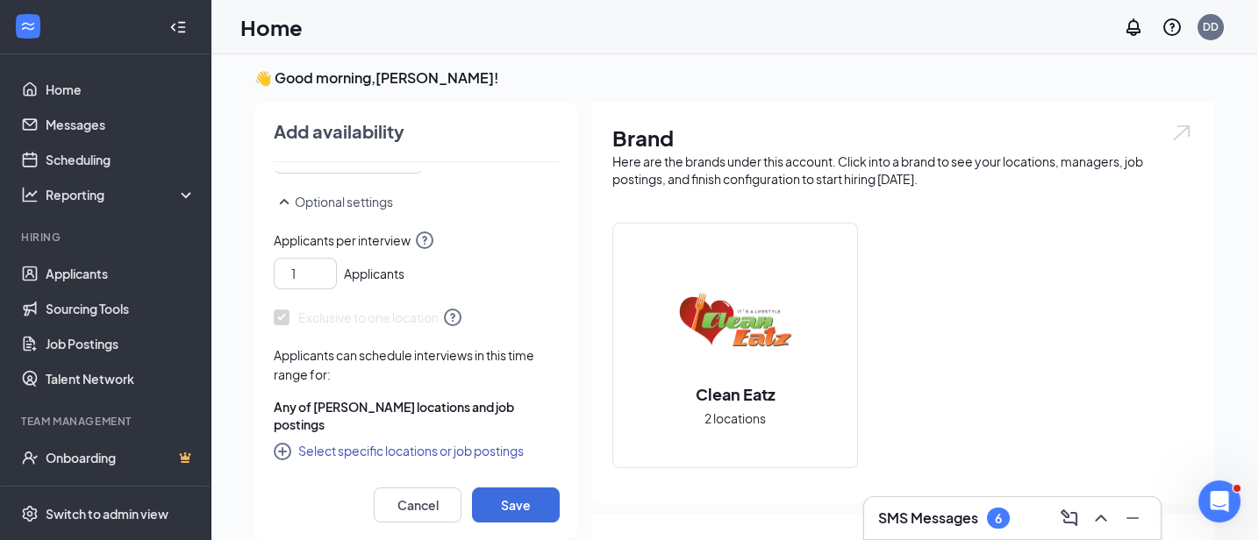
click at [485, 450] on button "Select specific locations or job postings" at bounding box center [399, 450] width 250 height 21
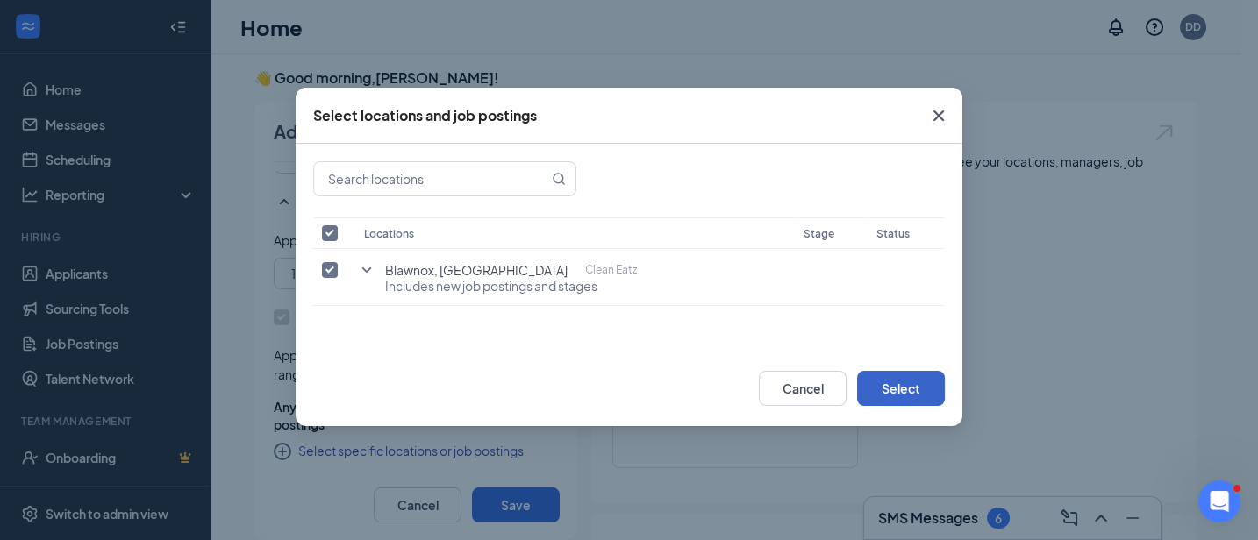
click at [910, 396] on button "Select" at bounding box center [901, 388] width 88 height 35
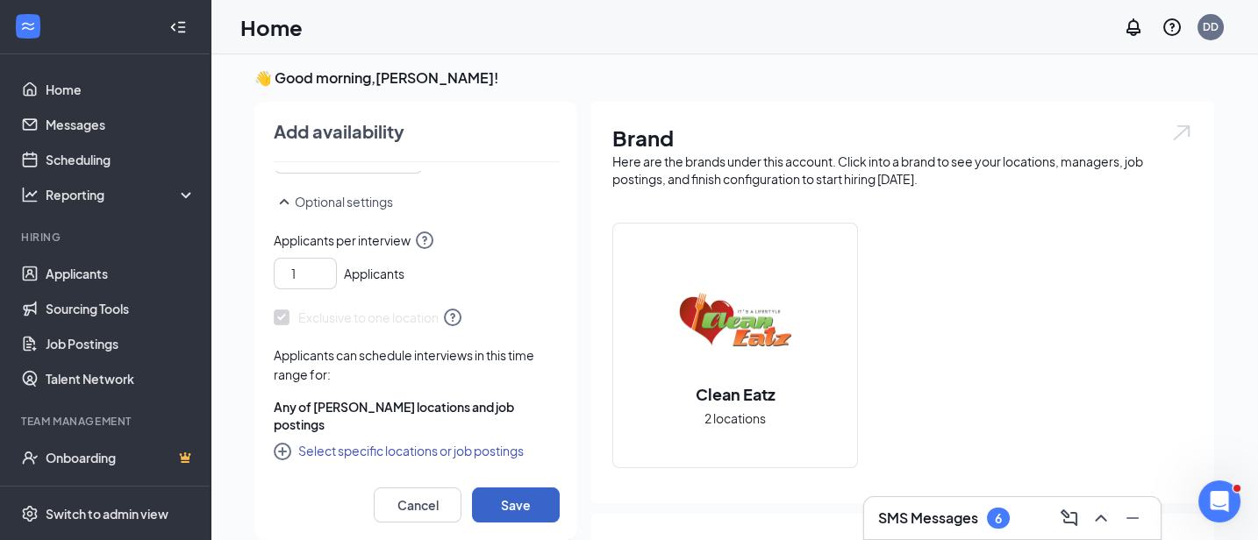
click at [516, 496] on button "Save" at bounding box center [516, 505] width 88 height 35
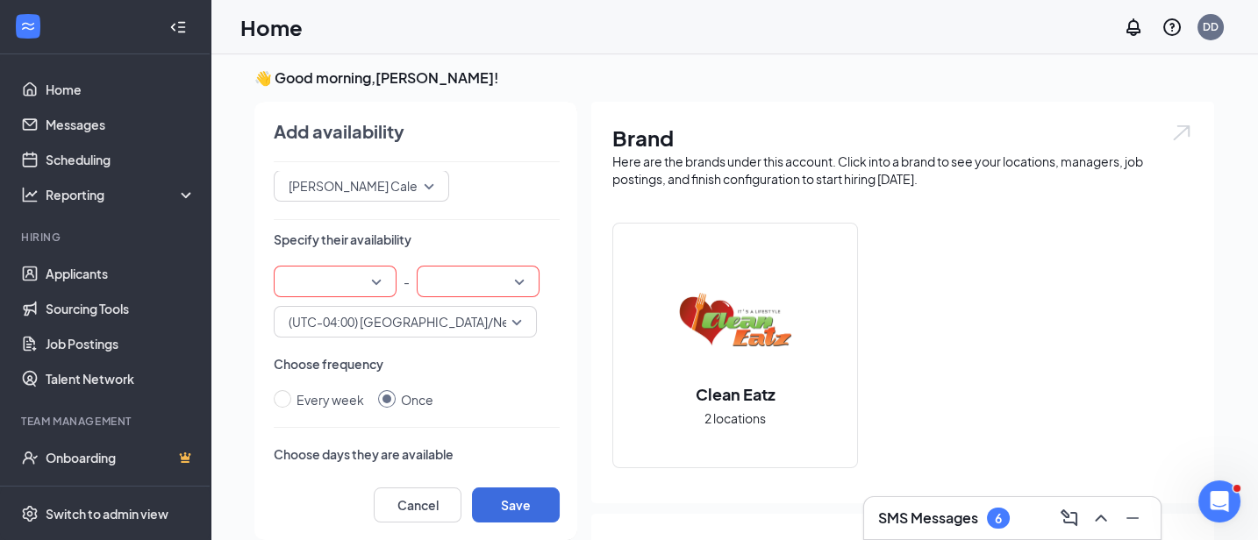
scroll to position [41, 0]
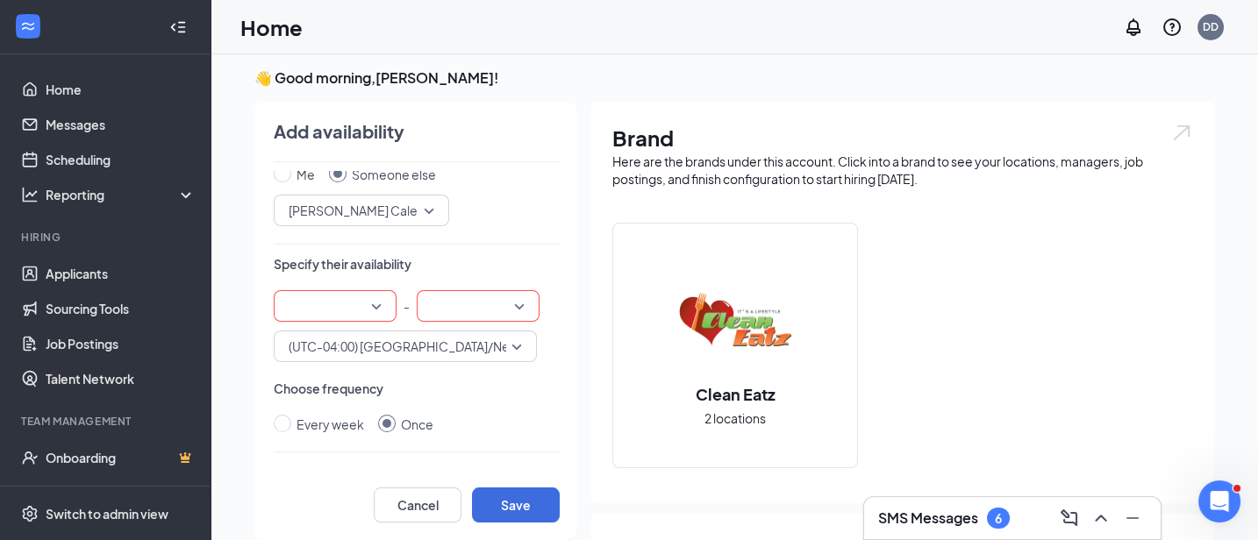
click at [382, 311] on div at bounding box center [335, 306] width 123 height 32
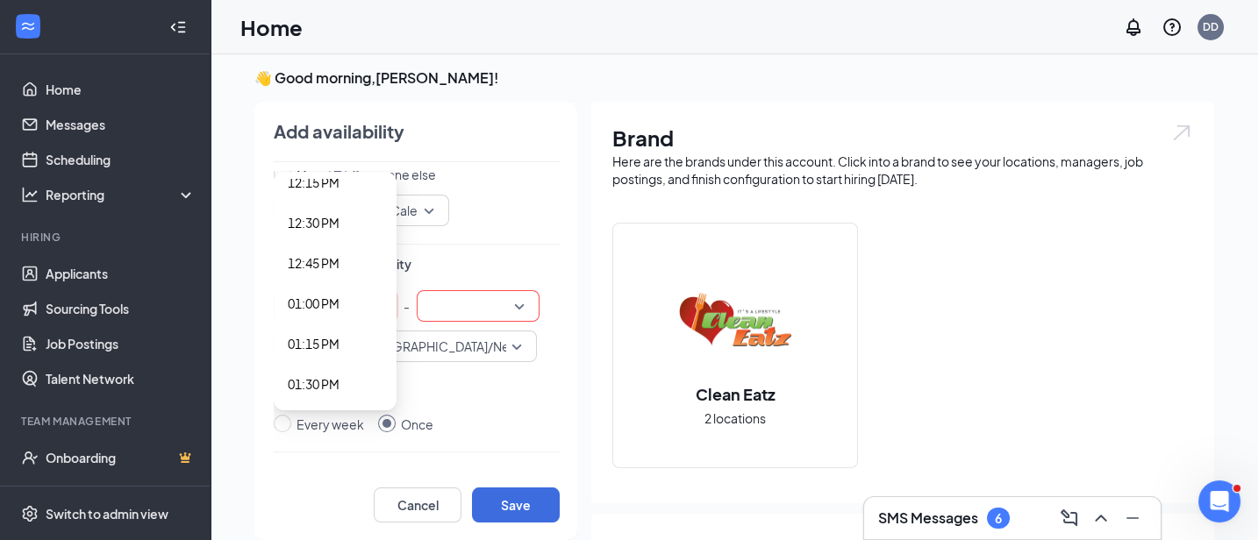
scroll to position [1965, 0]
click at [325, 327] on span "01:00 PM" at bounding box center [314, 332] width 52 height 19
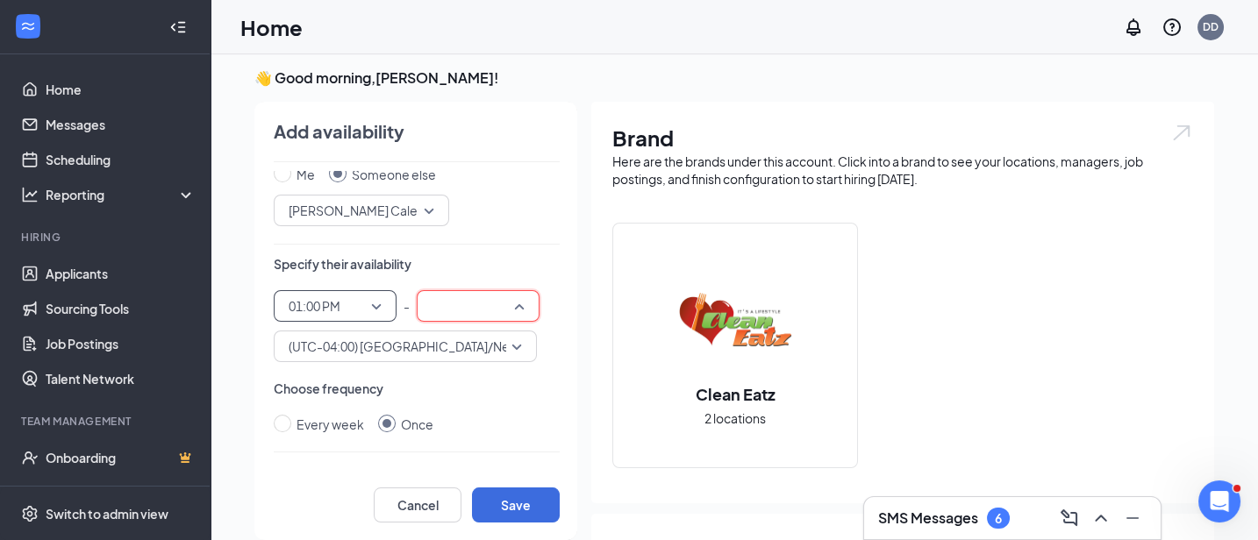
click at [524, 311] on div "12:00 AM 12:15 AM 12:00 AM 12:15 AM 12:30 AM 12:45 AM 01:00 AM 01:15 AM 01:30 A…" at bounding box center [478, 306] width 123 height 32
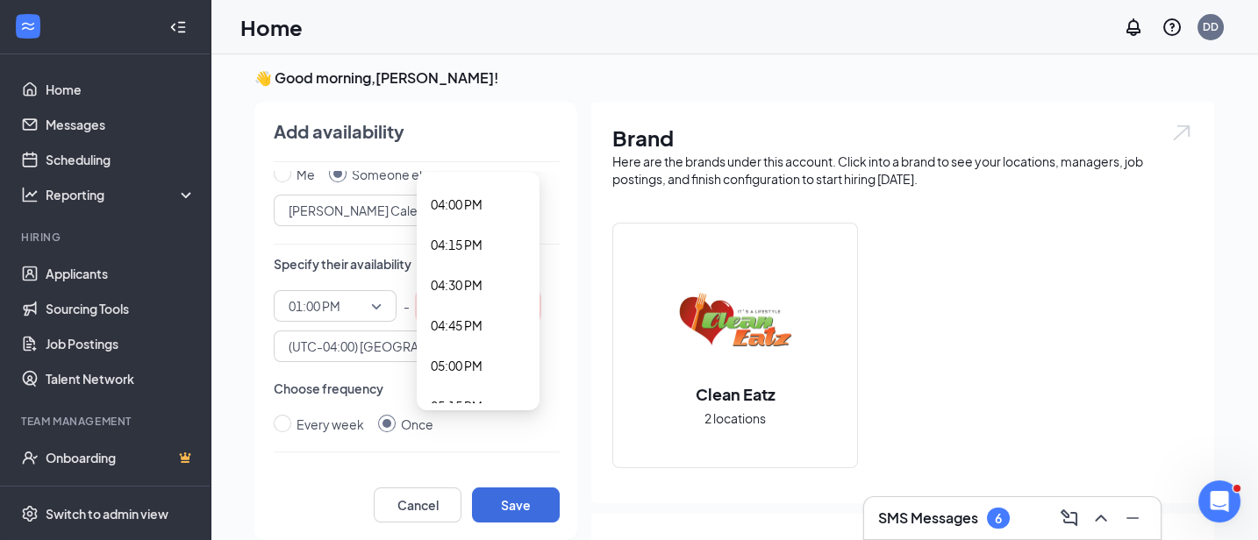
scroll to position [2750, 0]
click at [485, 350] on span "06:00 PM" at bounding box center [478, 354] width 95 height 19
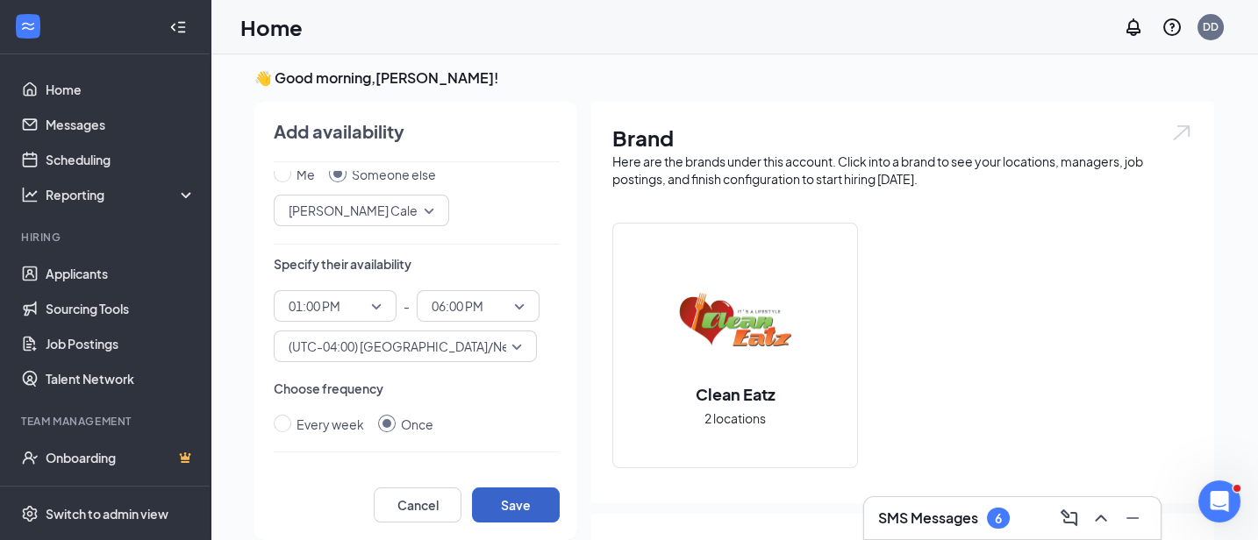
click at [510, 500] on button "Save" at bounding box center [516, 505] width 88 height 35
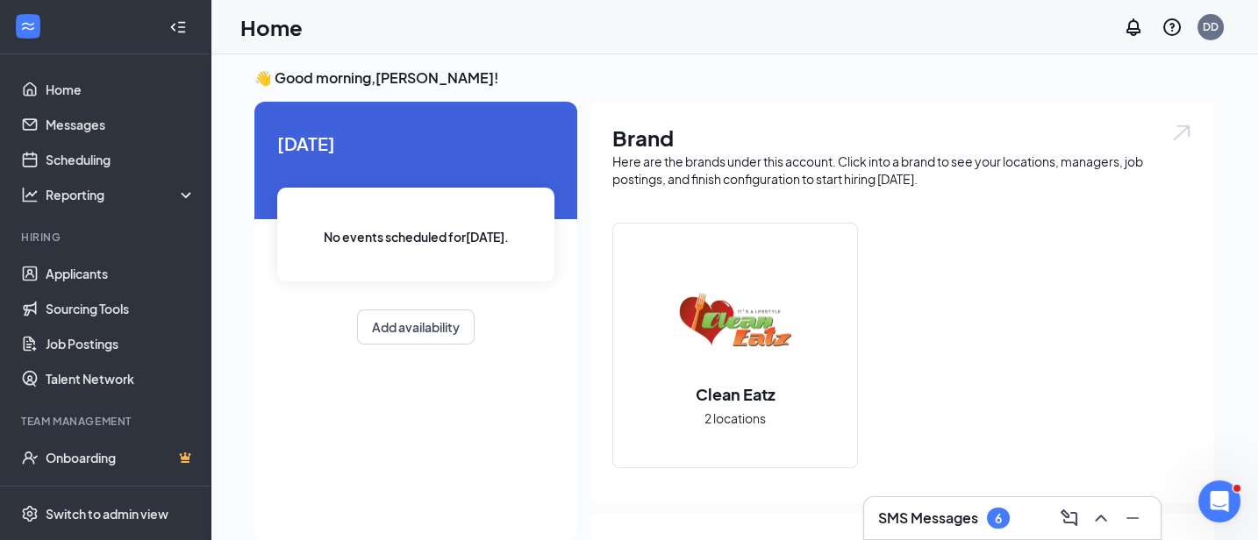
click at [961, 523] on h3 "SMS Messages" at bounding box center [928, 518] width 100 height 19
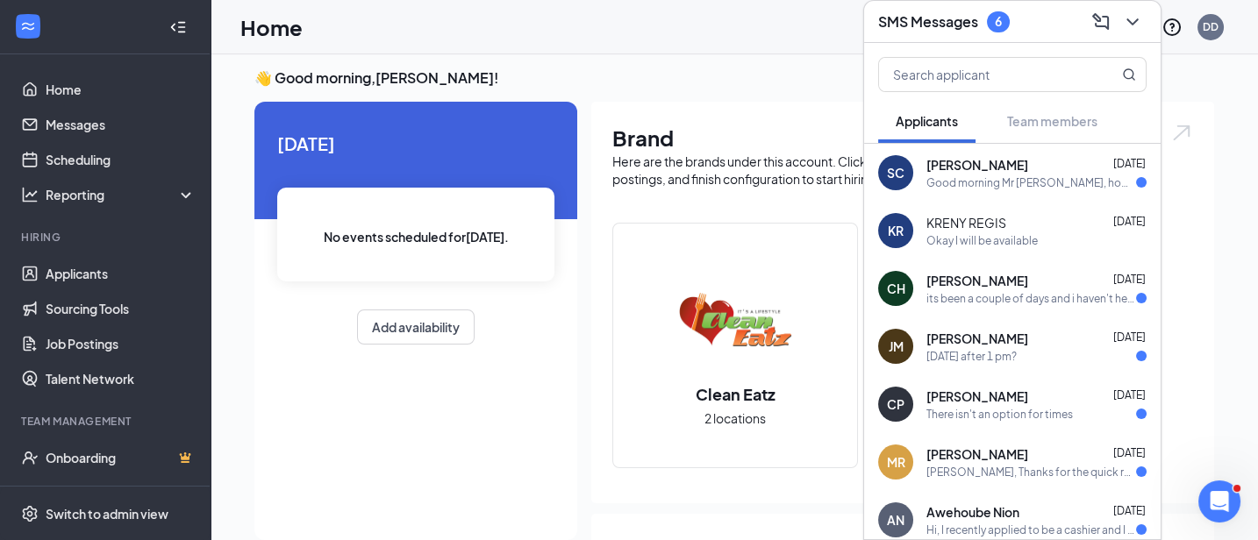
click at [1007, 187] on div "Good morning Mr Darryl, how are you? I wanted to say that Monday I will not be …" at bounding box center [1031, 182] width 210 height 15
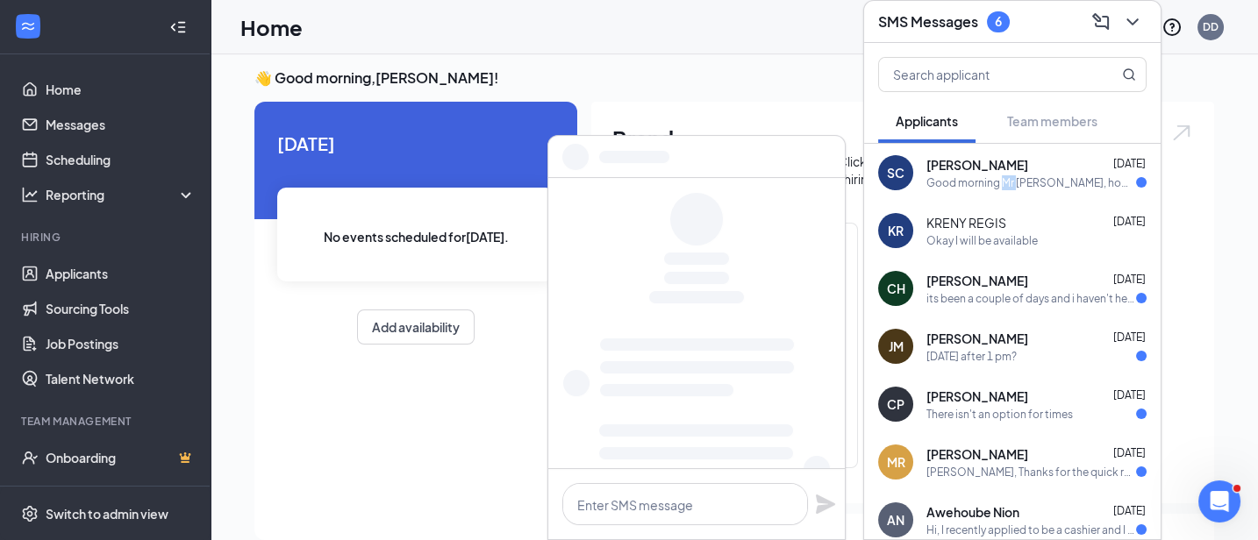
click at [1007, 187] on div "Good morning Mr Darryl, how are you? I wanted to say that Monday I will not be …" at bounding box center [1031, 182] width 210 height 15
